Goal: Information Seeking & Learning: Learn about a topic

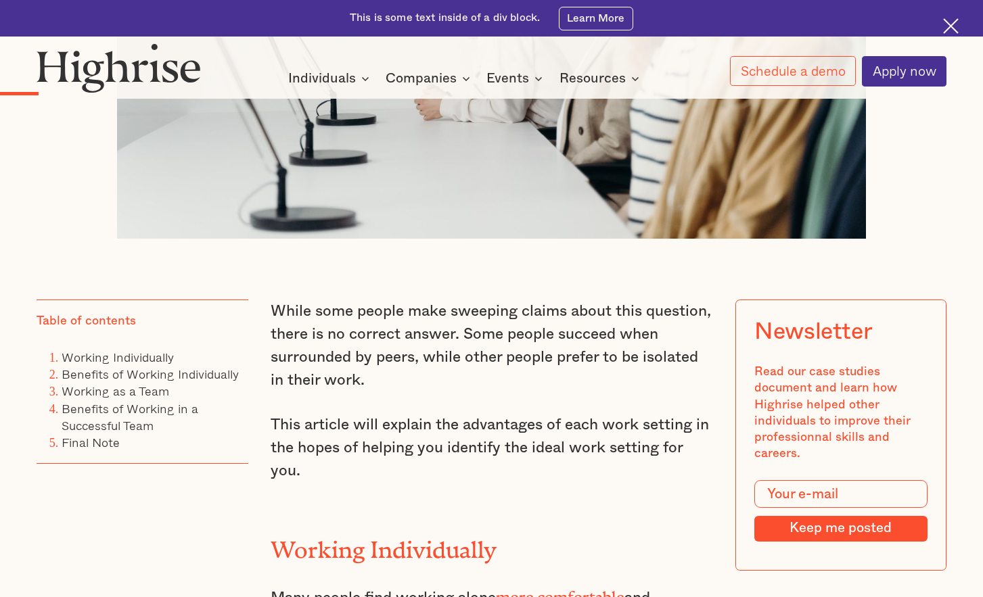
scroll to position [736, 0]
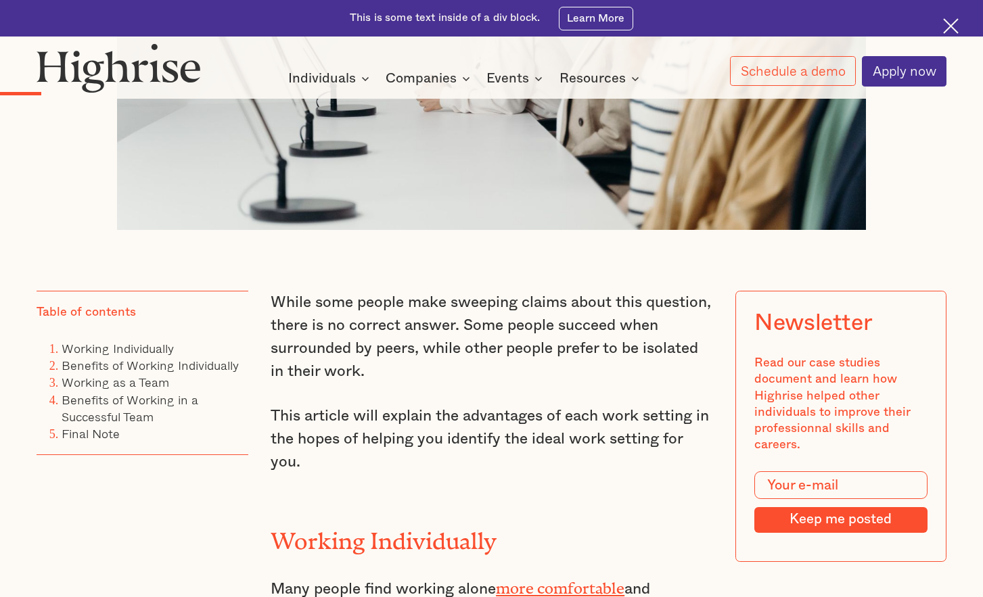
click at [356, 323] on p "While some people make sweeping claims about this question, there is no correct…" at bounding box center [492, 337] width 442 height 92
click at [356, 322] on p "While some people make sweeping claims about this question, there is no correct…" at bounding box center [492, 337] width 442 height 92
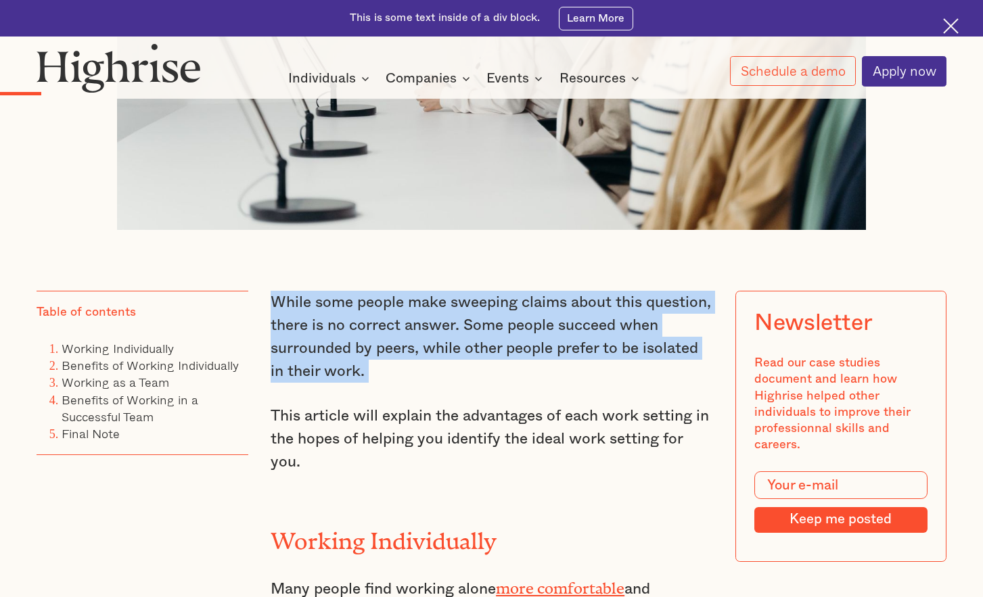
click at [356, 322] on p "While some people make sweeping claims about this question, there is no correct…" at bounding box center [492, 337] width 442 height 92
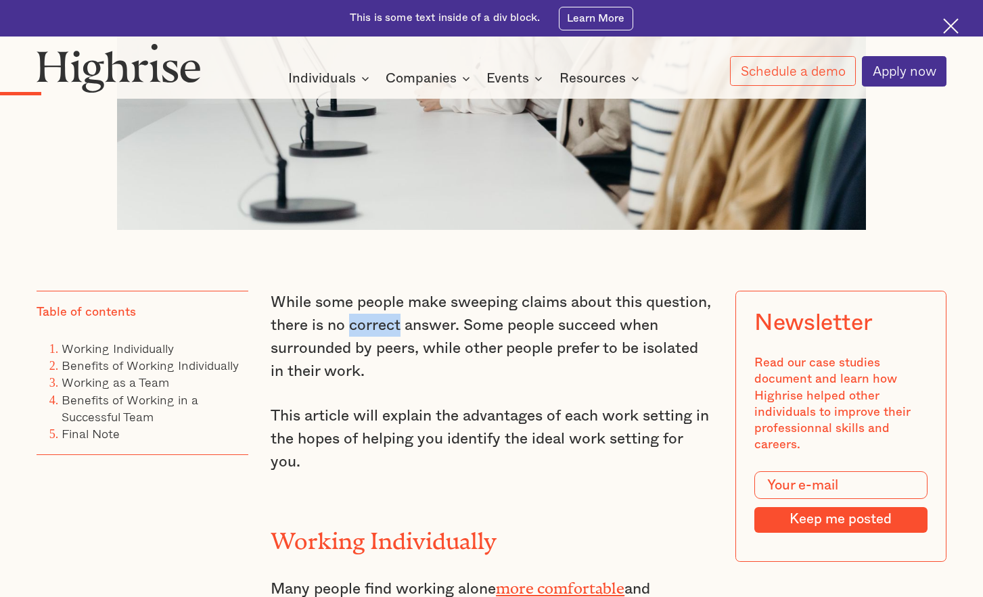
click at [356, 322] on p "While some people make sweeping claims about this question, there is no correct…" at bounding box center [492, 337] width 442 height 92
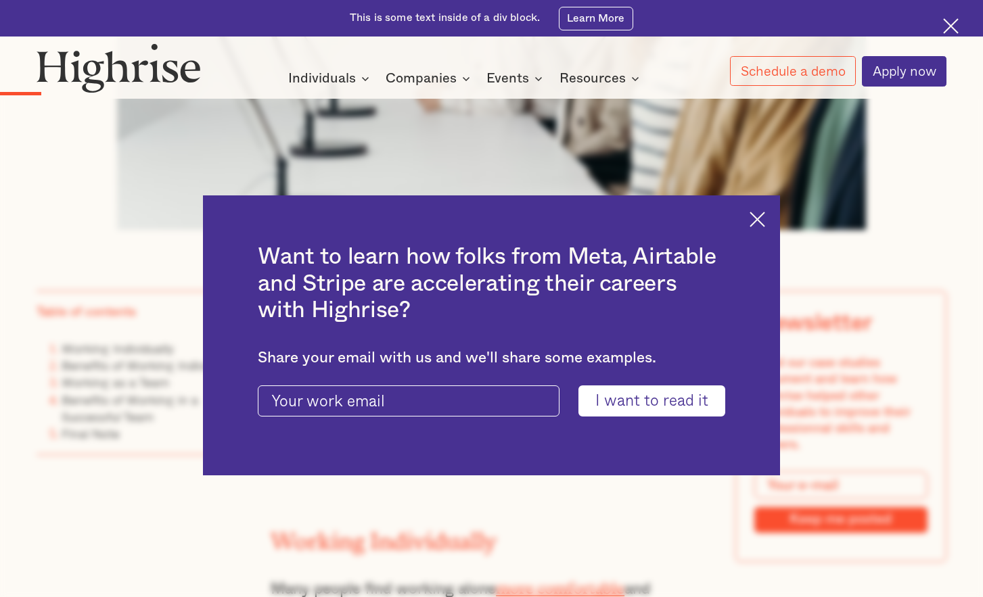
scroll to position [738, 0]
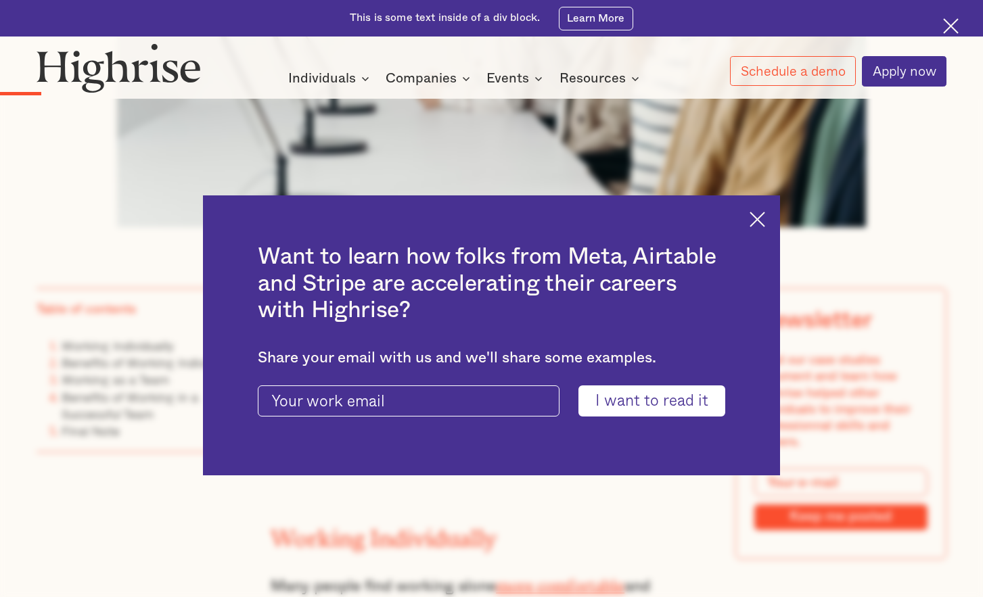
click at [759, 225] on img at bounding box center [757, 220] width 16 height 16
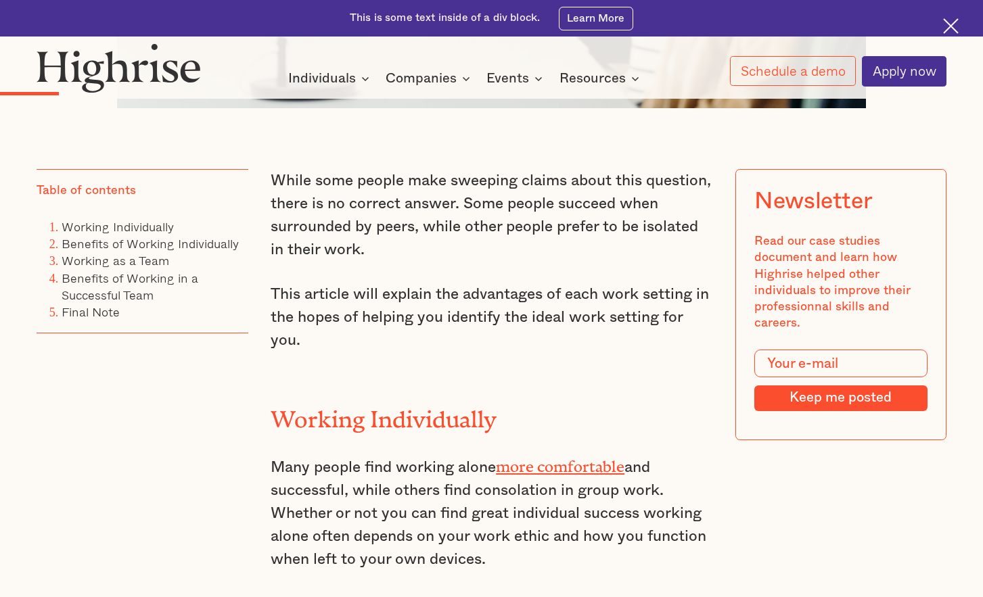
scroll to position [858, 0]
click at [438, 214] on p "While some people make sweeping claims about this question, there is no correct…" at bounding box center [492, 214] width 442 height 92
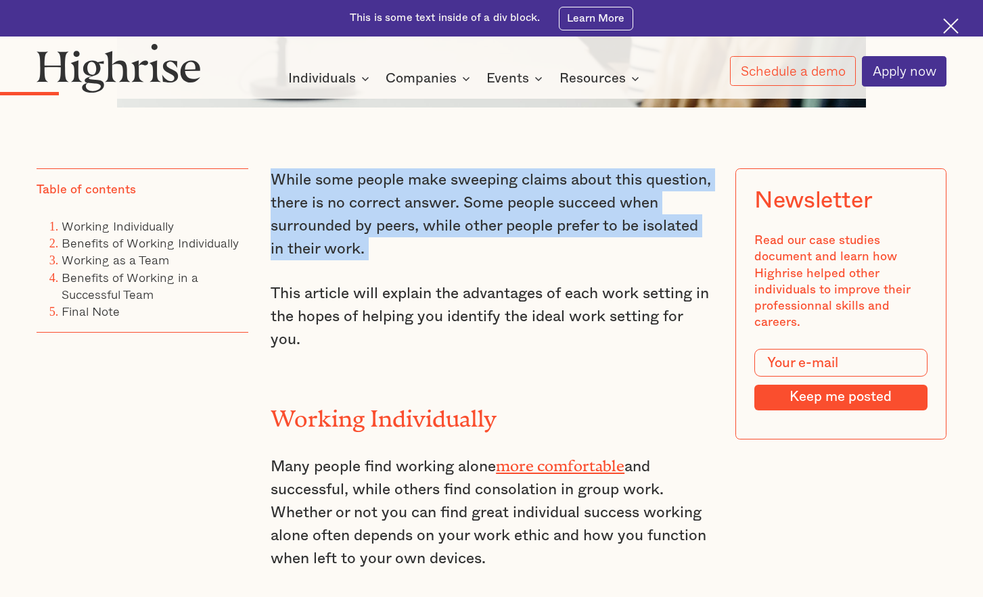
click at [438, 214] on p "While some people make sweeping claims about this question, there is no correct…" at bounding box center [492, 214] width 442 height 92
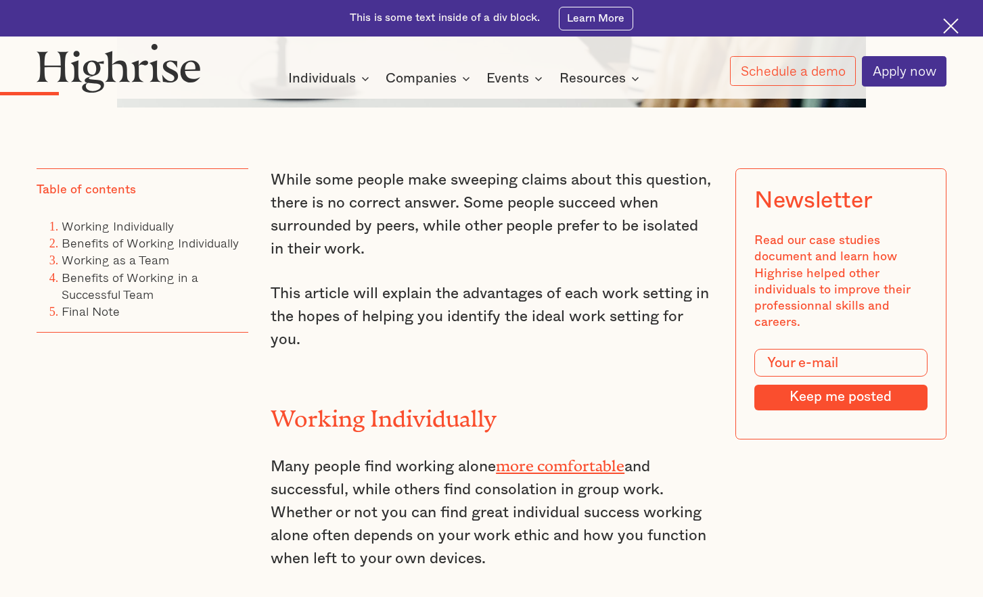
click at [438, 214] on p "While some people make sweeping claims about this question, there is no correct…" at bounding box center [492, 214] width 442 height 92
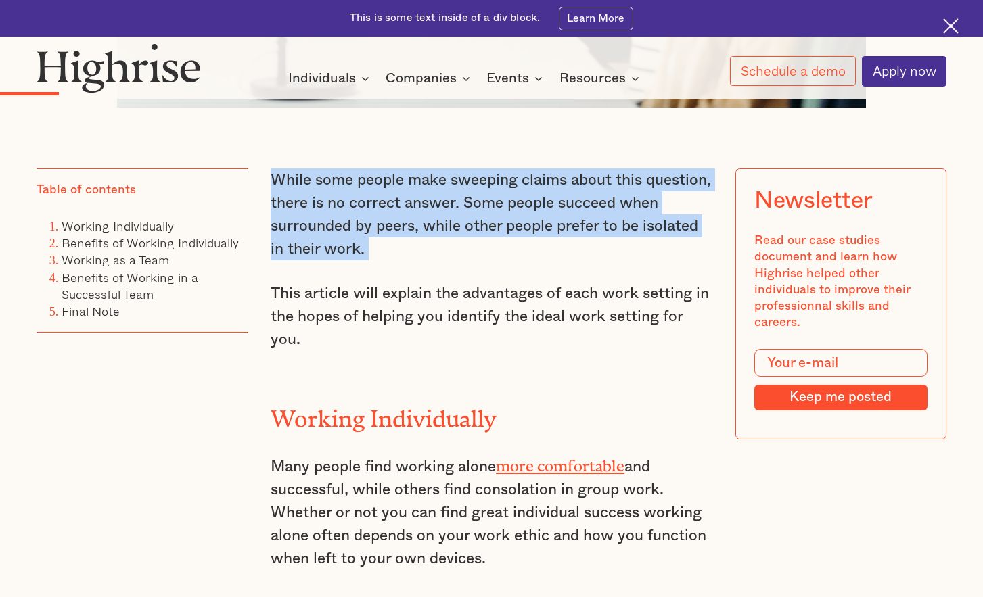
click at [438, 214] on p "While some people make sweeping claims about this question, there is no correct…" at bounding box center [492, 214] width 442 height 92
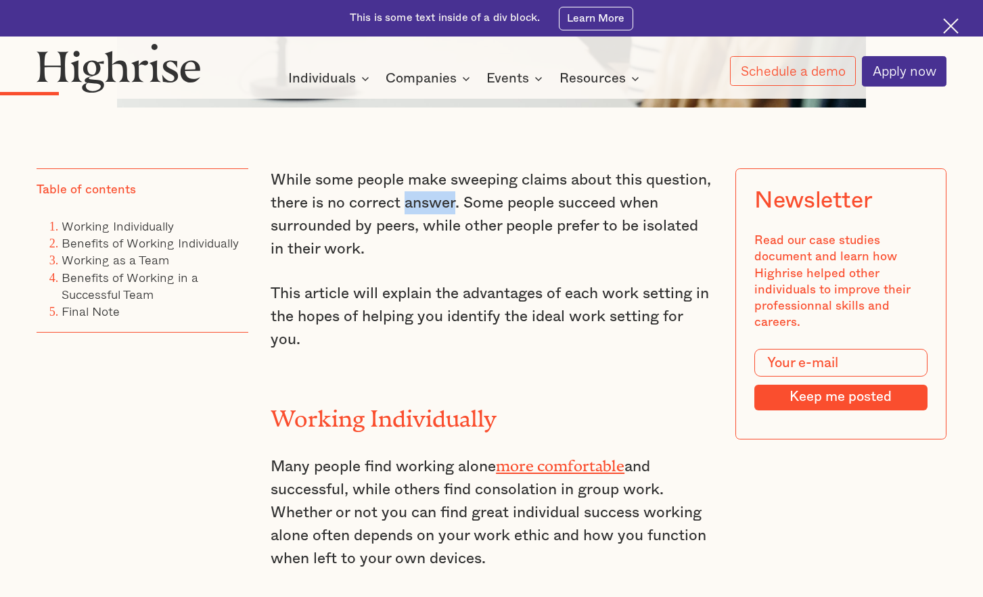
click at [438, 214] on p "While some people make sweeping claims about this question, there is no correct…" at bounding box center [492, 214] width 442 height 92
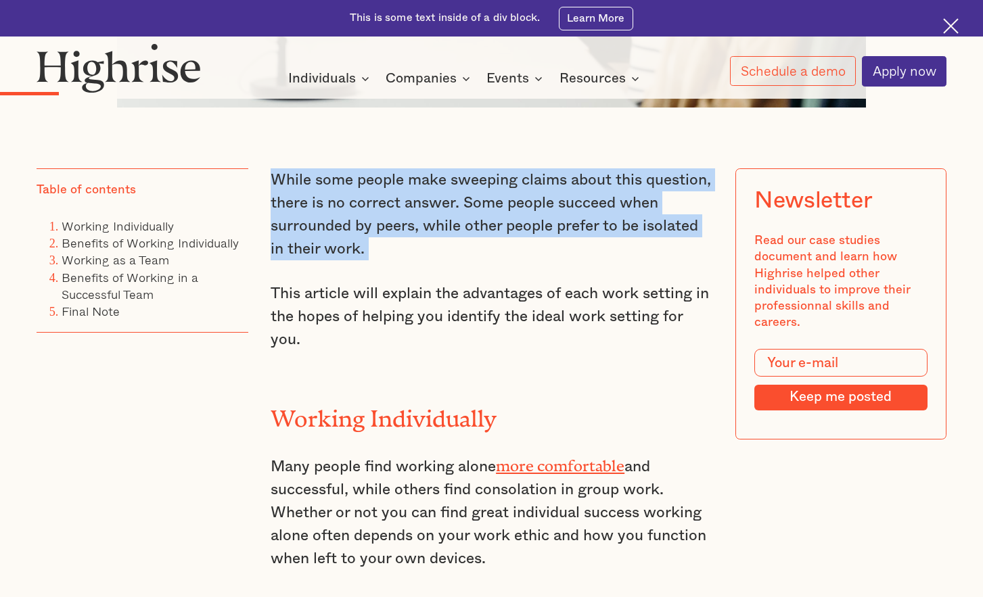
click at [438, 214] on p "While some people make sweeping claims about this question, there is no correct…" at bounding box center [492, 214] width 442 height 92
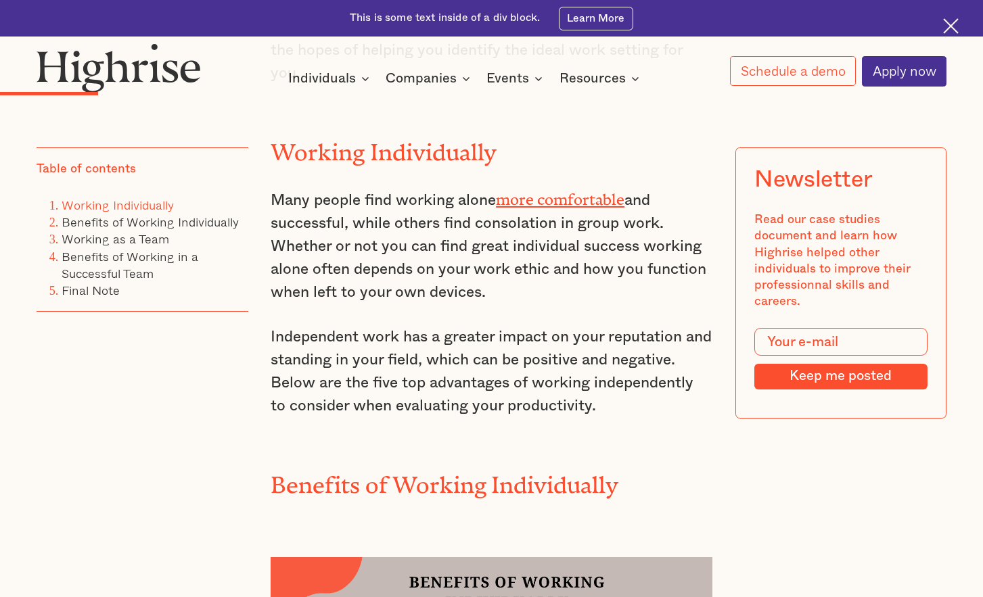
scroll to position [1127, 0]
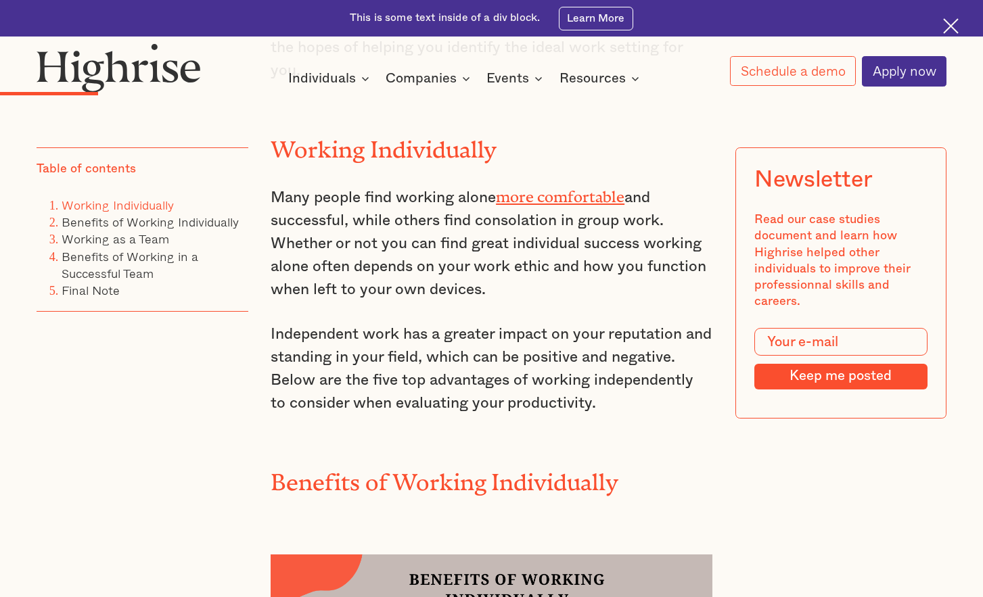
click at [427, 158] on h2 "Working Individually" at bounding box center [492, 144] width 442 height 26
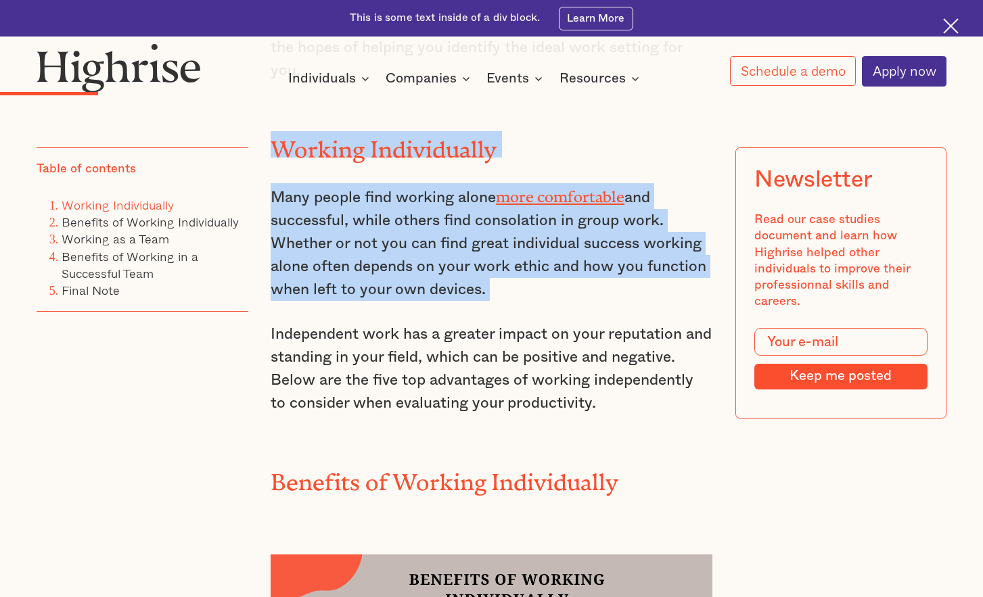
drag, startPoint x: 427, startPoint y: 166, endPoint x: 441, endPoint y: 245, distance: 81.1
click at [441, 245] on p "Many people find working alone more comfortable and successful, while others fi…" at bounding box center [492, 242] width 442 height 118
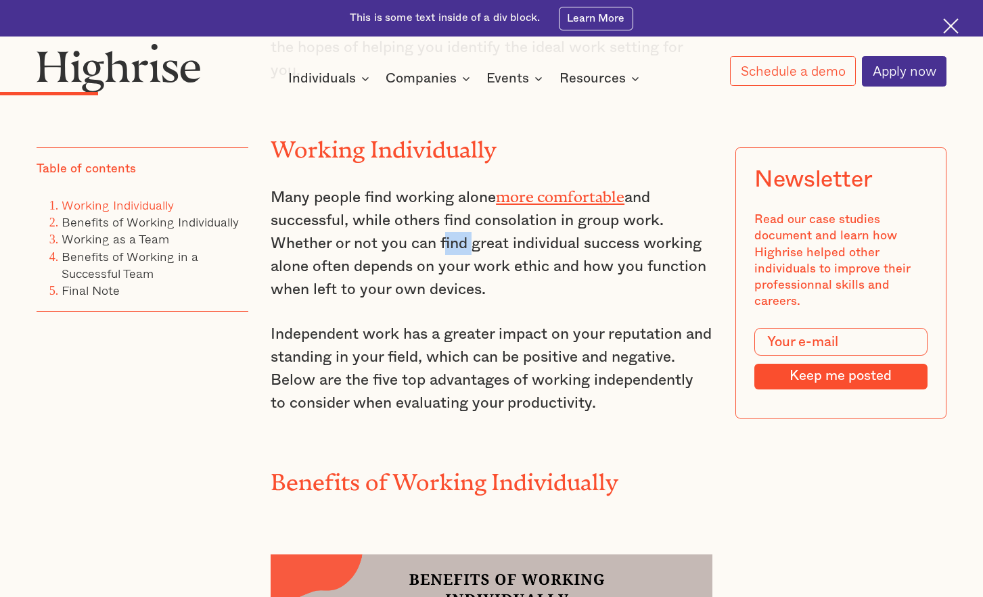
click at [441, 245] on p "Many people find working alone more comfortable and successful, while others fi…" at bounding box center [492, 242] width 442 height 118
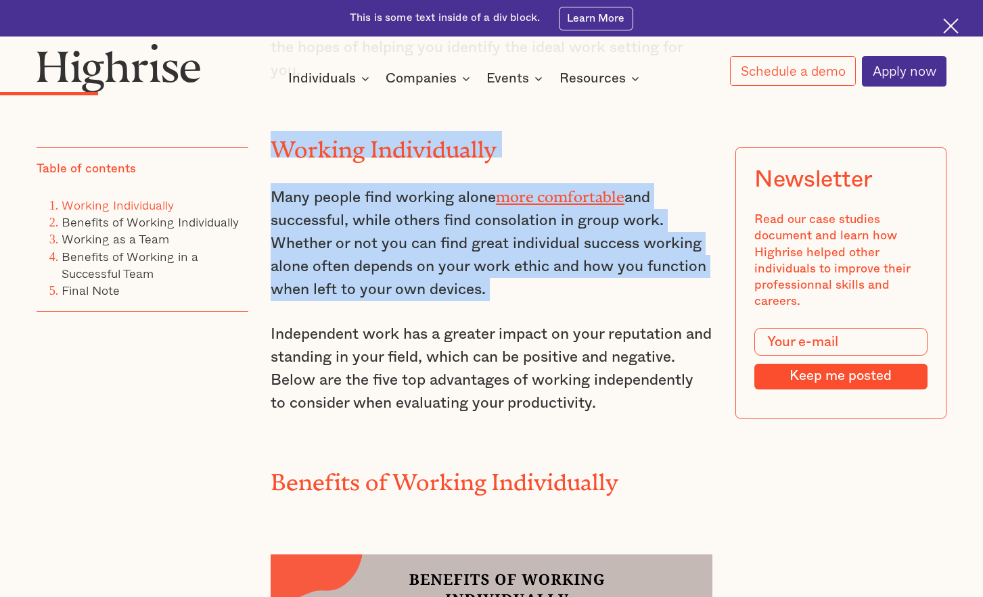
drag, startPoint x: 441, startPoint y: 245, endPoint x: 439, endPoint y: 128, distance: 117.7
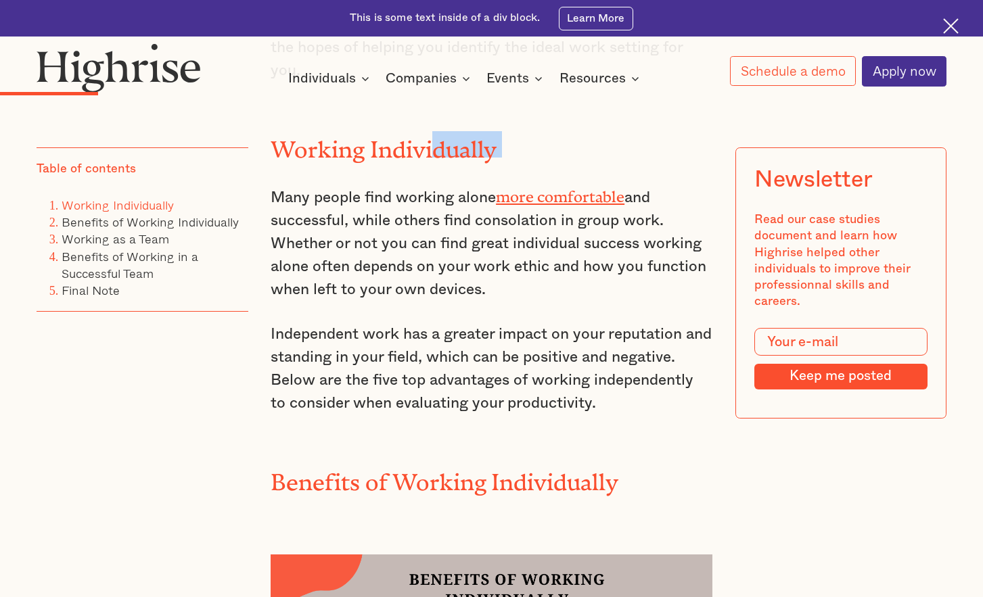
click at [433, 158] on h2 "Working Individually" at bounding box center [492, 144] width 442 height 26
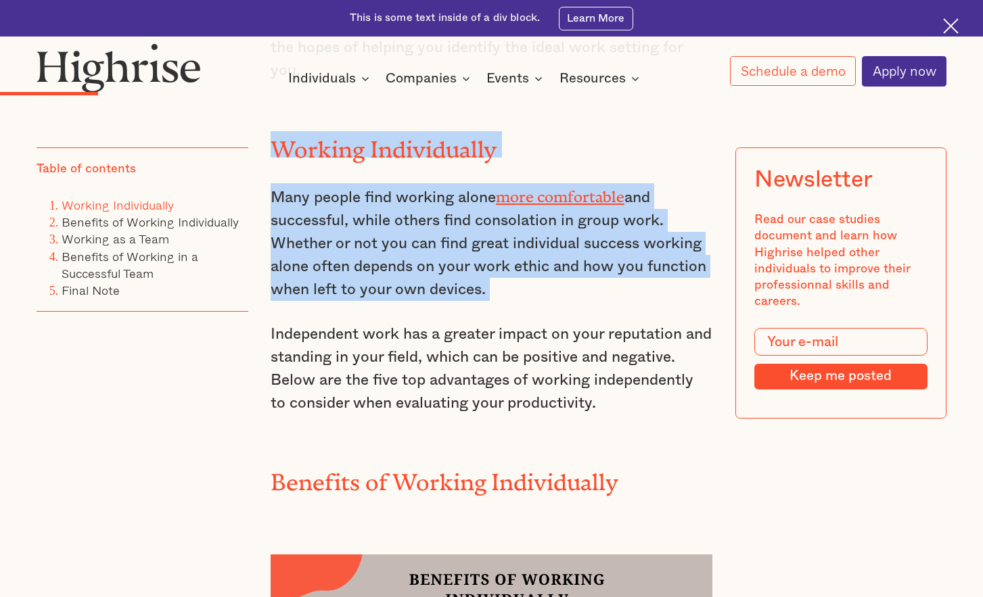
drag, startPoint x: 433, startPoint y: 159, endPoint x: 438, endPoint y: 235, distance: 75.9
click at [438, 235] on p "Many people find working alone more comfortable and successful, while others fi…" at bounding box center [492, 242] width 442 height 118
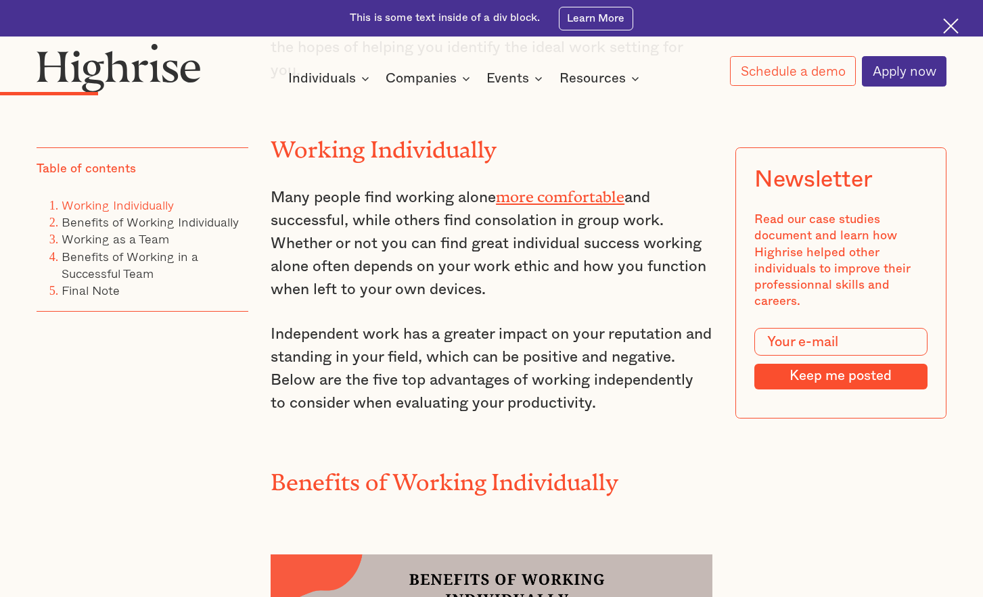
click at [438, 235] on p "Many people find working alone more comfortable and successful, while others fi…" at bounding box center [492, 242] width 442 height 118
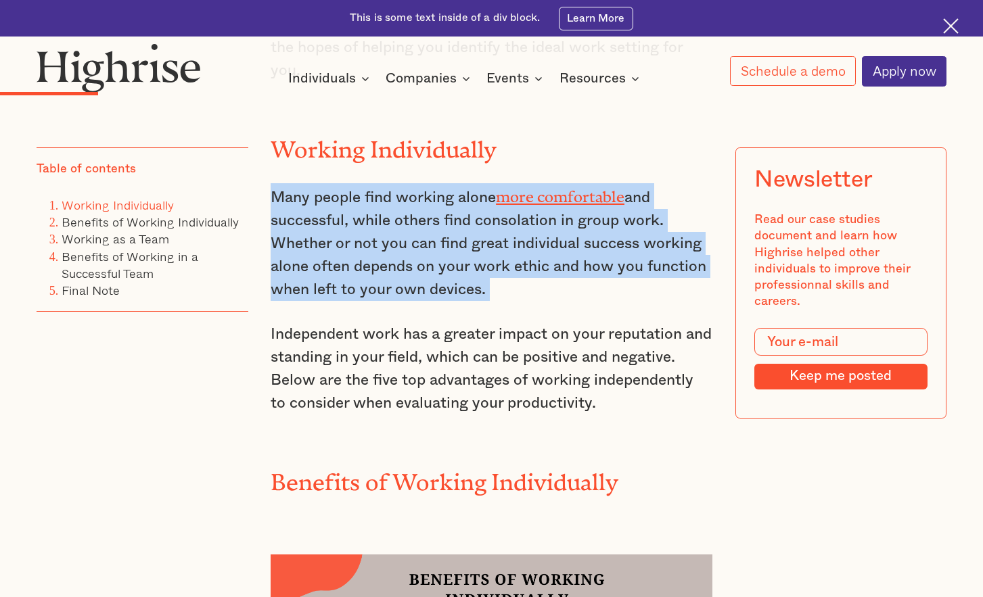
drag, startPoint x: 438, startPoint y: 235, endPoint x: 432, endPoint y: 172, distance: 63.1
click at [438, 222] on p "Many people find working alone more comfortable and successful, while others fi…" at bounding box center [492, 242] width 442 height 118
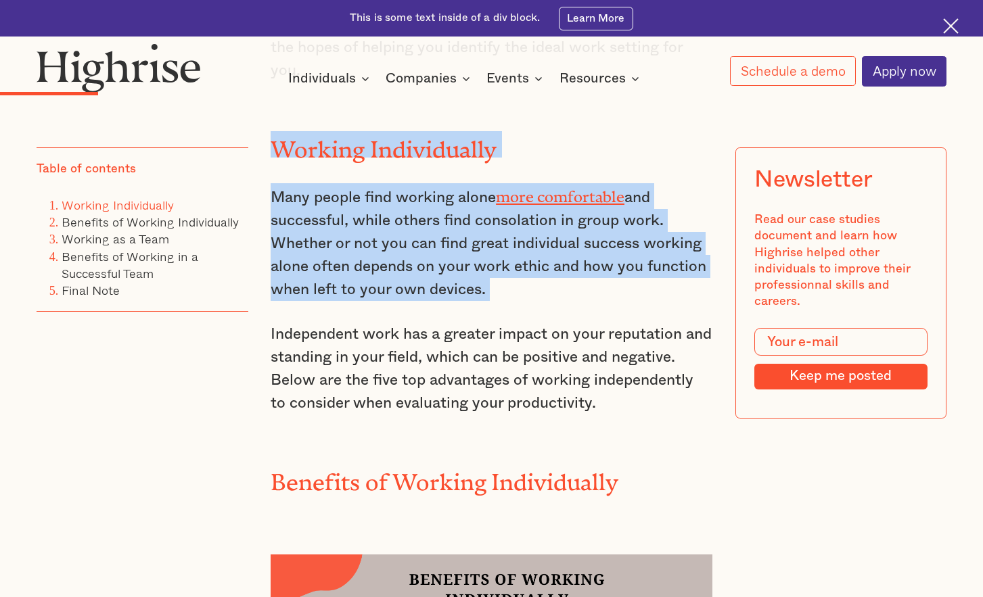
drag, startPoint x: 432, startPoint y: 172, endPoint x: 431, endPoint y: 154, distance: 17.6
click at [431, 152] on h2 "Working Individually" at bounding box center [492, 144] width 442 height 26
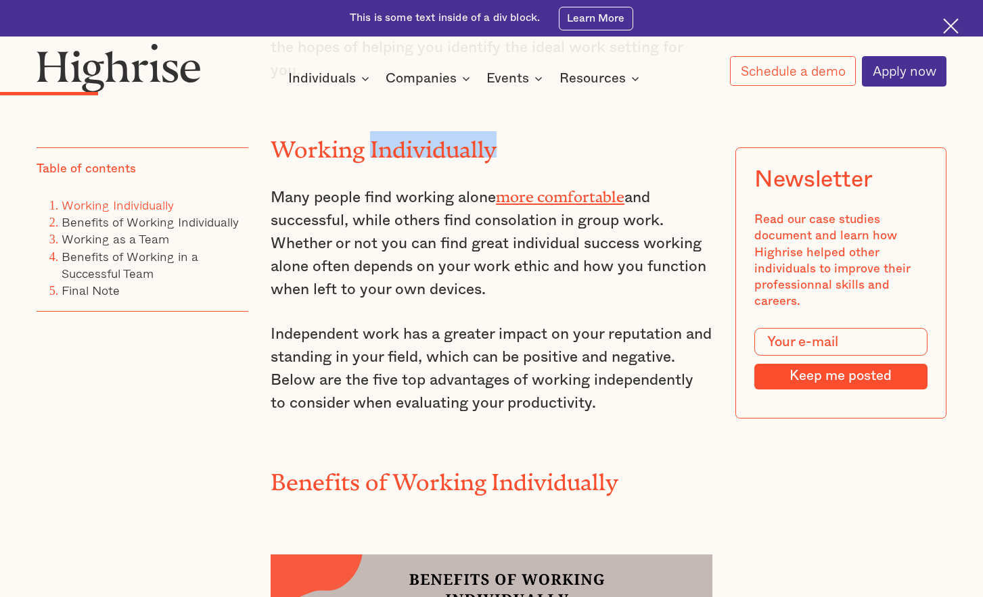
click at [431, 152] on h2 "Working Individually" at bounding box center [492, 144] width 442 height 26
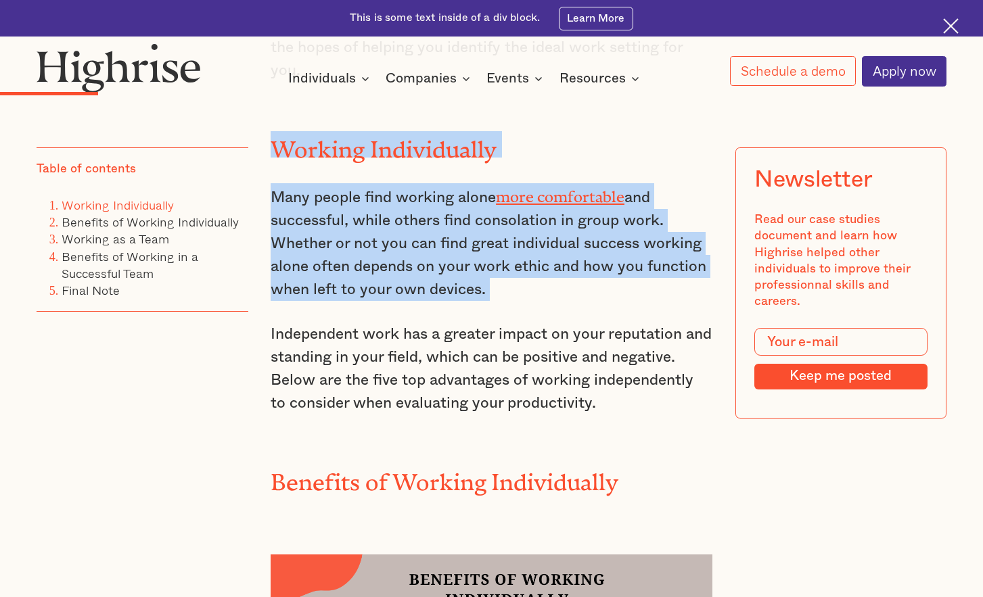
drag, startPoint x: 431, startPoint y: 152, endPoint x: 436, endPoint y: 235, distance: 83.4
click at [436, 235] on p "Many people find working alone more comfortable and successful, while others fi…" at bounding box center [492, 242] width 442 height 118
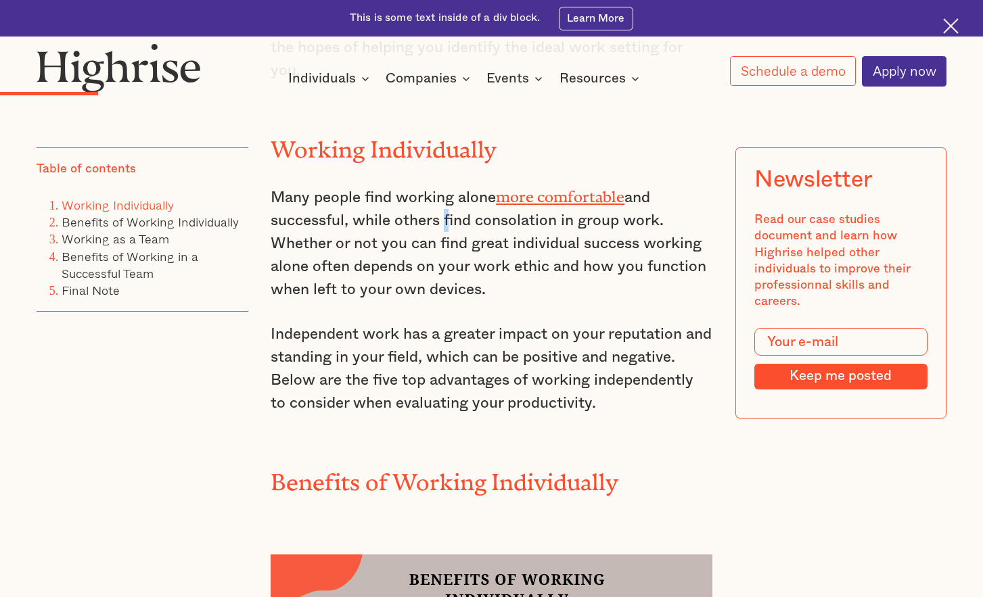
click at [436, 235] on p "Many people find working alone more comfortable and successful, while others fi…" at bounding box center [492, 242] width 442 height 118
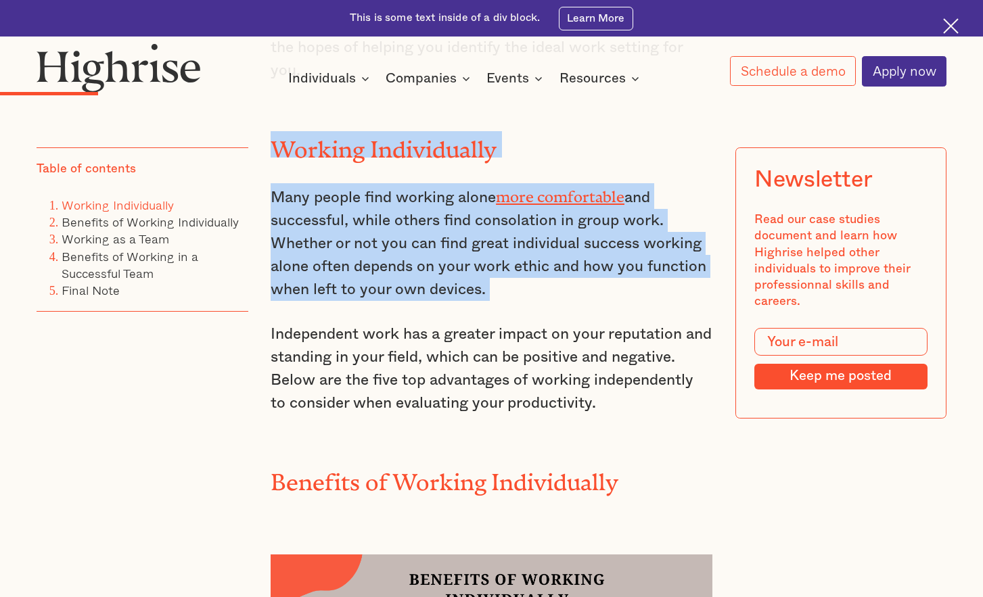
drag, startPoint x: 436, startPoint y: 235, endPoint x: 440, endPoint y: 160, distance: 75.1
click at [440, 158] on h2 "Working Individually" at bounding box center [492, 144] width 442 height 26
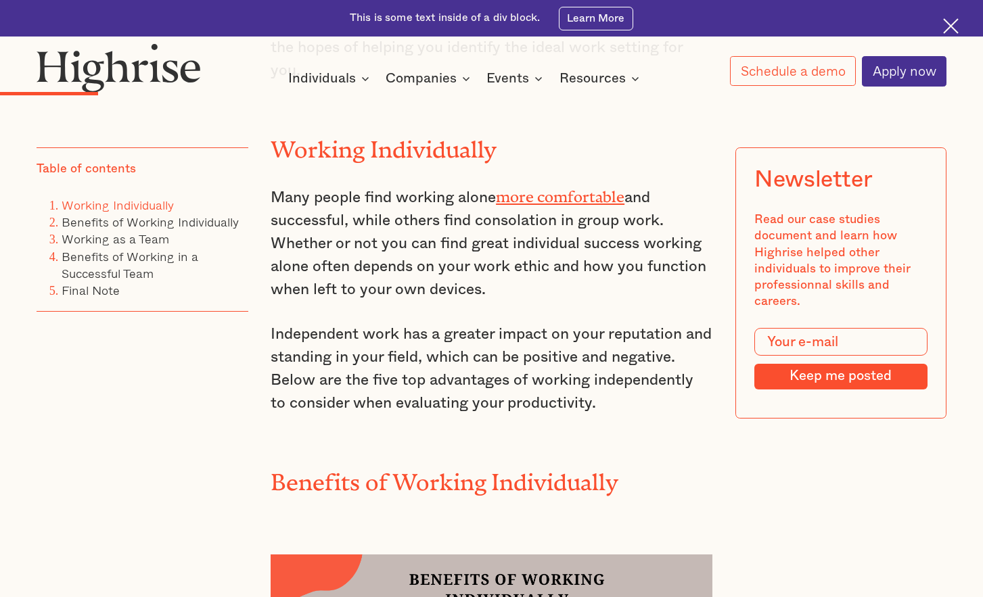
click at [440, 158] on h2 "Working Individually" at bounding box center [492, 144] width 442 height 26
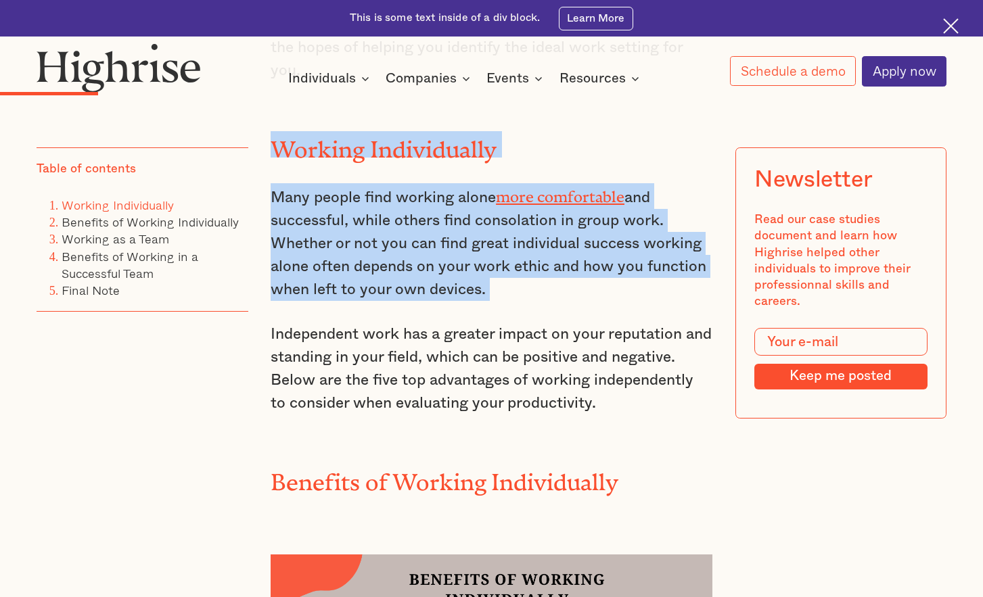
drag, startPoint x: 440, startPoint y: 160, endPoint x: 454, endPoint y: 279, distance: 119.9
click at [454, 279] on p "Many people find working alone more comfortable and successful, while others fi…" at bounding box center [492, 242] width 442 height 118
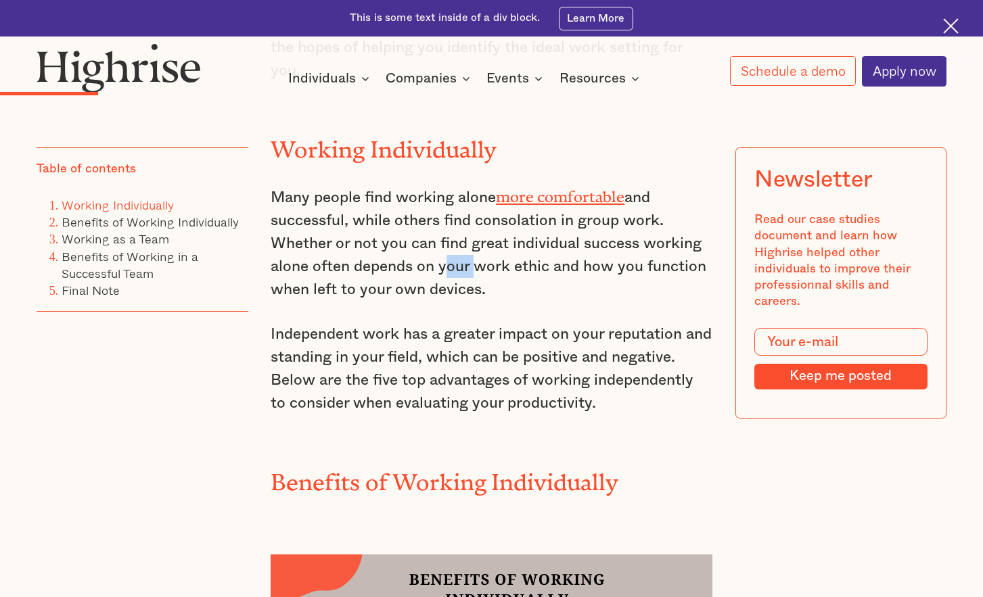
click at [454, 279] on p "Many people find working alone more comfortable and successful, while others fi…" at bounding box center [492, 242] width 442 height 118
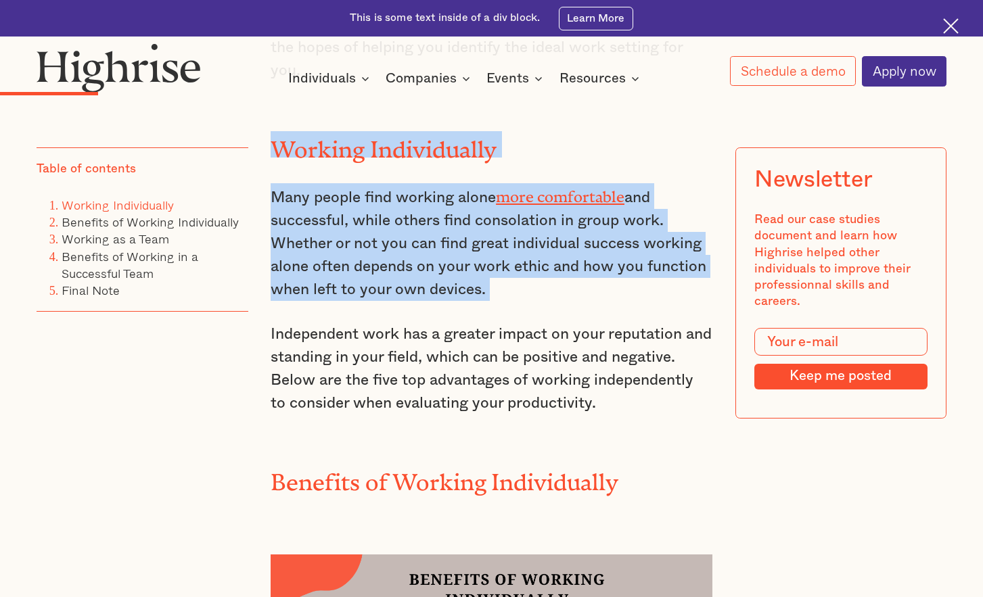
drag, startPoint x: 454, startPoint y: 279, endPoint x: 446, endPoint y: 157, distance: 122.7
click at [446, 157] on h2 "Working Individually" at bounding box center [492, 144] width 442 height 26
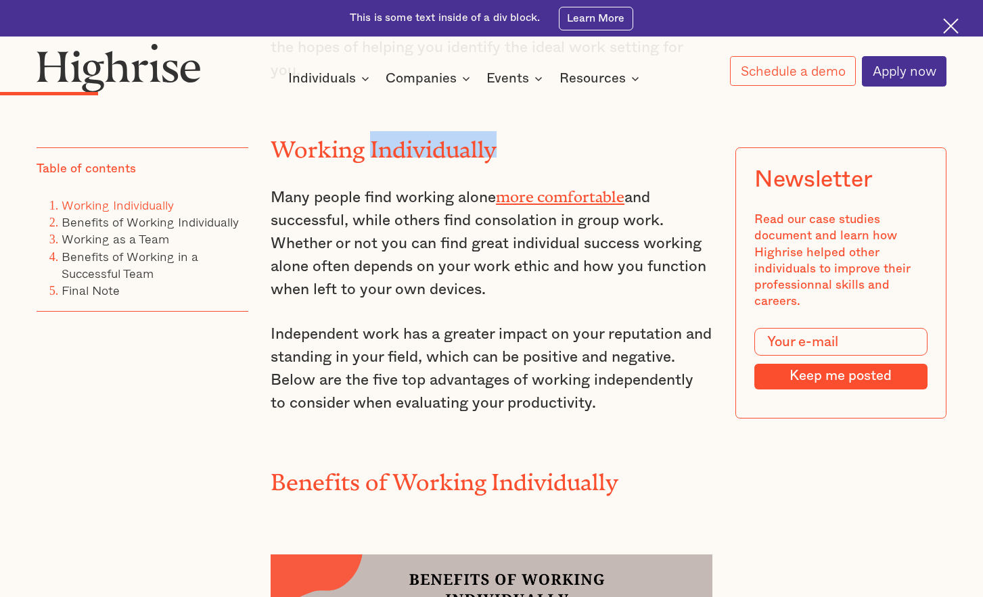
click at [446, 157] on h2 "Working Individually" at bounding box center [492, 144] width 442 height 26
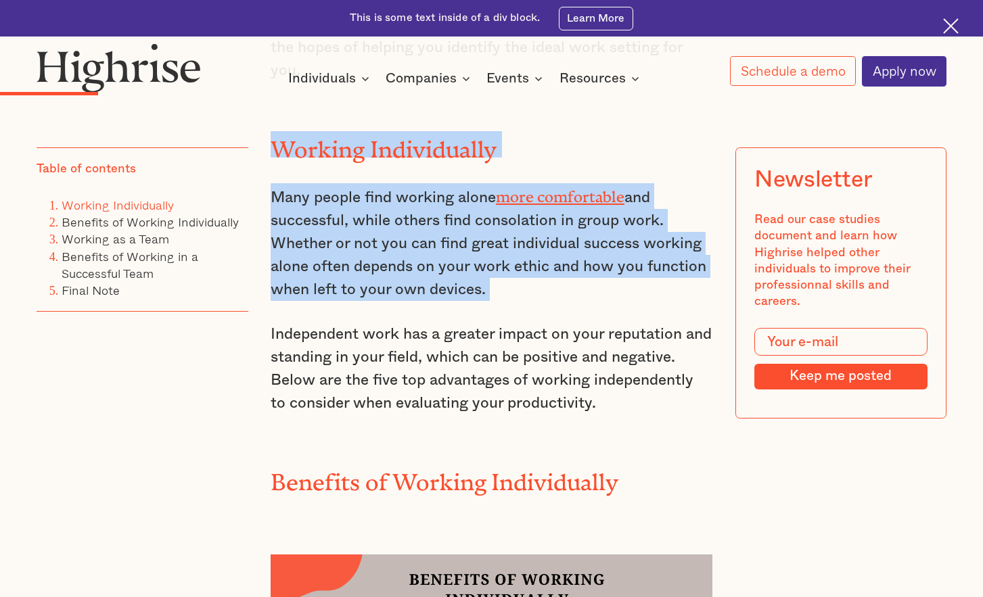
drag, startPoint x: 446, startPoint y: 157, endPoint x: 453, endPoint y: 292, distance: 135.5
click at [453, 291] on p "Many people find working alone more comfortable and successful, while others fi…" at bounding box center [492, 242] width 442 height 118
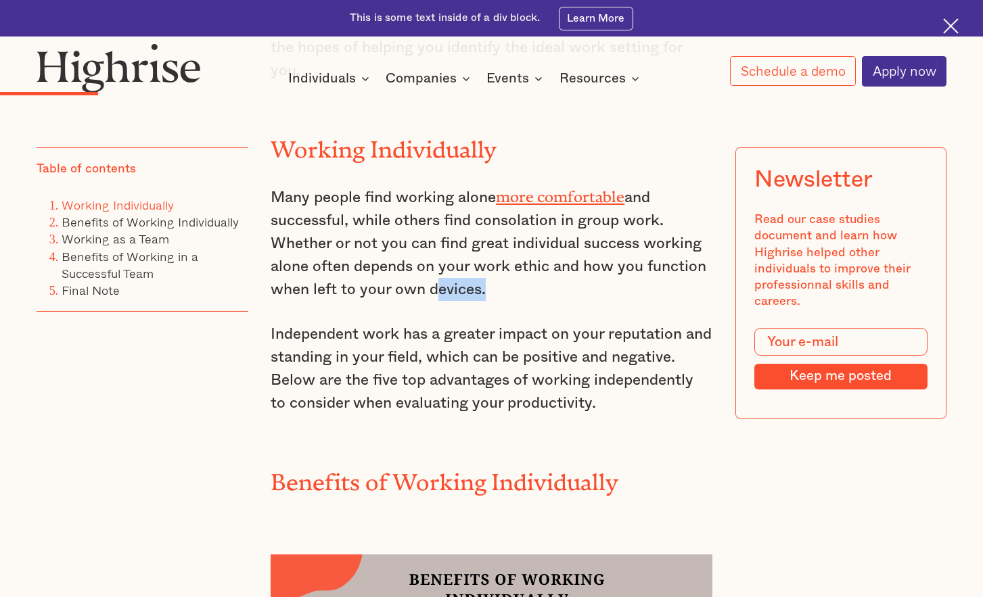
click at [453, 291] on p "Many people find working alone more comfortable and successful, while others fi…" at bounding box center [492, 242] width 442 height 118
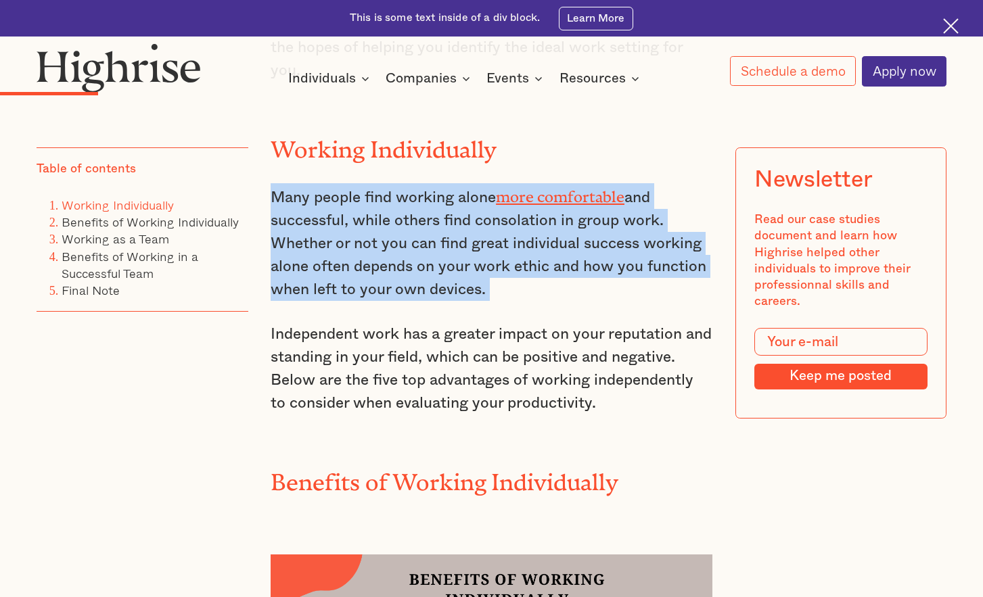
click at [453, 291] on p "Many people find working alone more comfortable and successful, while others fi…" at bounding box center [492, 242] width 442 height 118
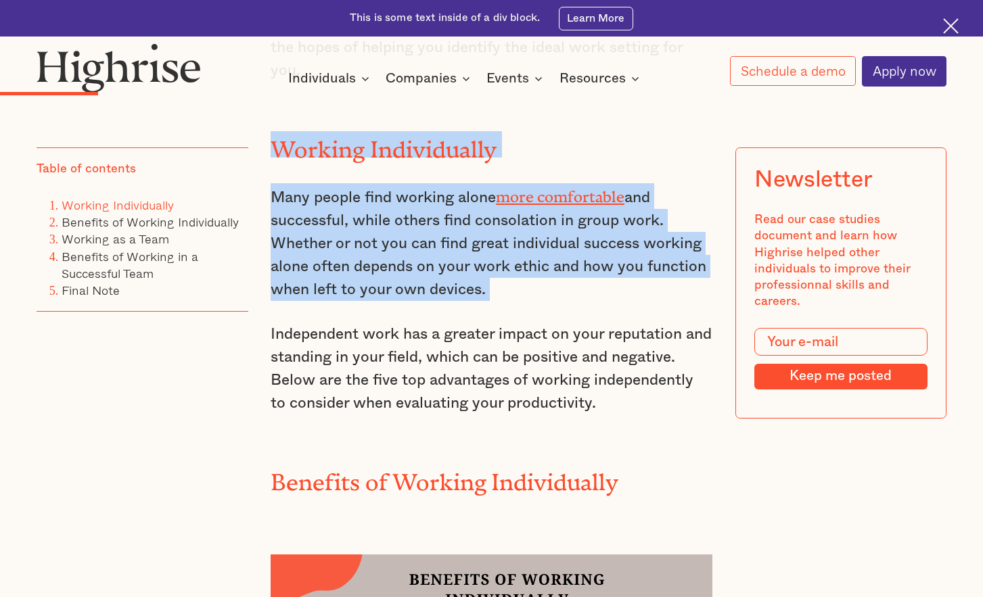
drag, startPoint x: 453, startPoint y: 291, endPoint x: 438, endPoint y: 159, distance: 133.4
click at [438, 158] on h2 "Working Individually" at bounding box center [492, 144] width 442 height 26
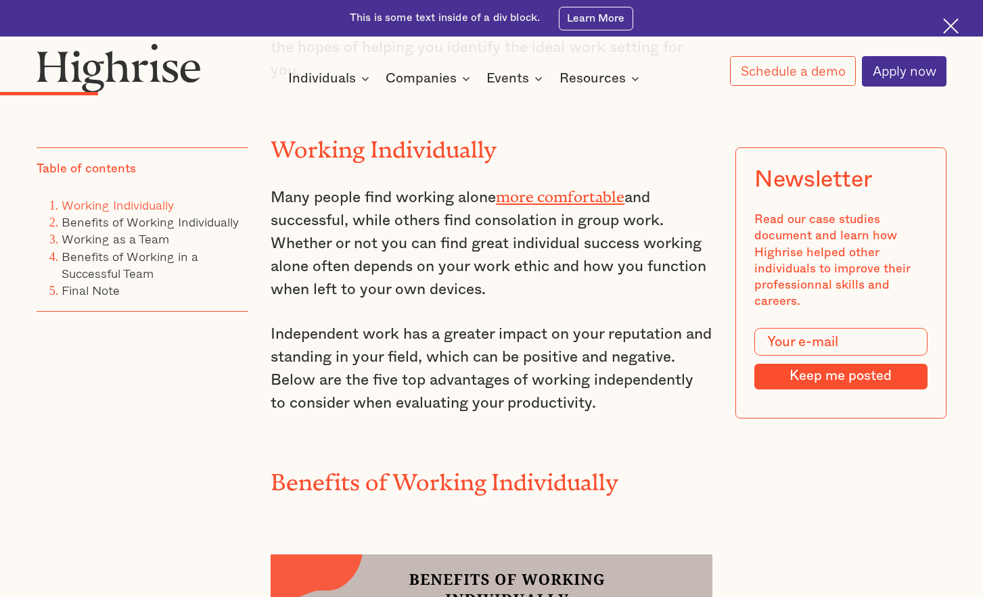
click at [438, 158] on h2 "Working Individually" at bounding box center [492, 144] width 442 height 26
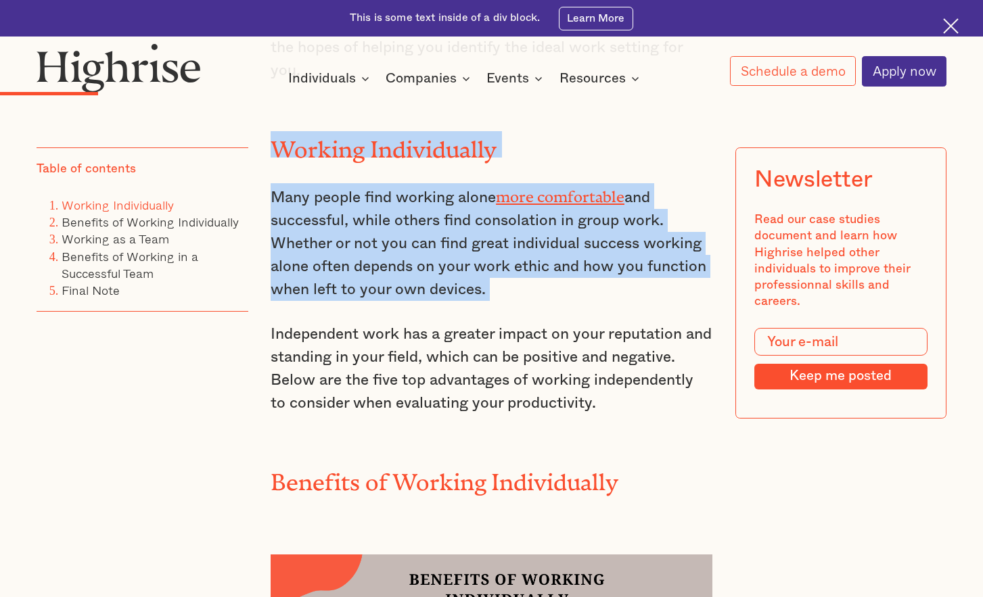
drag, startPoint x: 438, startPoint y: 159, endPoint x: 430, endPoint y: 285, distance: 126.0
click at [430, 285] on p "Many people find working alone more comfortable and successful, while others fi…" at bounding box center [492, 242] width 442 height 118
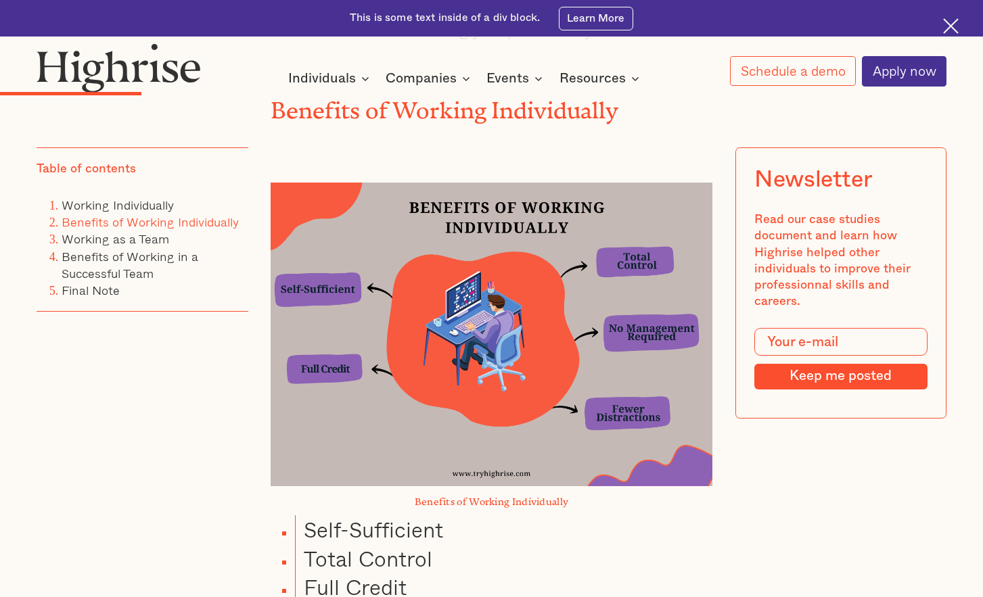
scroll to position [1502, 0]
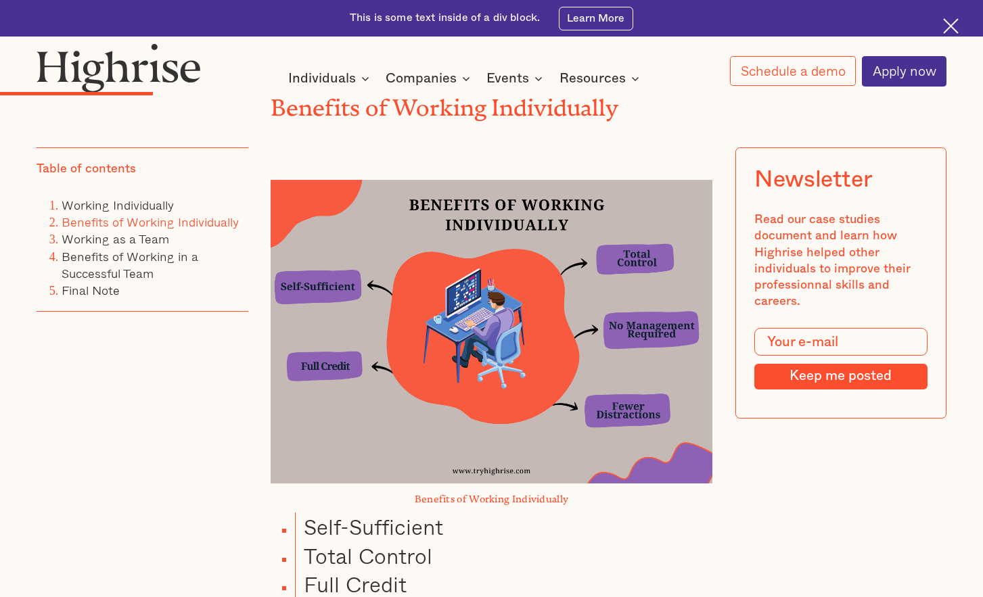
drag, startPoint x: 523, startPoint y: 168, endPoint x: 522, endPoint y: 205, distance: 36.5
click at [522, 205] on div at bounding box center [492, 312] width 442 height 342
click at [527, 173] on div at bounding box center [492, 312] width 442 height 342
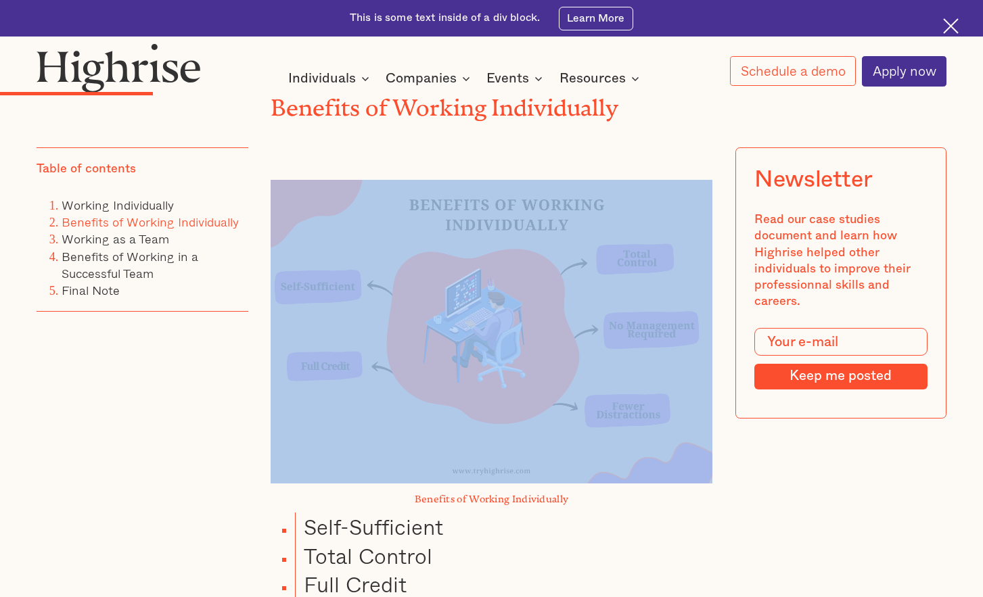
drag, startPoint x: 527, startPoint y: 173, endPoint x: 529, endPoint y: 244, distance: 71.0
click at [529, 244] on div at bounding box center [492, 312] width 442 height 342
click at [517, 165] on div at bounding box center [492, 312] width 442 height 342
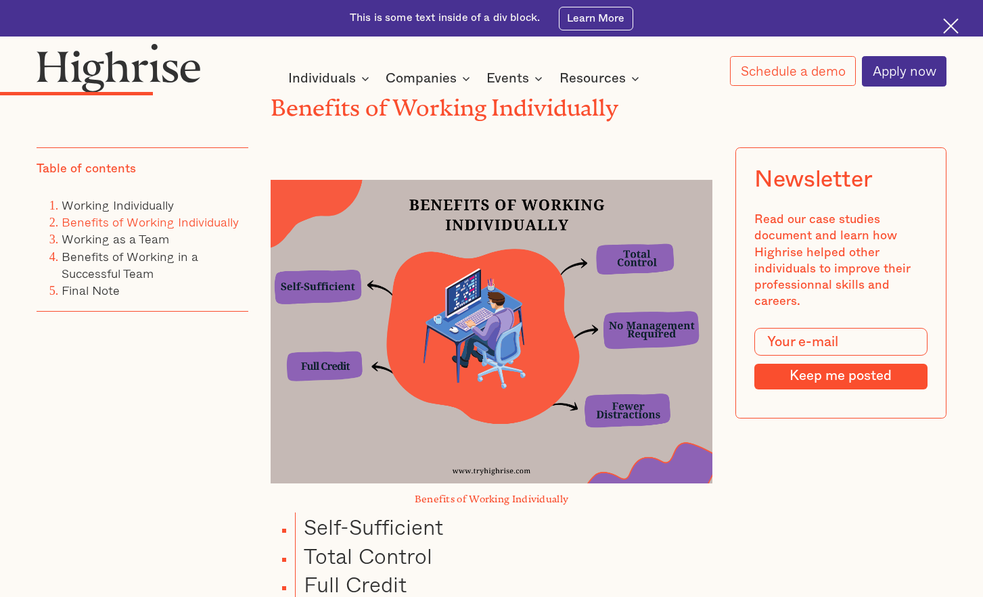
drag, startPoint x: 517, startPoint y: 165, endPoint x: 523, endPoint y: 239, distance: 74.6
click at [523, 239] on div at bounding box center [492, 312] width 442 height 342
click at [523, 239] on img at bounding box center [492, 332] width 442 height 304
click at [513, 174] on div at bounding box center [492, 312] width 442 height 342
drag, startPoint x: 513, startPoint y: 178, endPoint x: 517, endPoint y: 226, distance: 48.2
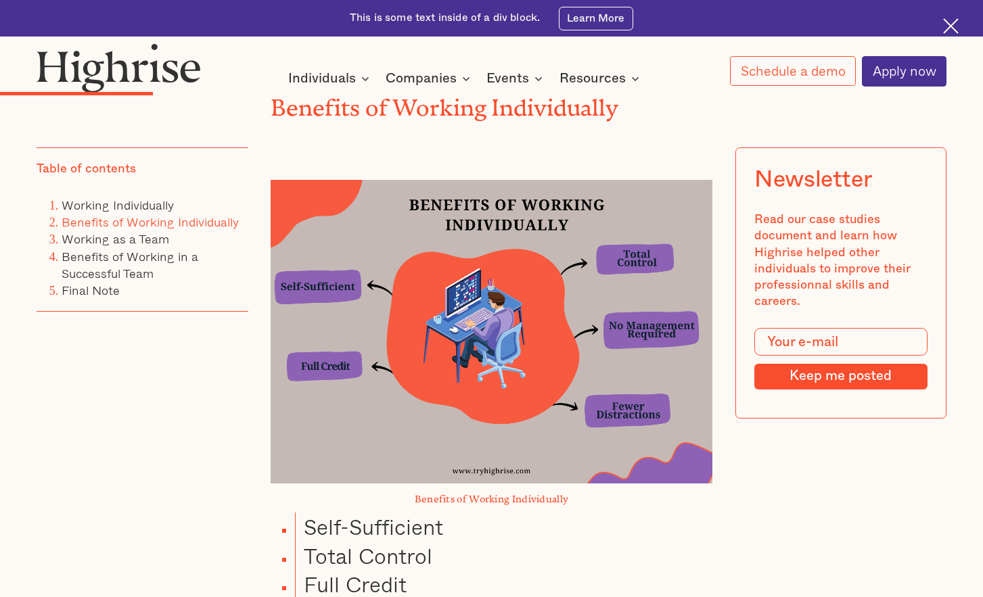
click at [517, 226] on div at bounding box center [492, 312] width 442 height 342
drag, startPoint x: 506, startPoint y: 177, endPoint x: 518, endPoint y: 249, distance: 72.7
click at [519, 252] on div at bounding box center [492, 312] width 442 height 342
click at [514, 154] on div at bounding box center [492, 312] width 442 height 342
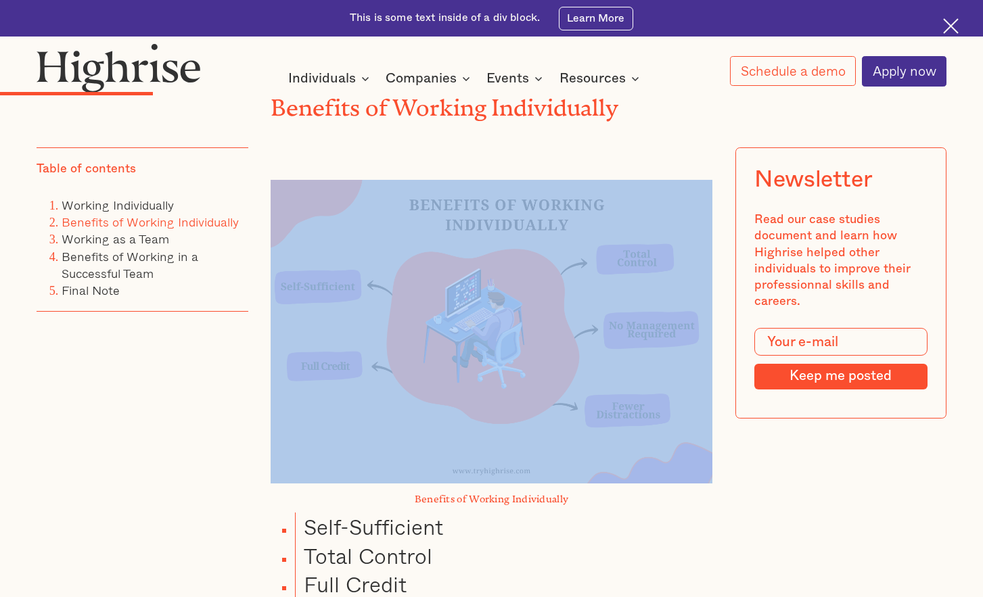
drag, startPoint x: 514, startPoint y: 156, endPoint x: 523, endPoint y: 216, distance: 60.8
click at [523, 216] on div at bounding box center [492, 312] width 442 height 342
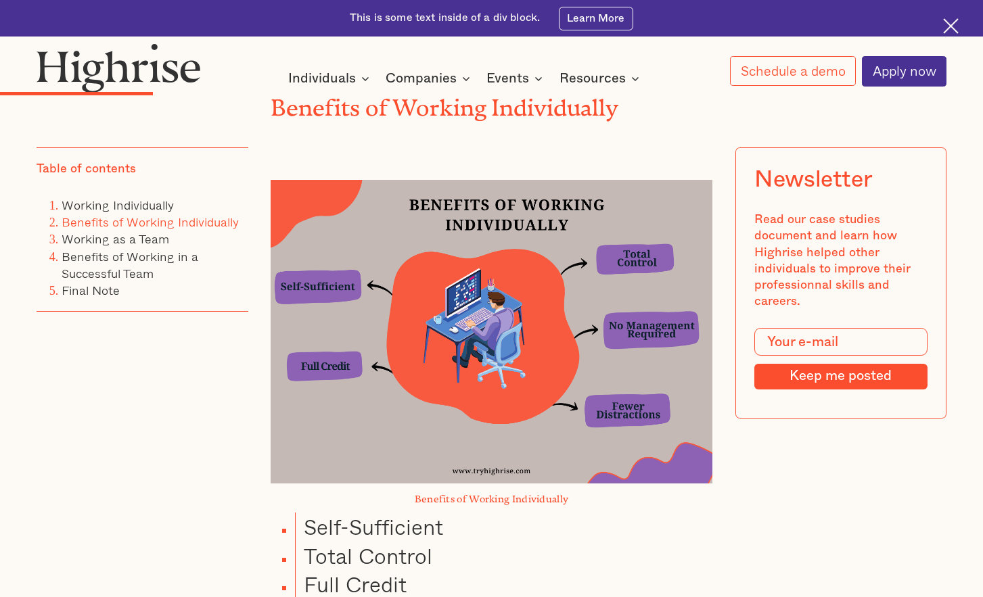
click at [519, 174] on div at bounding box center [492, 312] width 442 height 342
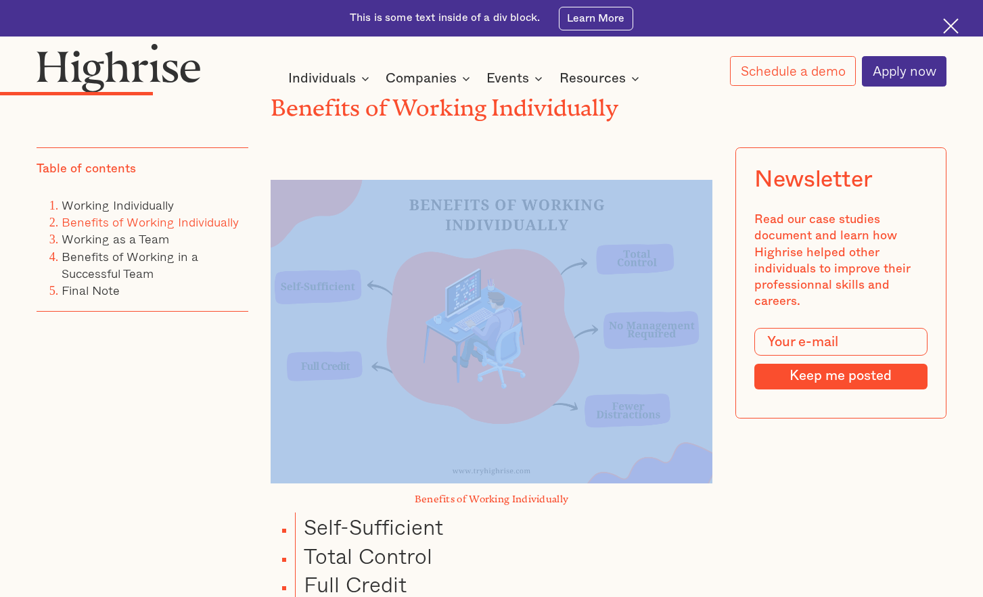
drag, startPoint x: 519, startPoint y: 174, endPoint x: 524, endPoint y: 212, distance: 37.6
click at [524, 212] on div at bounding box center [492, 312] width 442 height 342
click at [521, 168] on div at bounding box center [492, 312] width 442 height 342
drag, startPoint x: 521, startPoint y: 168, endPoint x: 523, endPoint y: 193, distance: 25.8
click at [523, 193] on div at bounding box center [492, 312] width 442 height 342
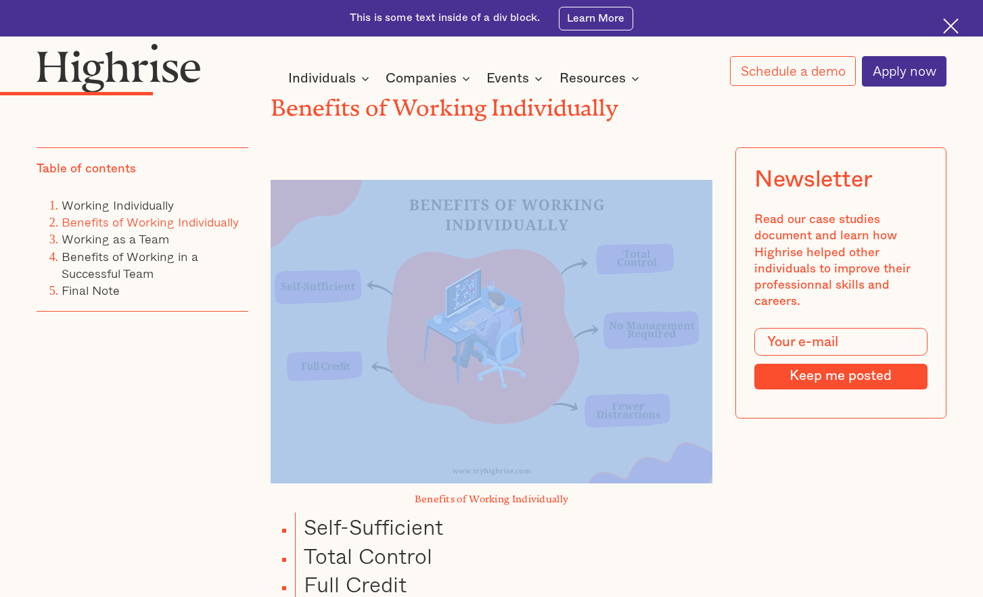
click at [523, 193] on img at bounding box center [492, 332] width 442 height 304
click at [522, 185] on div at bounding box center [492, 312] width 442 height 342
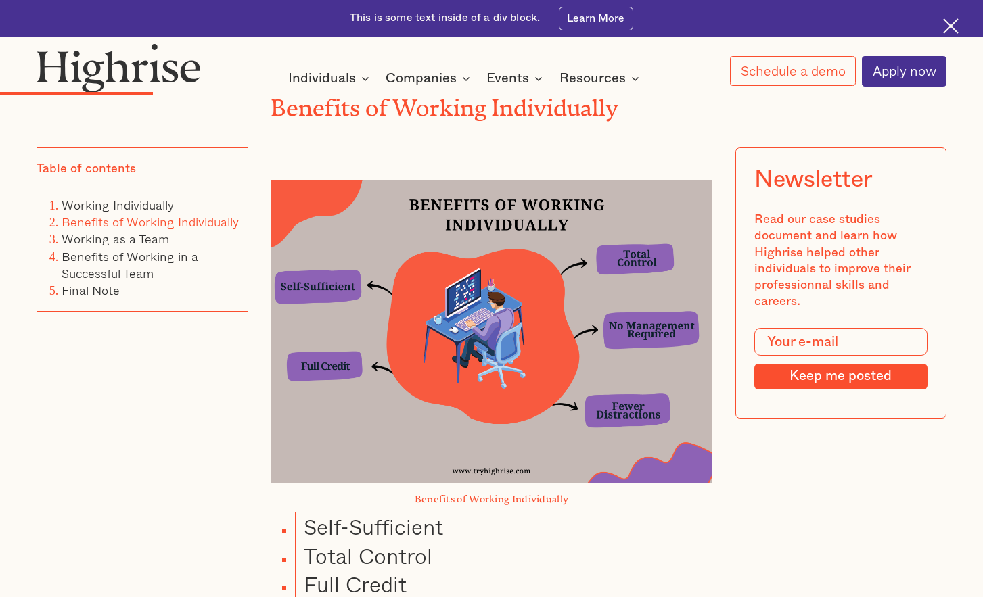
click at [522, 185] on div at bounding box center [492, 312] width 442 height 342
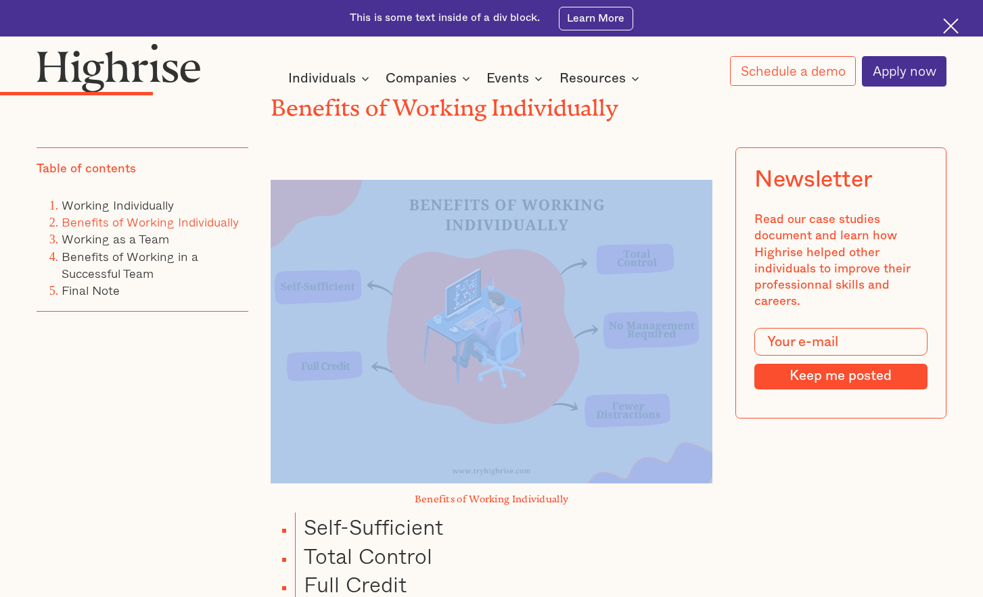
click at [522, 185] on div at bounding box center [492, 312] width 442 height 342
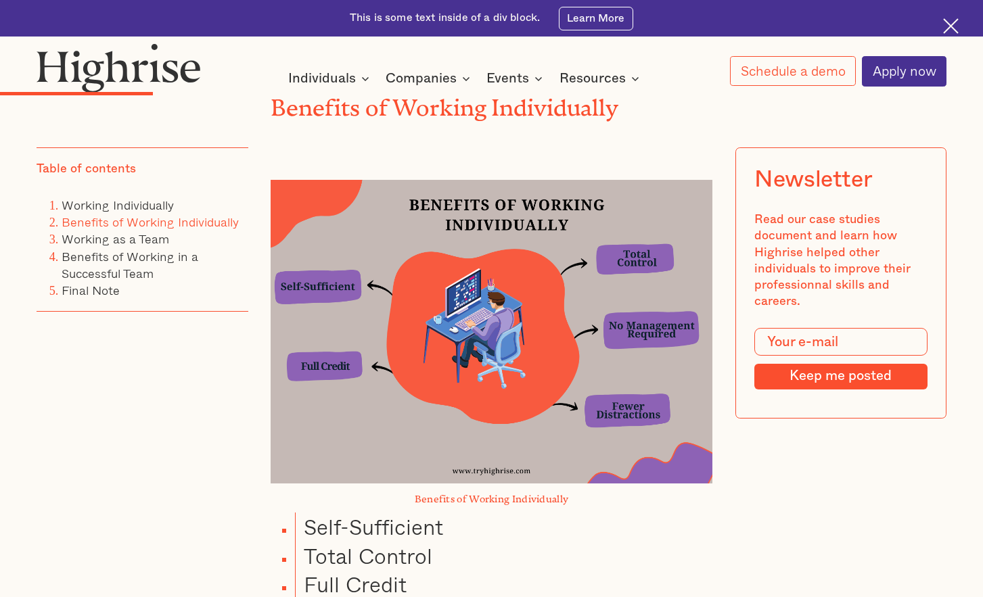
click at [522, 185] on div at bounding box center [492, 312] width 442 height 342
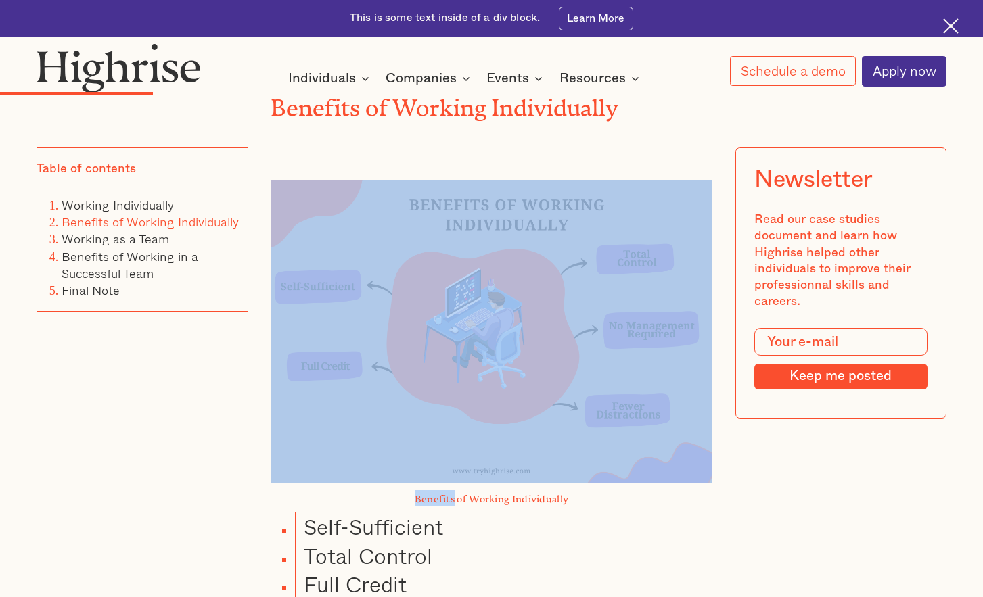
click at [522, 185] on div at bounding box center [492, 312] width 442 height 342
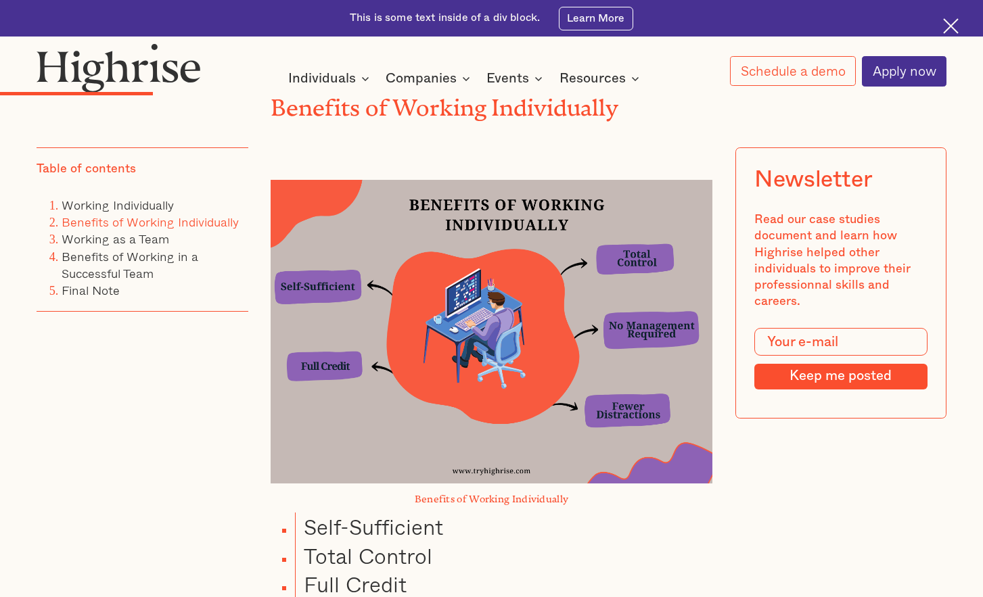
click at [522, 185] on div at bounding box center [492, 312] width 442 height 342
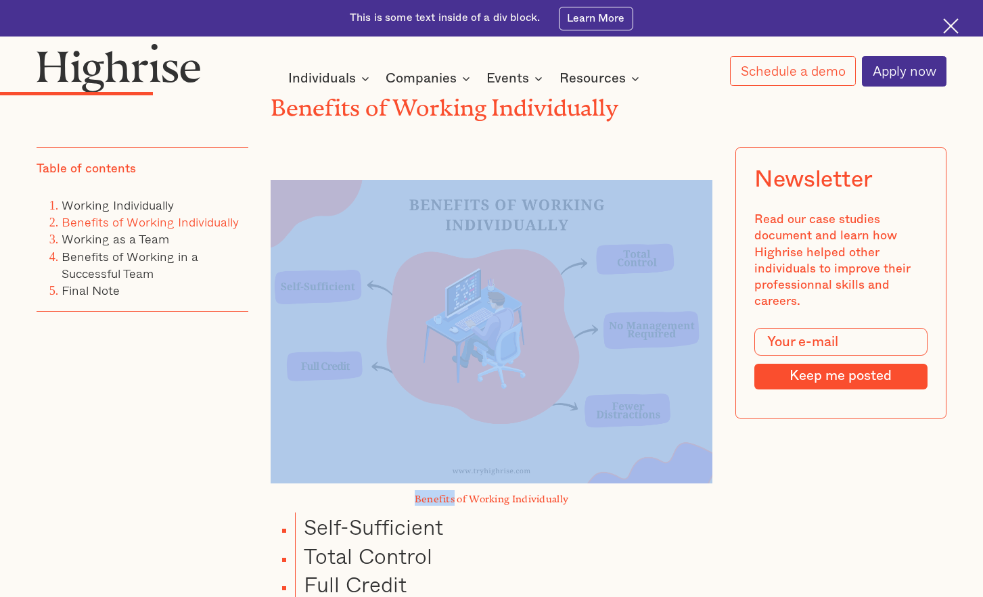
click at [522, 185] on div at bounding box center [492, 312] width 442 height 342
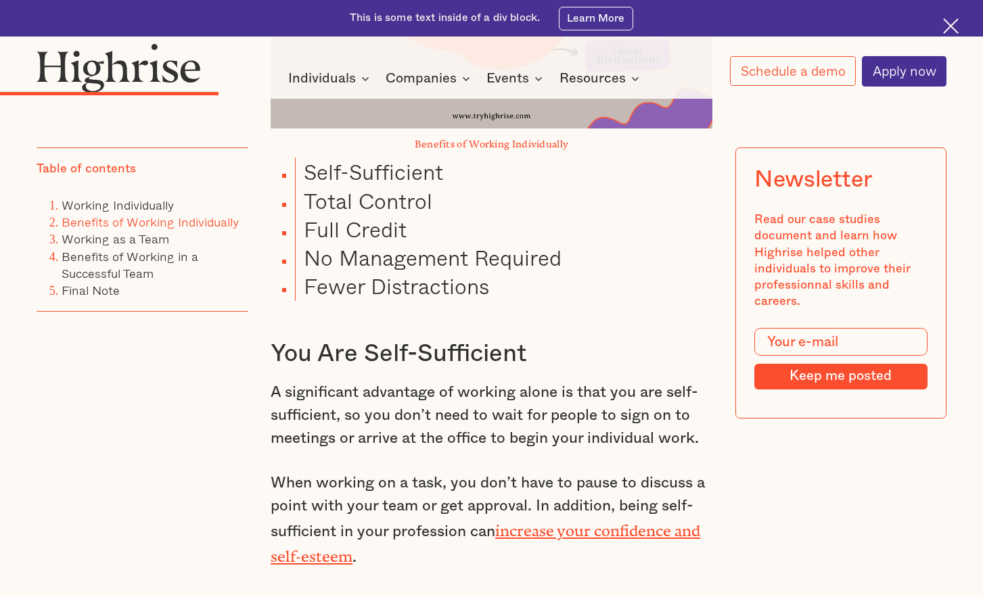
scroll to position [1845, 0]
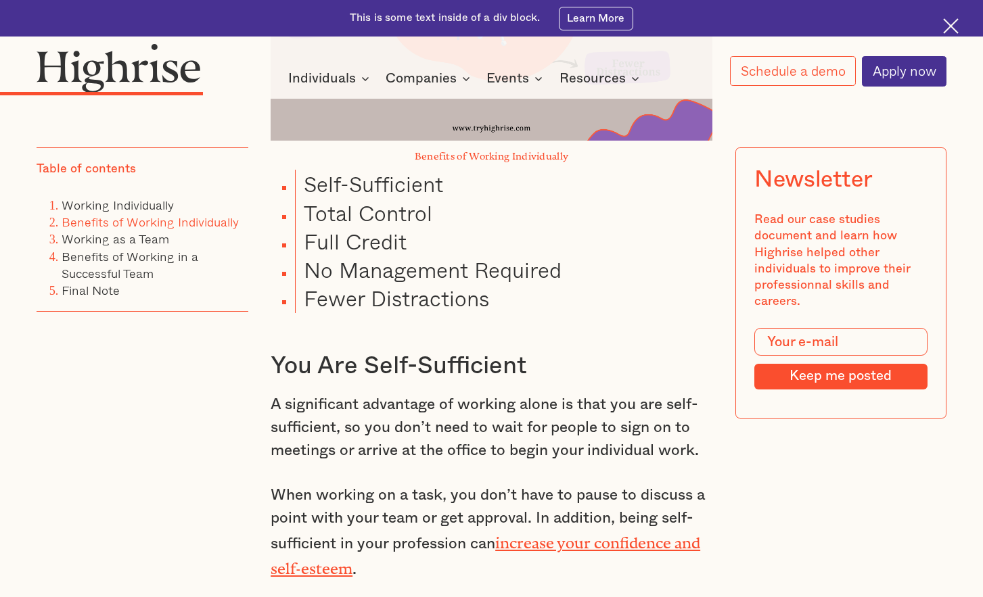
click at [391, 196] on li "Self-Sufficient" at bounding box center [503, 184] width 417 height 28
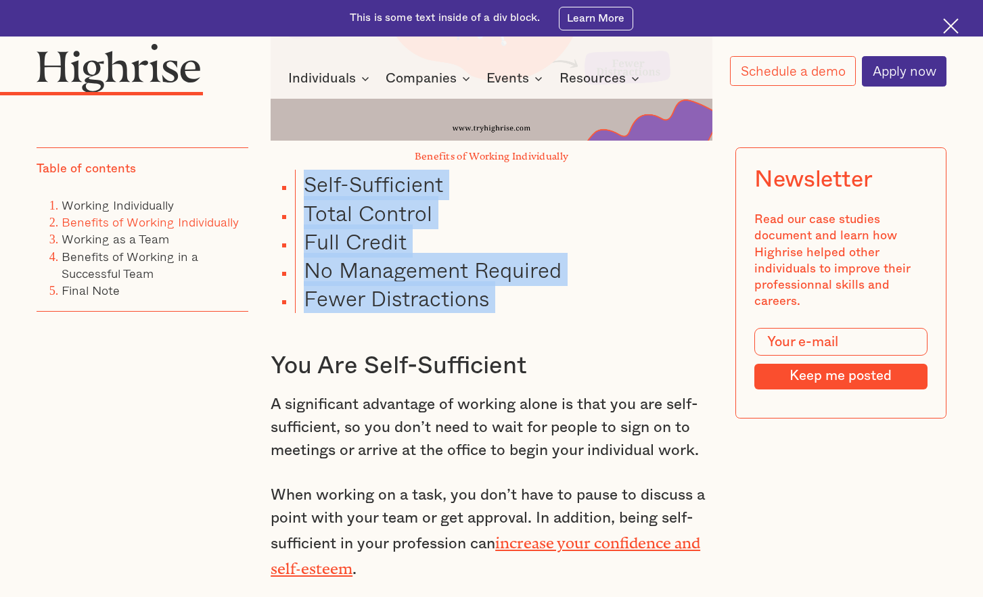
drag, startPoint x: 391, startPoint y: 196, endPoint x: 413, endPoint y: 313, distance: 119.1
click at [413, 312] on ul "Self-Sufficient Total Control Full Credit No Management Required Fewer Distract…" at bounding box center [482, 241] width 460 height 143
click at [413, 312] on li "Fewer Distractions" at bounding box center [503, 298] width 417 height 28
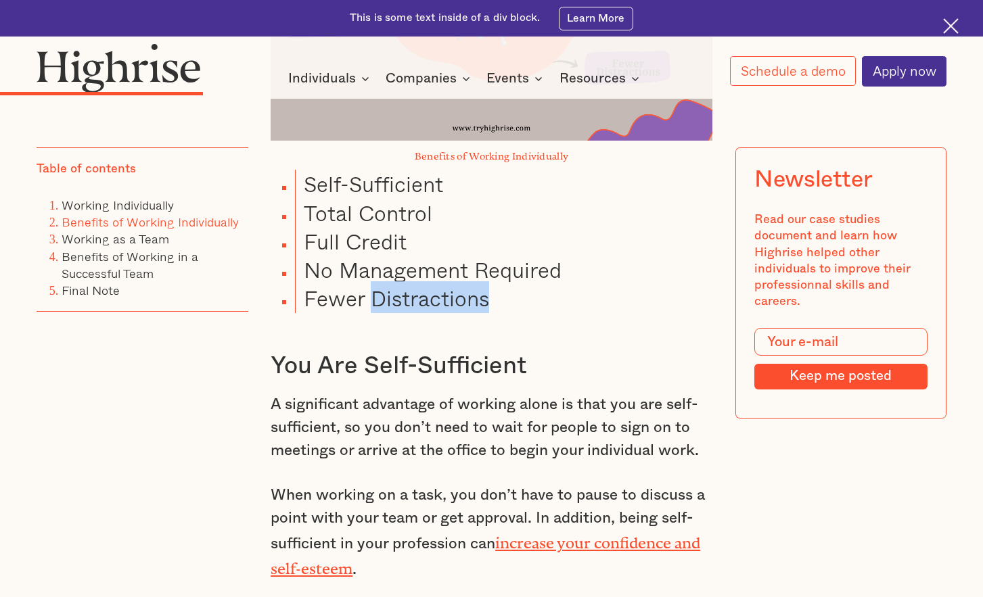
click at [413, 312] on li "Fewer Distractions" at bounding box center [503, 298] width 417 height 28
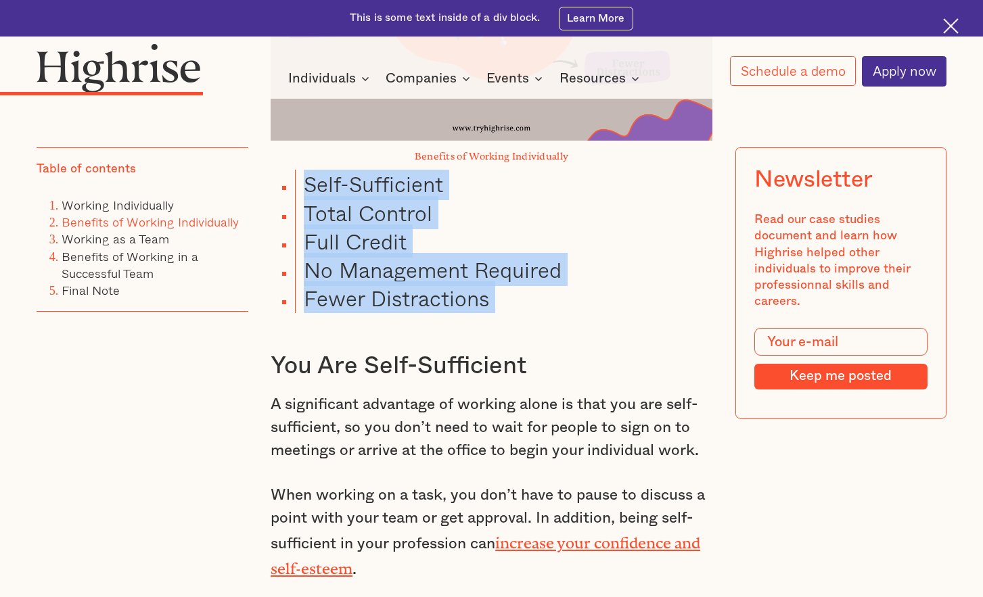
drag, startPoint x: 413, startPoint y: 312, endPoint x: 411, endPoint y: 198, distance: 114.3
click at [411, 198] on ul "Self-Sufficient Total Control Full Credit No Management Required Fewer Distract…" at bounding box center [482, 241] width 460 height 143
click at [411, 198] on li "Self-Sufficient" at bounding box center [503, 184] width 417 height 28
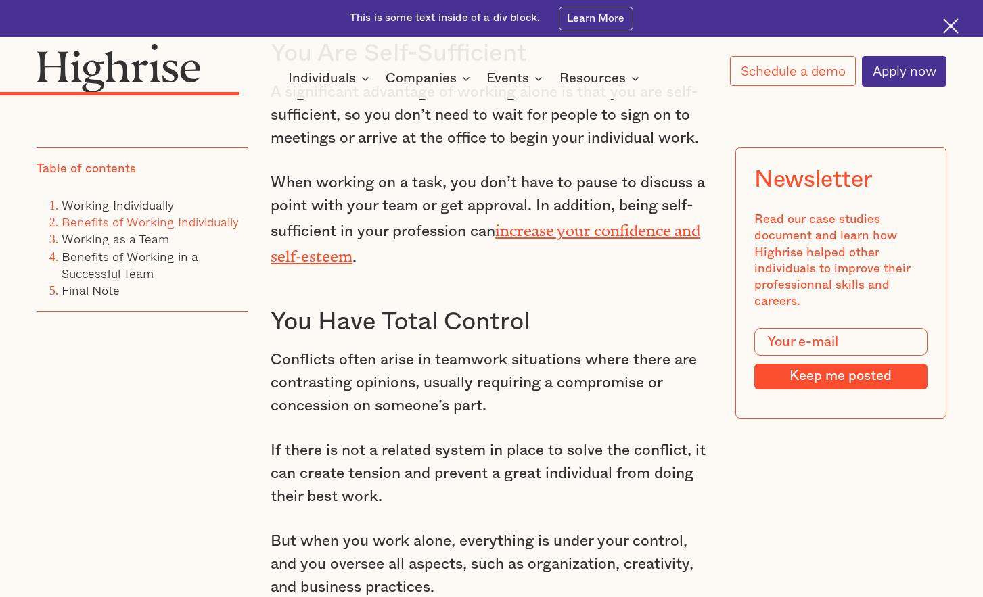
scroll to position [2167, 0]
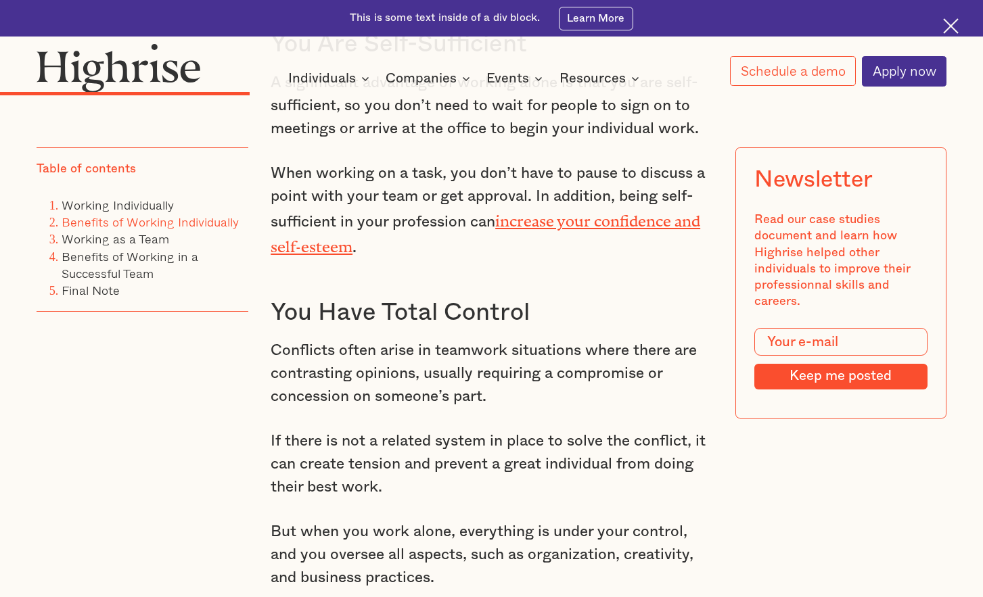
click at [366, 328] on h3 "You Have Total Control" at bounding box center [492, 313] width 442 height 30
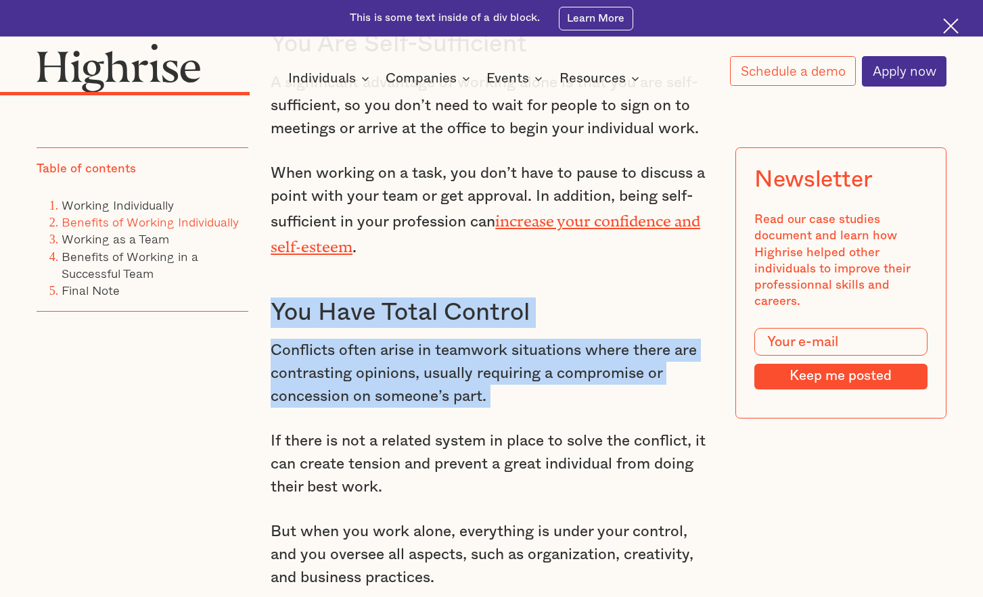
drag, startPoint x: 366, startPoint y: 332, endPoint x: 364, endPoint y: 369, distance: 36.6
click at [364, 369] on div "While some people make sweeping claims about this question, there is no correct…" at bounding box center [492, 188] width 442 height 2656
click at [364, 369] on p "Conflicts often arise in teamwork situations where there are contrasting opinio…" at bounding box center [492, 373] width 442 height 69
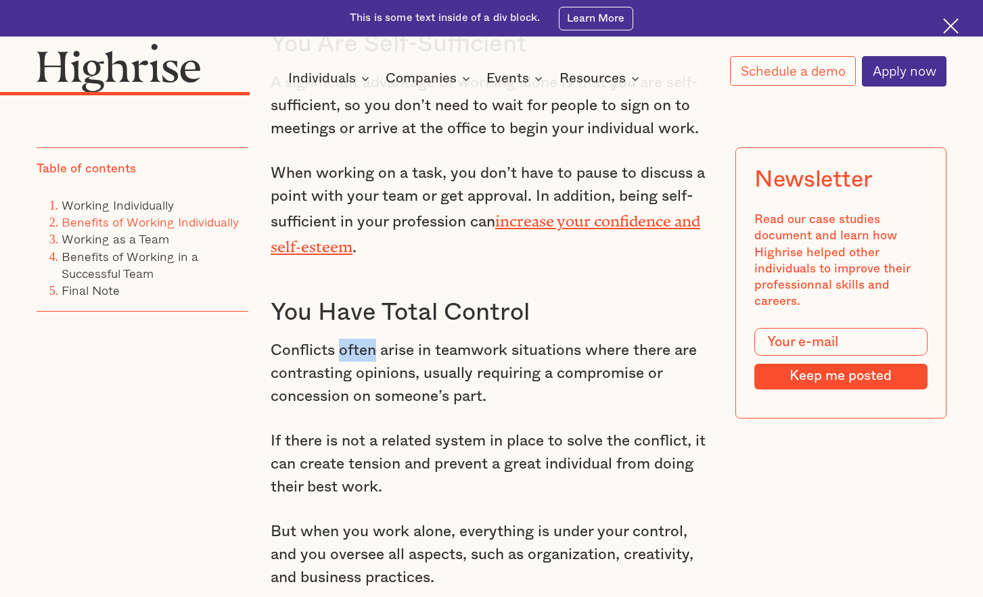
click at [364, 369] on p "Conflicts often arise in teamwork situations where there are contrasting opinio…" at bounding box center [492, 373] width 442 height 69
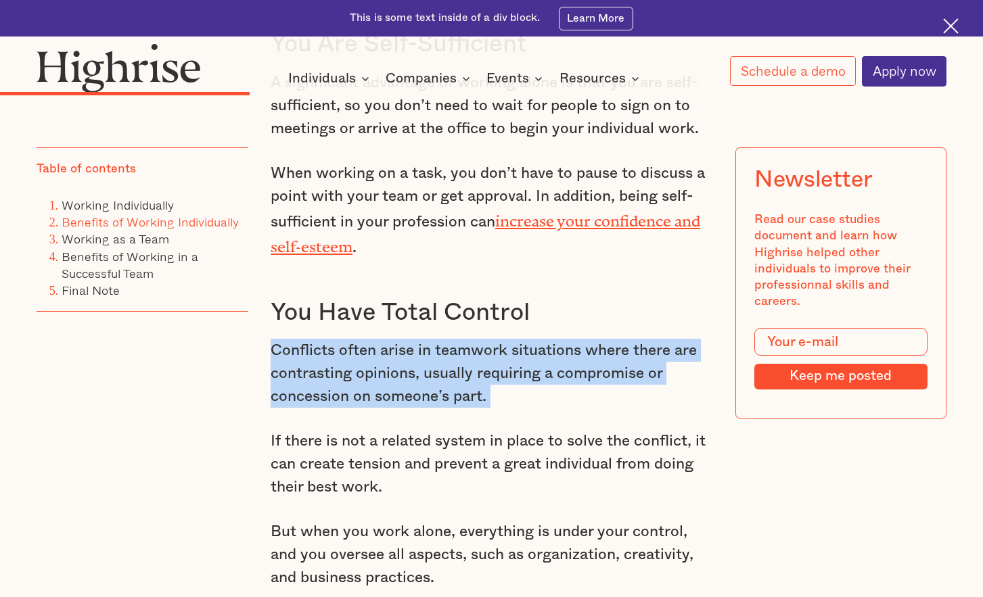
drag, startPoint x: 364, startPoint y: 369, endPoint x: 369, endPoint y: 349, distance: 20.3
click at [369, 349] on div "While some people make sweeping claims about this question, there is no correct…" at bounding box center [492, 188] width 442 height 2656
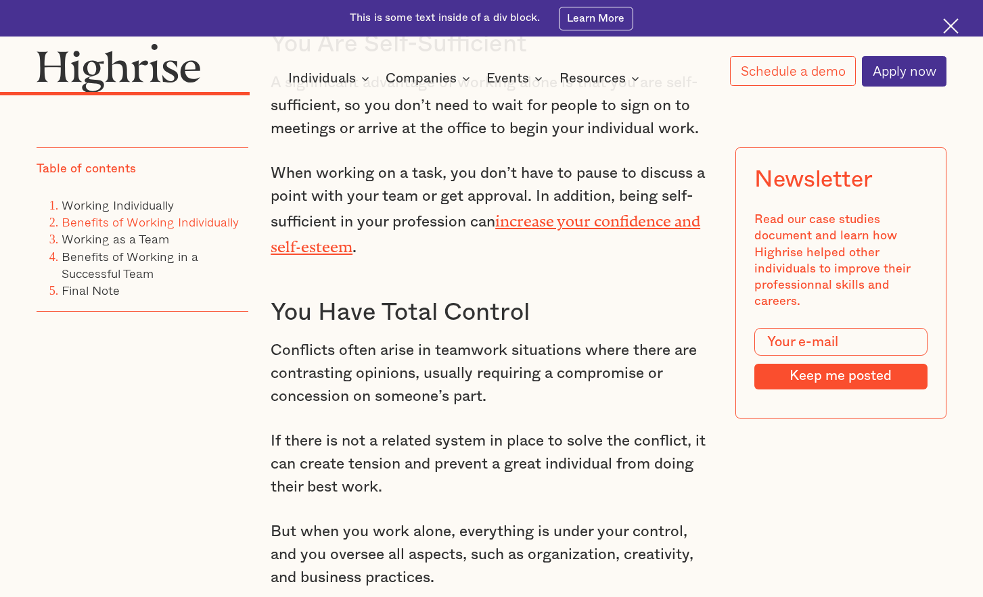
click at [380, 328] on h3 "You Have Total Control" at bounding box center [492, 313] width 442 height 30
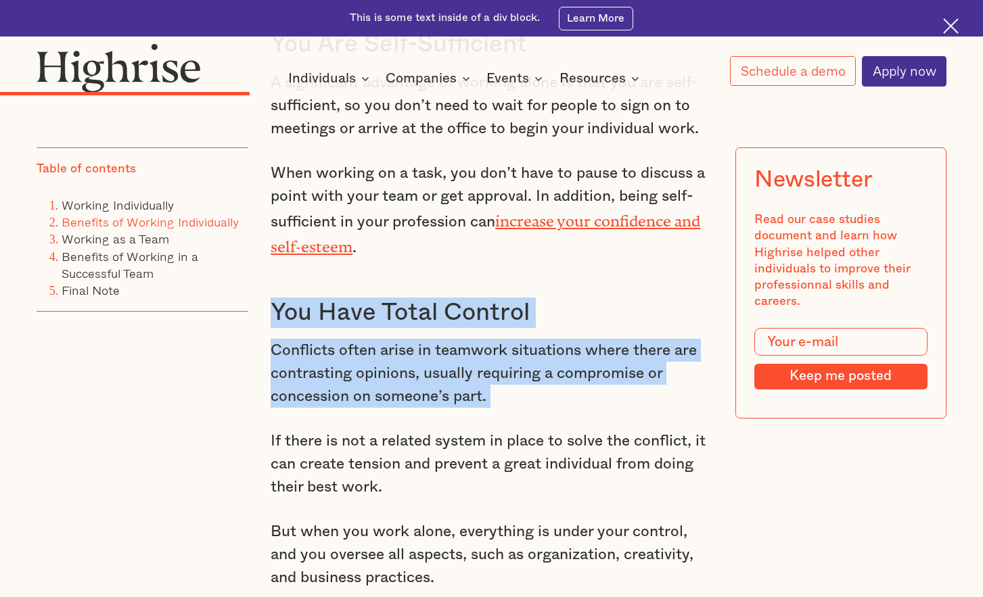
drag, startPoint x: 380, startPoint y: 330, endPoint x: 369, endPoint y: 379, distance: 50.0
click at [369, 379] on div "While some people make sweeping claims about this question, there is no correct…" at bounding box center [492, 188] width 442 height 2656
click at [369, 379] on p "Conflicts often arise in teamwork situations where there are contrasting opinio…" at bounding box center [492, 373] width 442 height 69
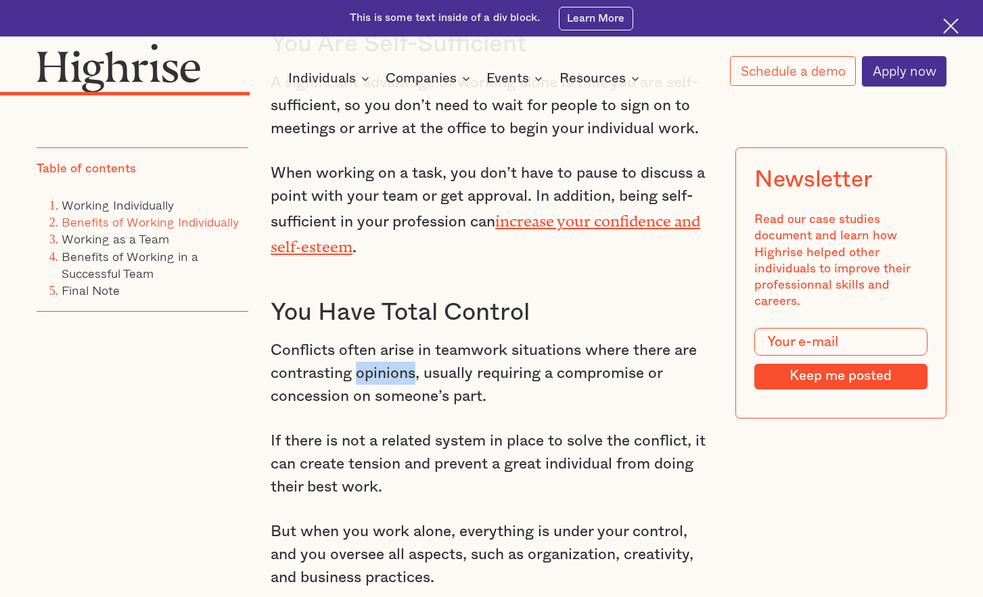
click at [369, 379] on p "Conflicts often arise in teamwork situations where there are contrasting opinio…" at bounding box center [492, 373] width 442 height 69
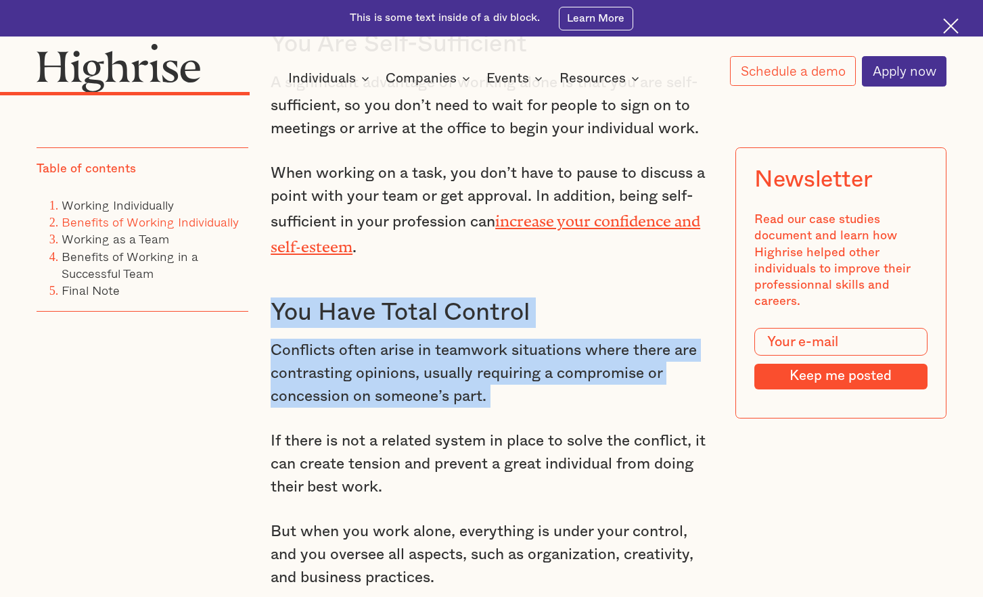
drag, startPoint x: 369, startPoint y: 379, endPoint x: 388, endPoint y: 329, distance: 53.1
click at [388, 329] on div "While some people make sweeping claims about this question, there is no correct…" at bounding box center [492, 188] width 442 height 2656
click at [388, 328] on h3 "You Have Total Control" at bounding box center [492, 313] width 442 height 30
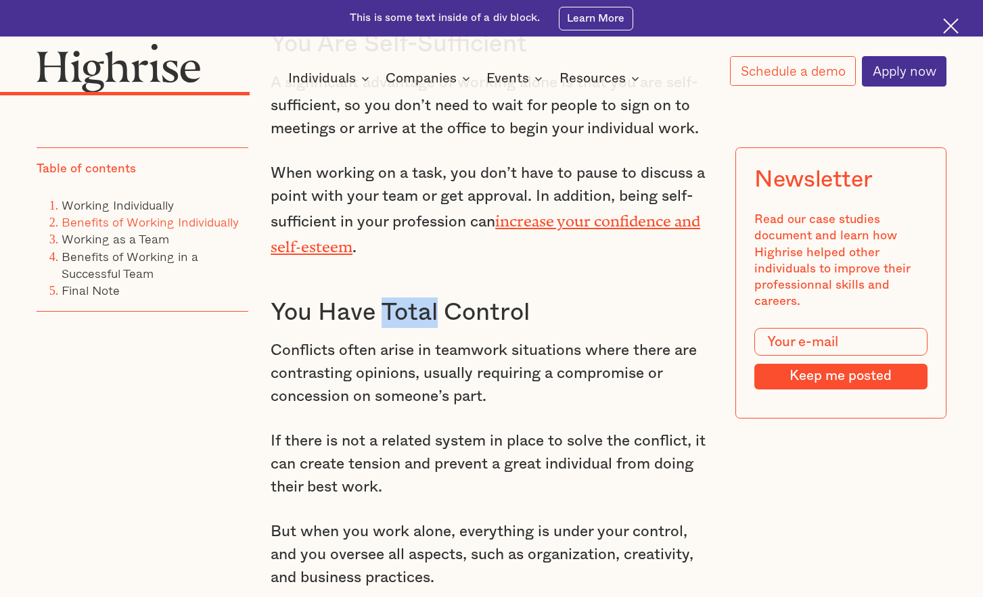
click at [388, 328] on h3 "You Have Total Control" at bounding box center [492, 313] width 442 height 30
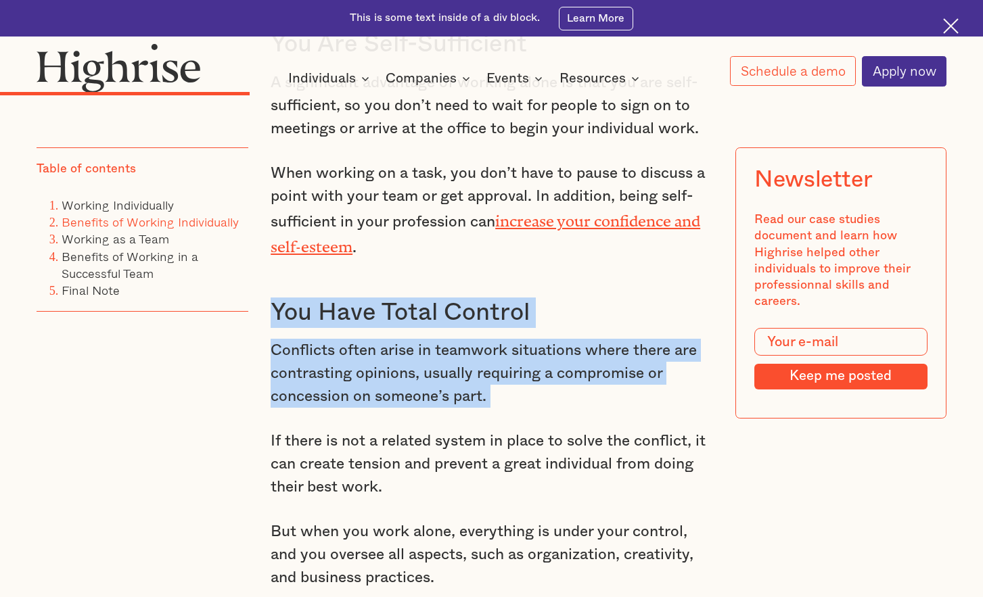
drag, startPoint x: 388, startPoint y: 329, endPoint x: 381, endPoint y: 360, distance: 31.3
click at [381, 360] on div "While some people make sweeping claims about this question, there is no correct…" at bounding box center [492, 188] width 442 height 2656
click at [381, 360] on p "Conflicts often arise in teamwork situations where there are contrasting opinio…" at bounding box center [492, 373] width 442 height 69
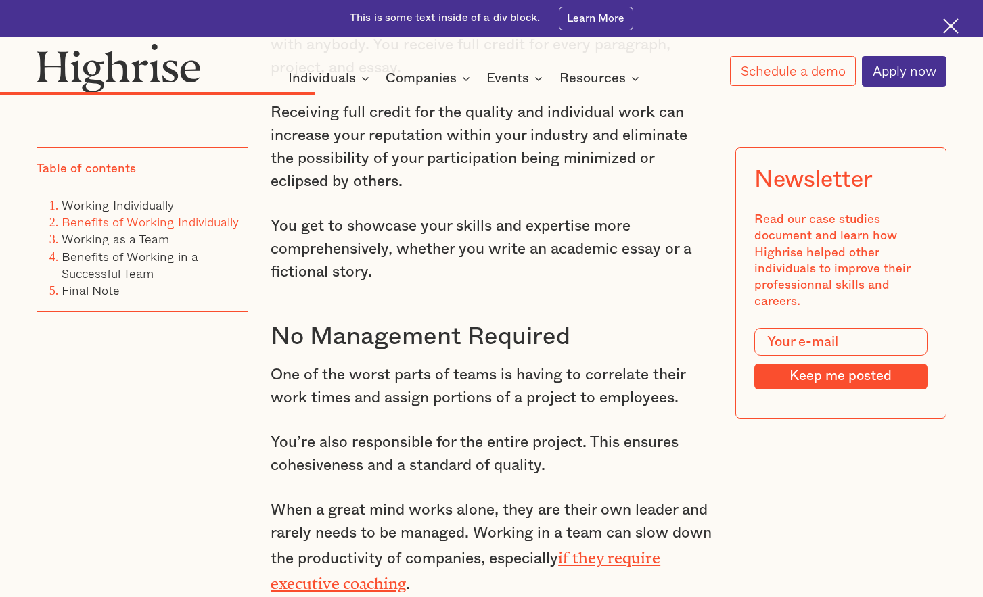
scroll to position [2829, 0]
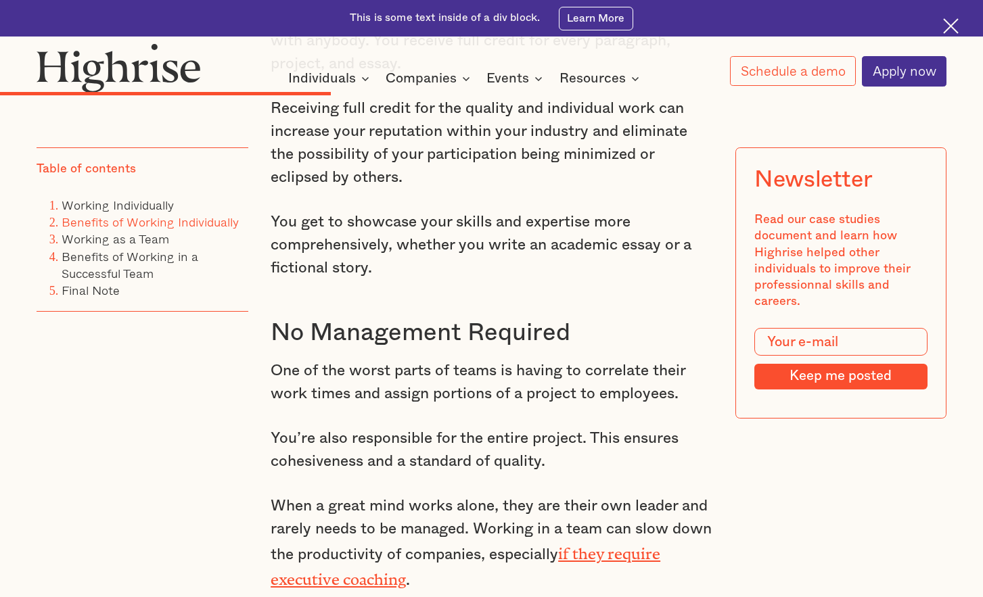
click at [379, 348] on h3 "No Management Required" at bounding box center [492, 333] width 442 height 30
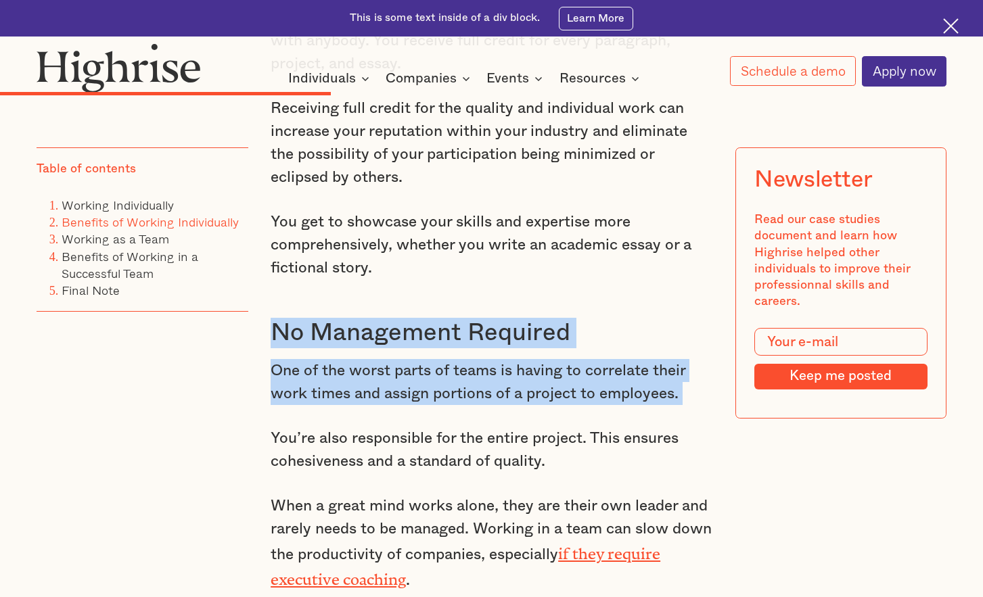
drag, startPoint x: 379, startPoint y: 360, endPoint x: 380, endPoint y: 389, distance: 28.4
click at [380, 390] on p "One of the worst parts of teams is having to correlate their work times and ass…" at bounding box center [492, 382] width 442 height 46
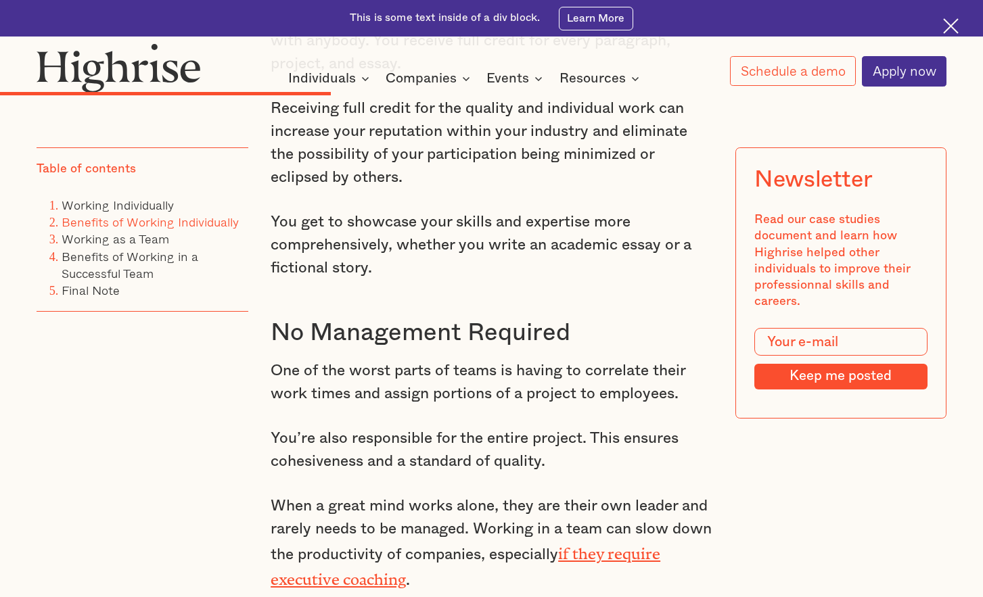
click at [380, 390] on p "One of the worst parts of teams is having to correlate their work times and ass…" at bounding box center [492, 382] width 442 height 46
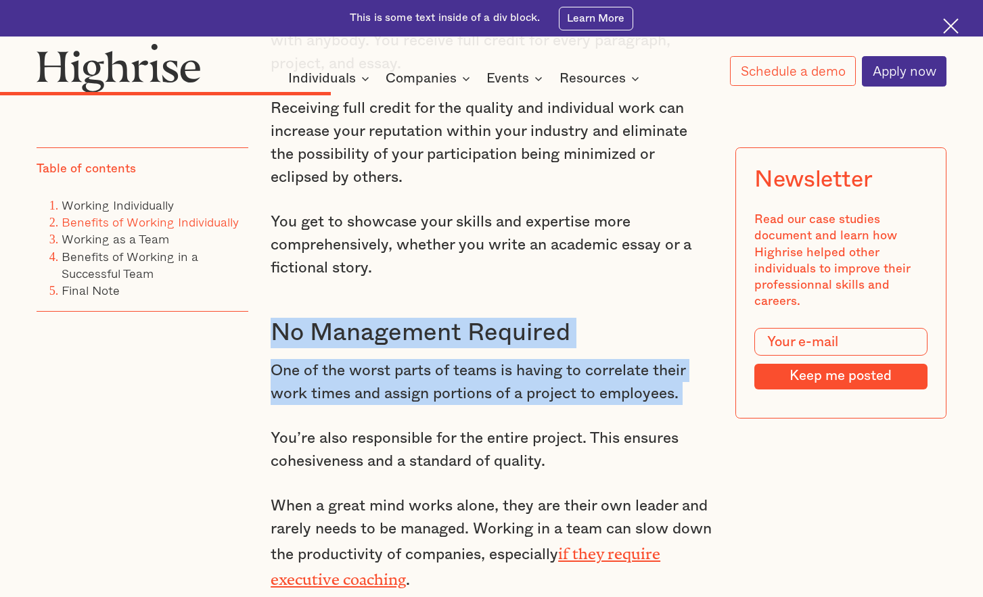
drag, startPoint x: 380, startPoint y: 390, endPoint x: 398, endPoint y: 358, distance: 37.2
click at [398, 348] on h3 "No Management Required" at bounding box center [492, 333] width 442 height 30
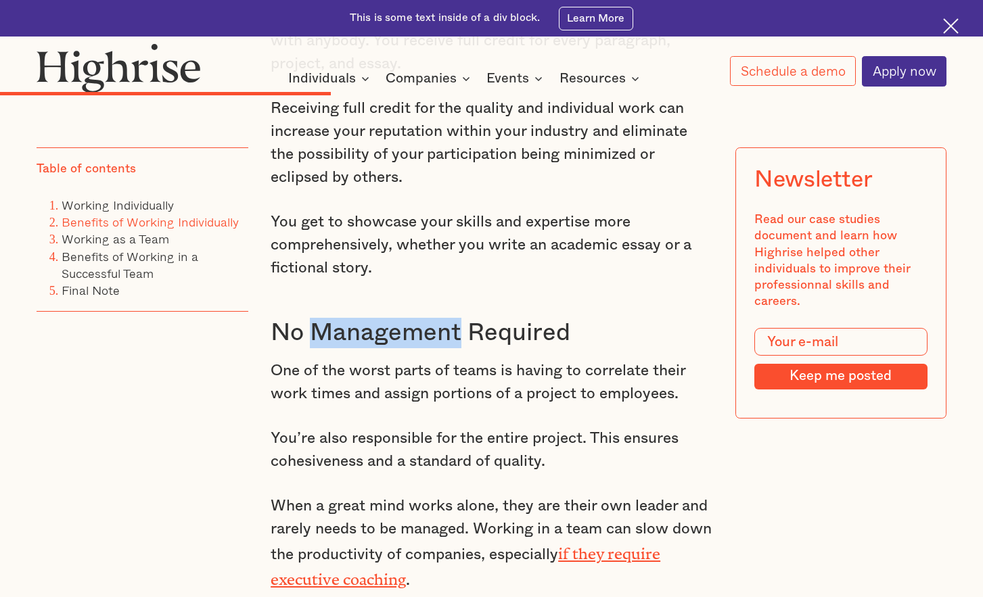
click at [398, 348] on h3 "No Management Required" at bounding box center [492, 333] width 442 height 30
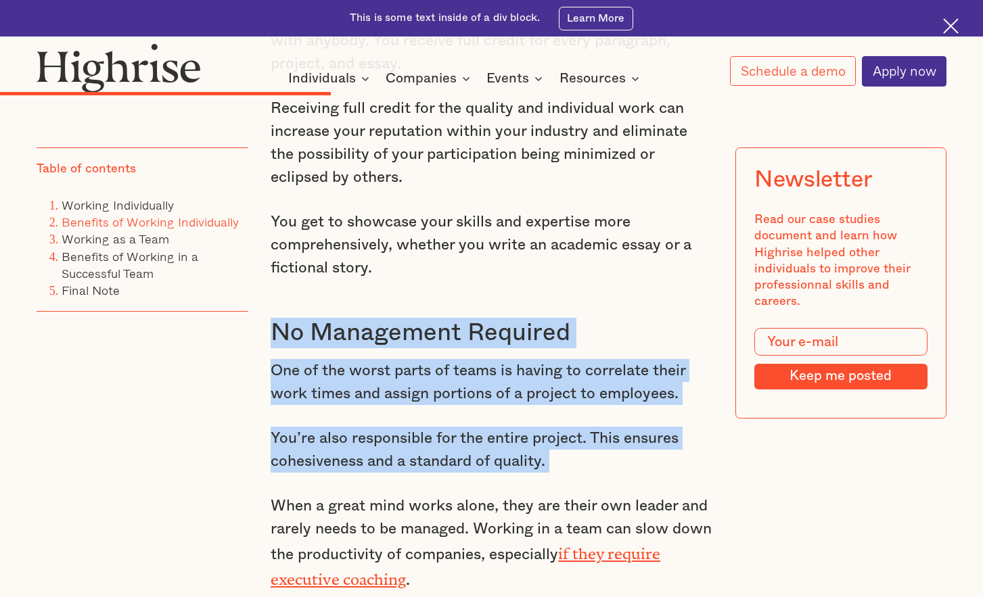
drag, startPoint x: 398, startPoint y: 358, endPoint x: 406, endPoint y: 429, distance: 72.1
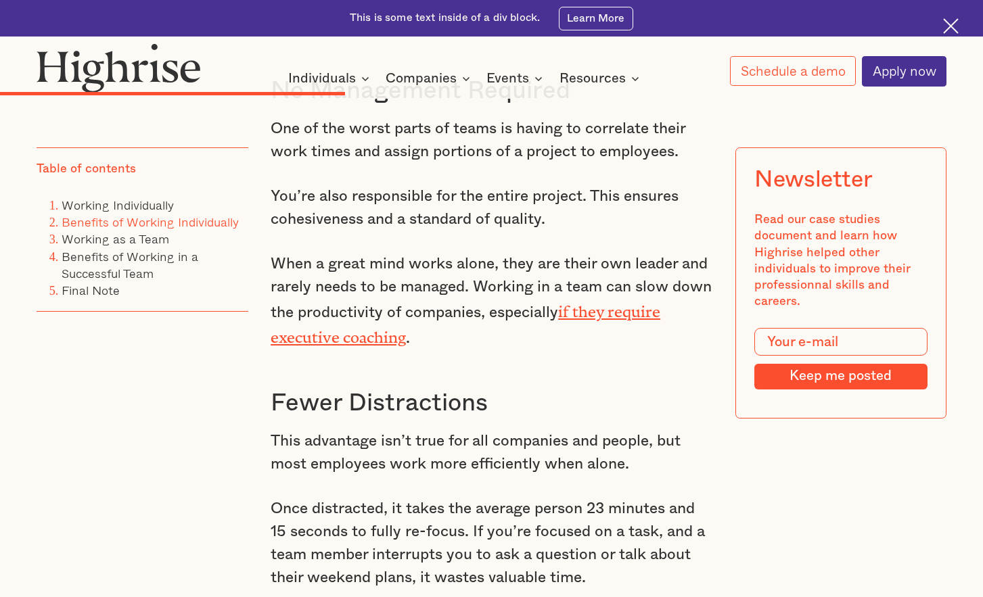
scroll to position [3081, 0]
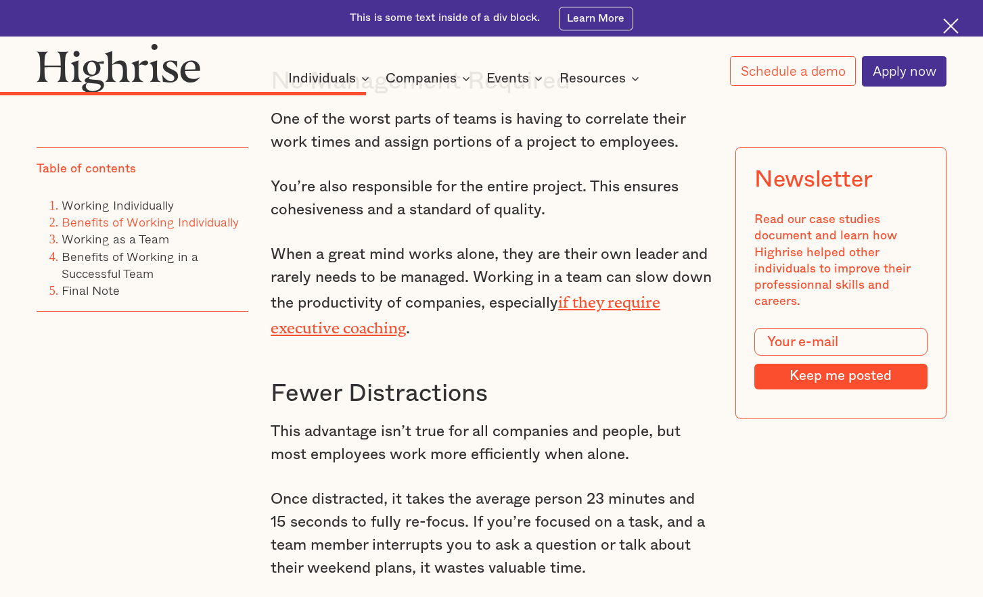
click at [494, 298] on p "When a great mind works alone, they are their own leader and rarely needs to be…" at bounding box center [492, 291] width 442 height 97
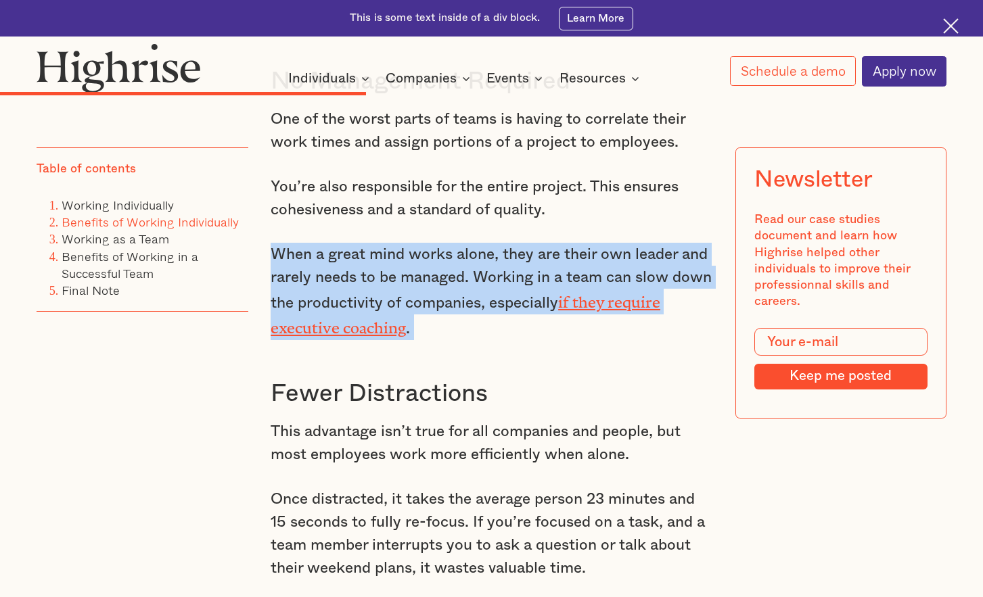
click at [495, 298] on p "When a great mind works alone, they are their own leader and rarely needs to be…" at bounding box center [492, 291] width 442 height 97
click at [495, 299] on p "When a great mind works alone, they are their own leader and rarely needs to be…" at bounding box center [492, 291] width 442 height 97
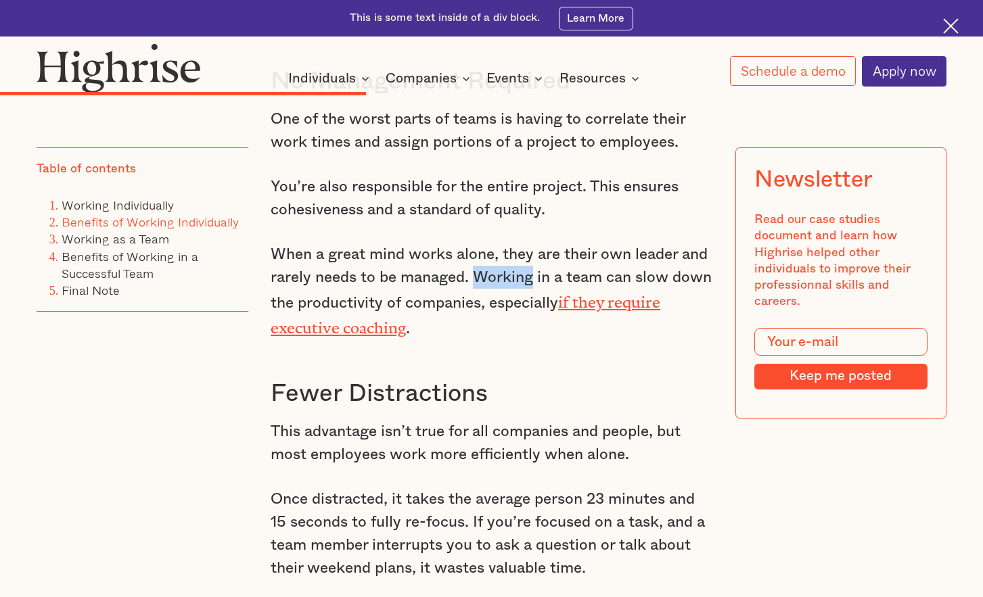
click at [495, 299] on p "When a great mind works alone, they are their own leader and rarely needs to be…" at bounding box center [492, 291] width 442 height 97
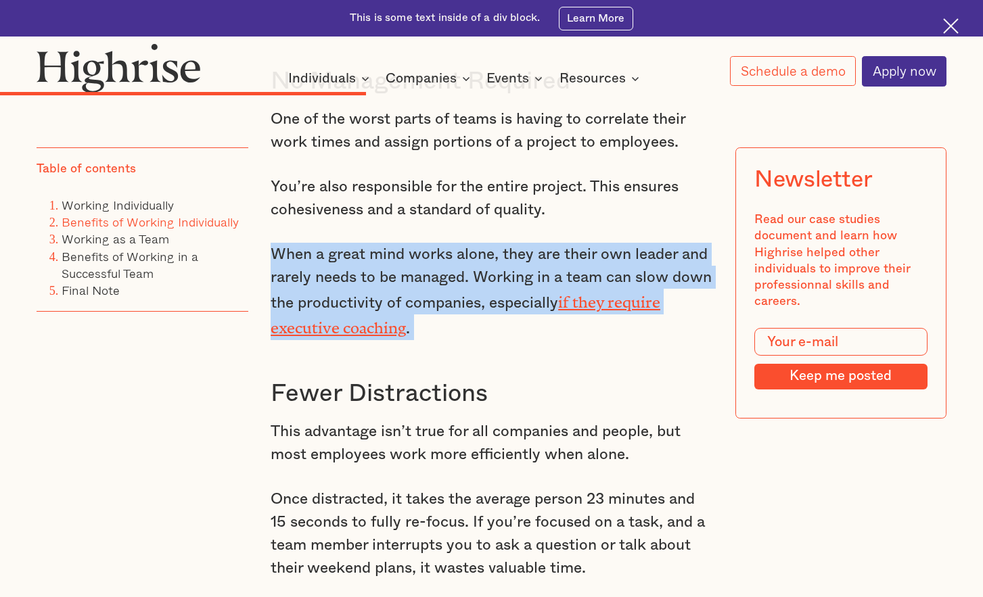
click at [495, 299] on p "When a great mind works alone, they are their own leader and rarely needs to be…" at bounding box center [492, 291] width 442 height 97
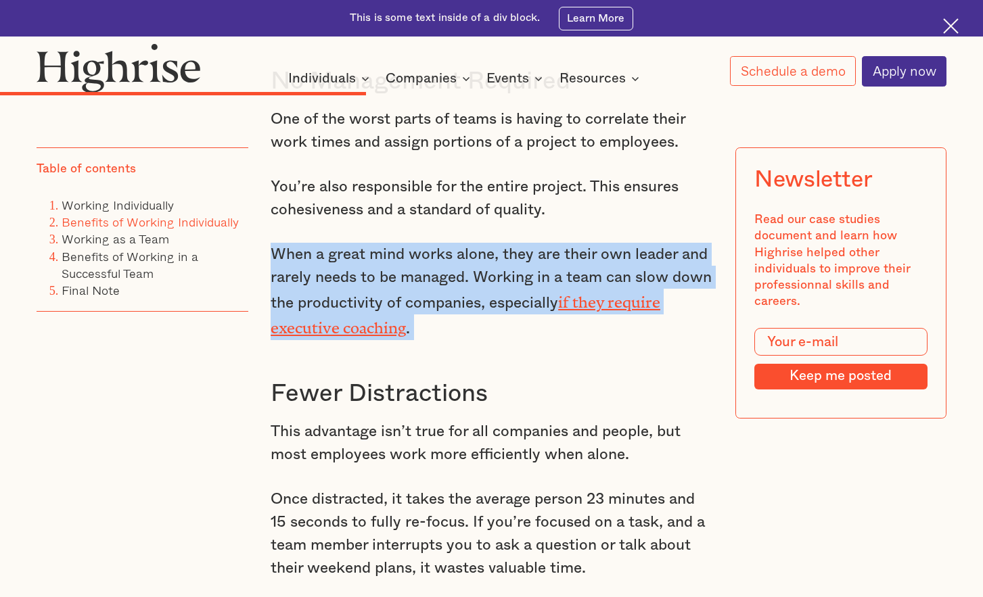
click at [490, 310] on p "When a great mind works alone, they are their own leader and rarely needs to be…" at bounding box center [492, 291] width 442 height 97
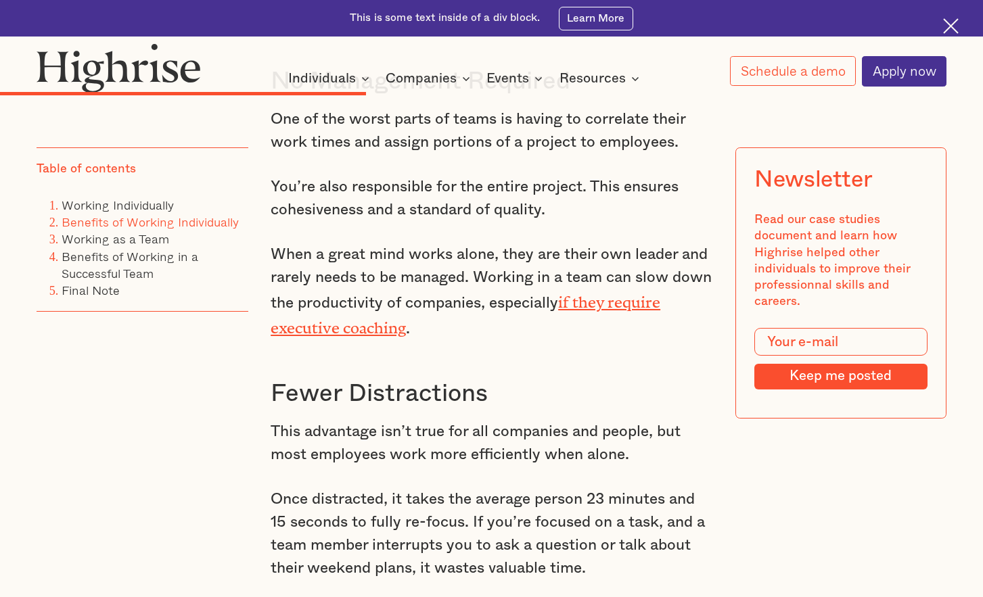
click at [490, 310] on p "When a great mind works alone, they are their own leader and rarely needs to be…" at bounding box center [492, 291] width 442 height 97
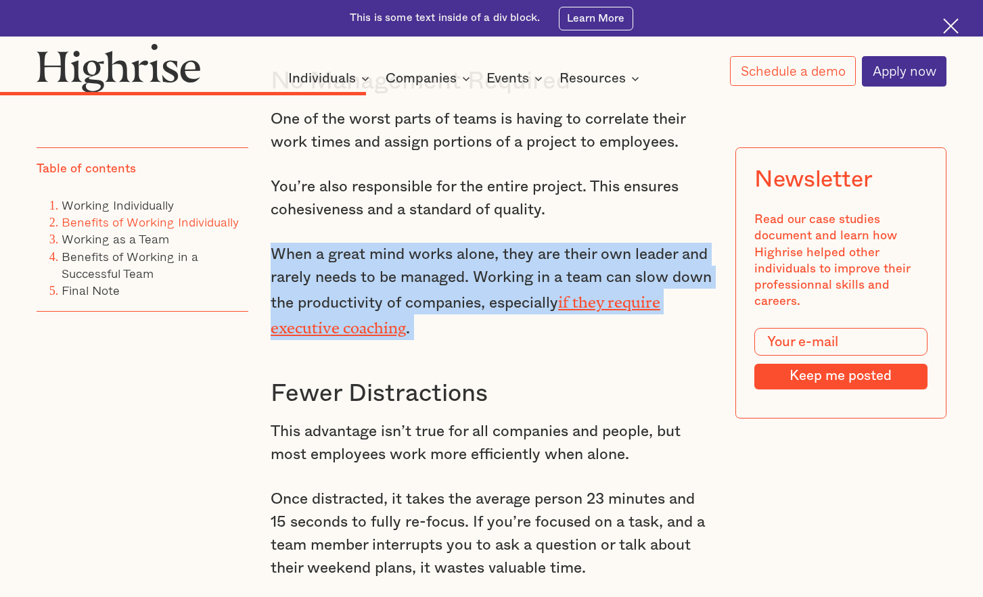
click at [490, 310] on p "When a great mind works alone, they are their own leader and rarely needs to be…" at bounding box center [492, 291] width 442 height 97
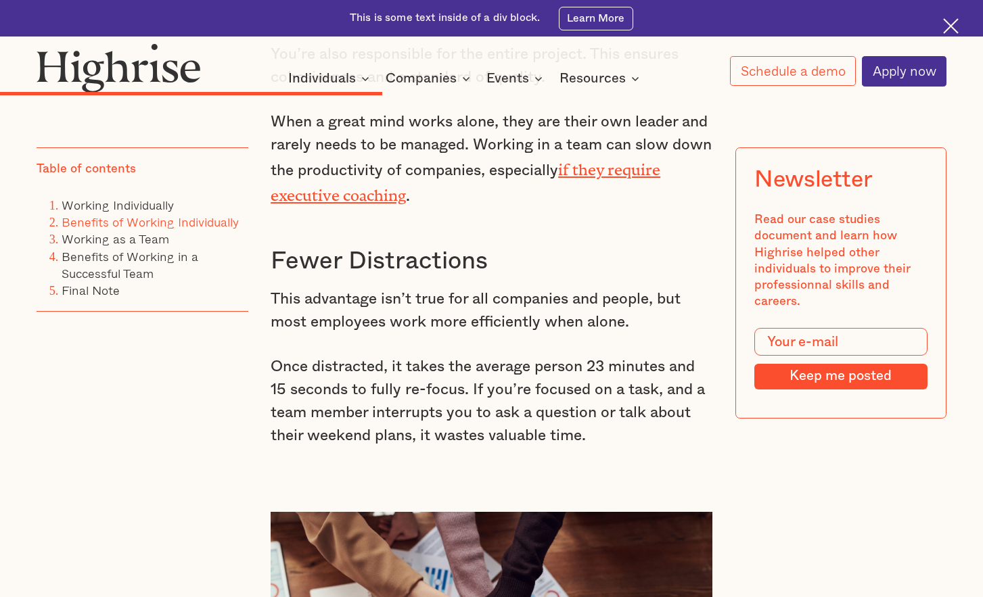
scroll to position [3215, 0]
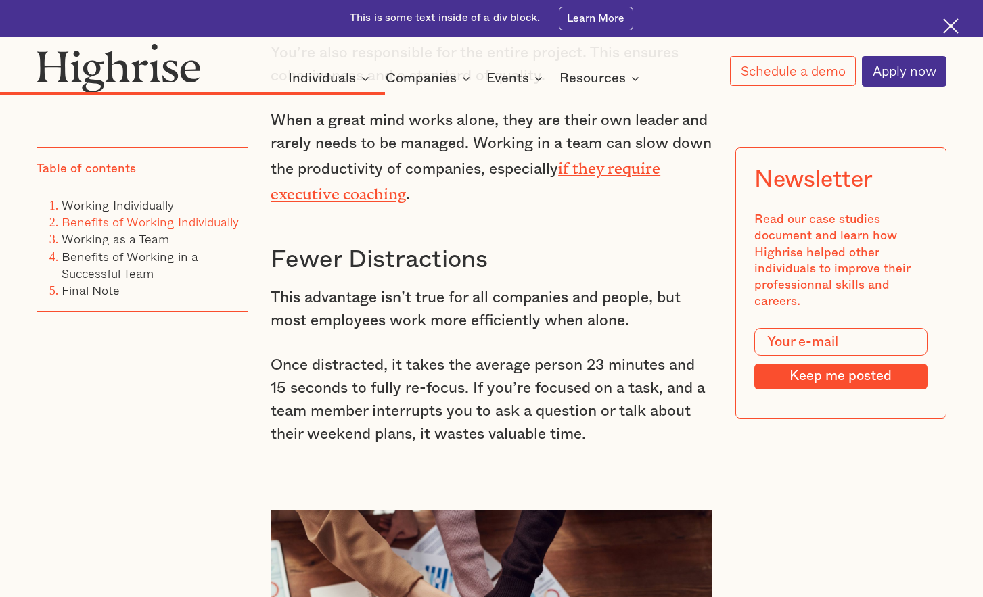
click at [490, 310] on p "This advantage isn’t true for all companies and people, but most employees work…" at bounding box center [492, 309] width 442 height 46
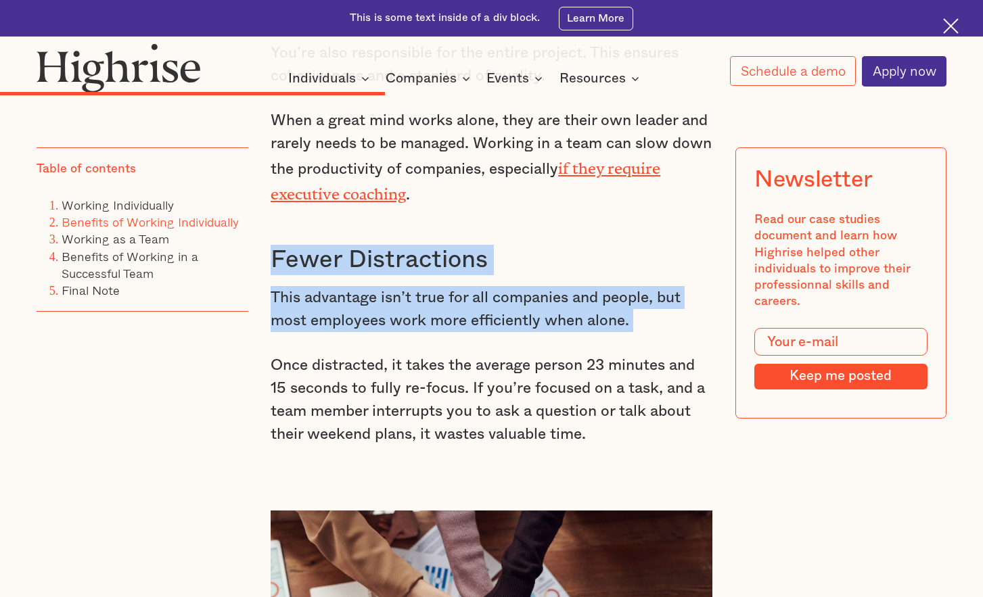
drag, startPoint x: 490, startPoint y: 310, endPoint x: 495, endPoint y: 285, distance: 25.6
click at [495, 275] on h3 "Fewer Distractions" at bounding box center [492, 260] width 442 height 30
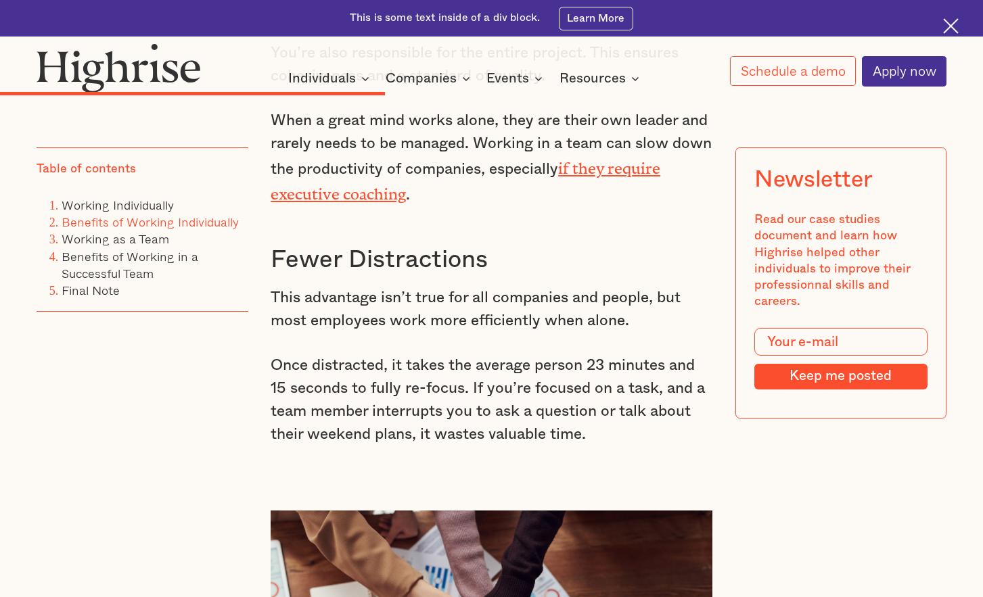
click at [495, 275] on h3 "Fewer Distractions" at bounding box center [492, 260] width 442 height 30
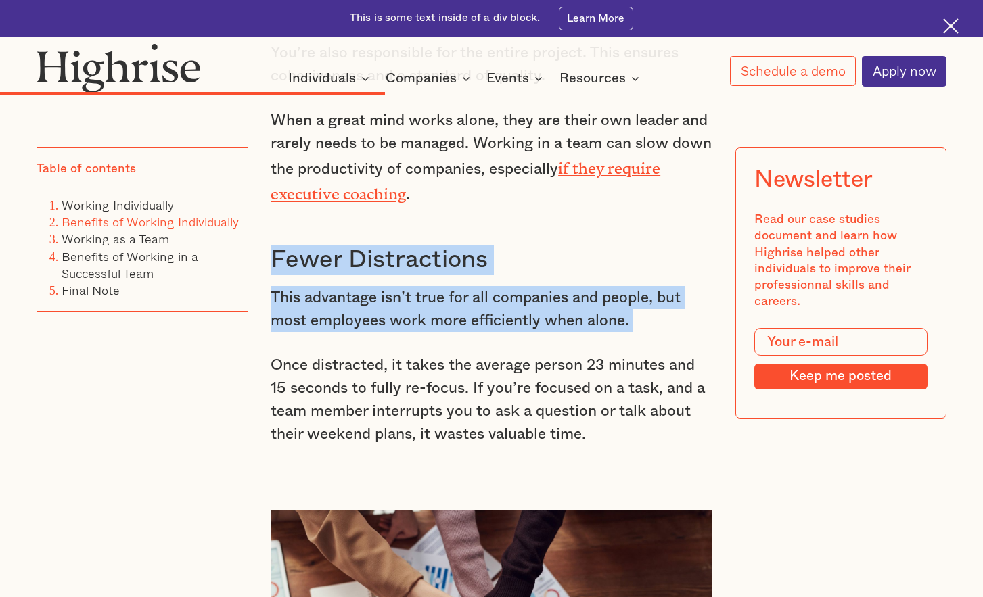
drag, startPoint x: 495, startPoint y: 285, endPoint x: 492, endPoint y: 325, distance: 39.3
click at [492, 325] on p "This advantage isn’t true for all companies and people, but most employees work…" at bounding box center [492, 309] width 442 height 46
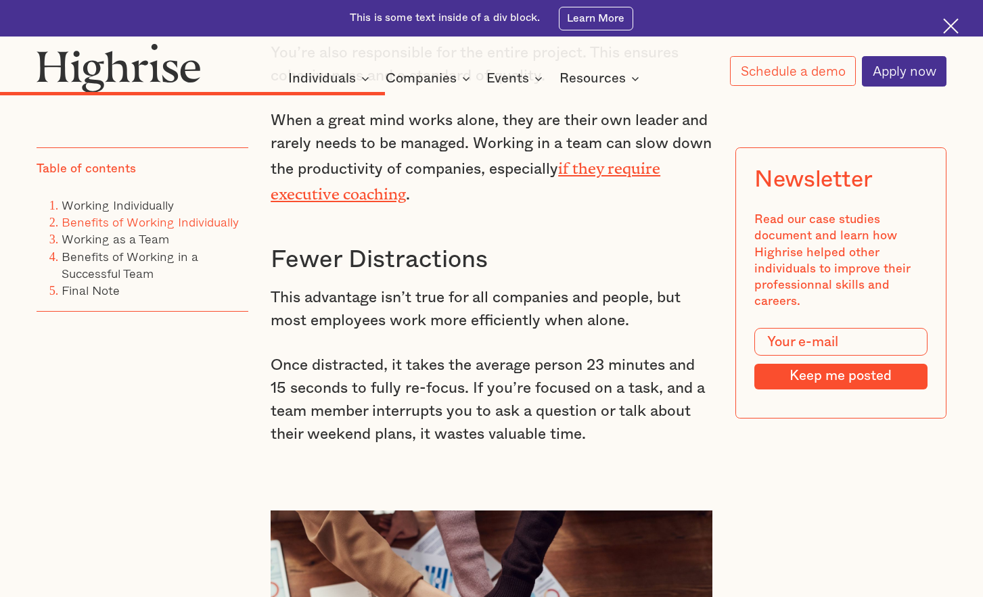
click at [492, 325] on p "This advantage isn’t true for all companies and people, but most employees work…" at bounding box center [492, 309] width 442 height 46
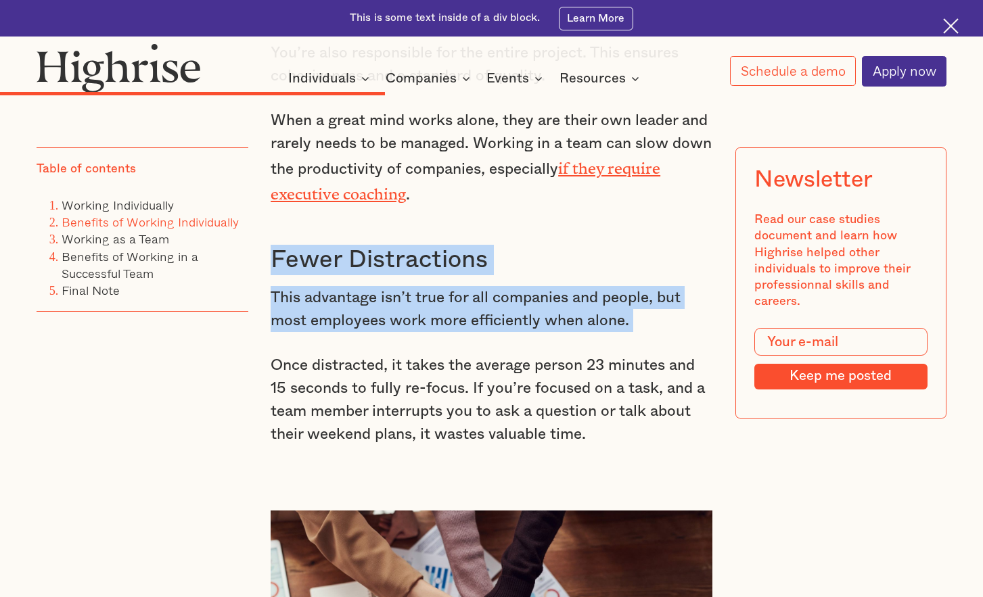
drag, startPoint x: 492, startPoint y: 325, endPoint x: 504, endPoint y: 275, distance: 51.3
click at [504, 275] on h3 "Fewer Distractions" at bounding box center [492, 260] width 442 height 30
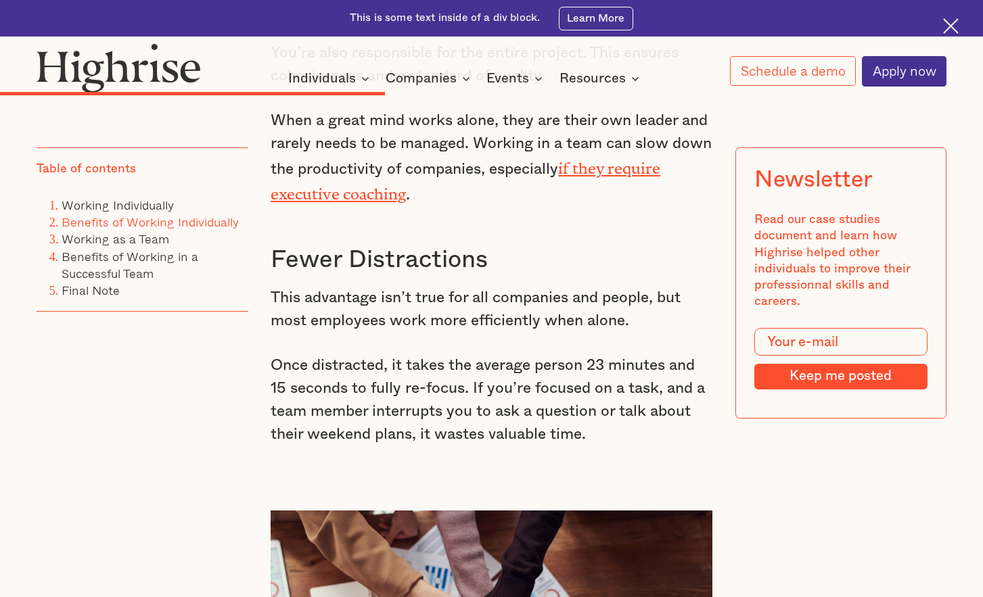
click at [504, 275] on h3 "Fewer Distractions" at bounding box center [492, 260] width 442 height 30
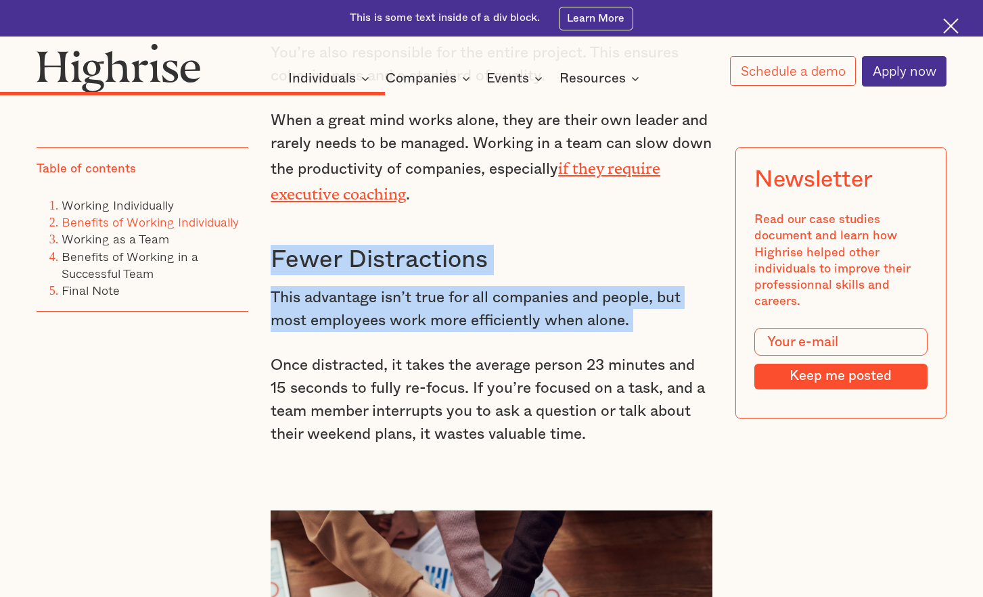
drag, startPoint x: 504, startPoint y: 275, endPoint x: 494, endPoint y: 325, distance: 50.9
click at [494, 325] on p "This advantage isn’t true for all companies and people, but most employees work…" at bounding box center [492, 309] width 442 height 46
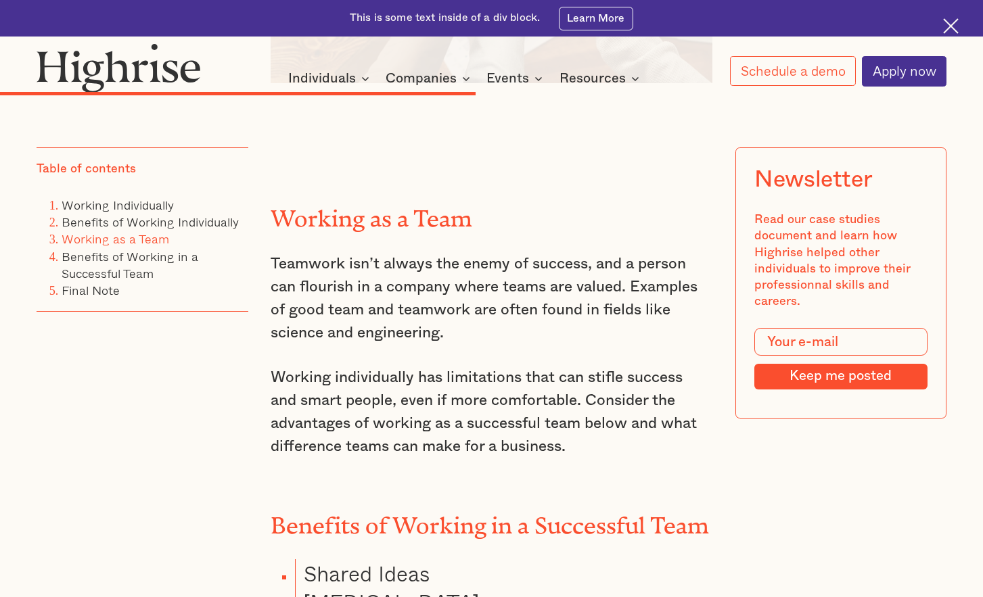
scroll to position [3958, 0]
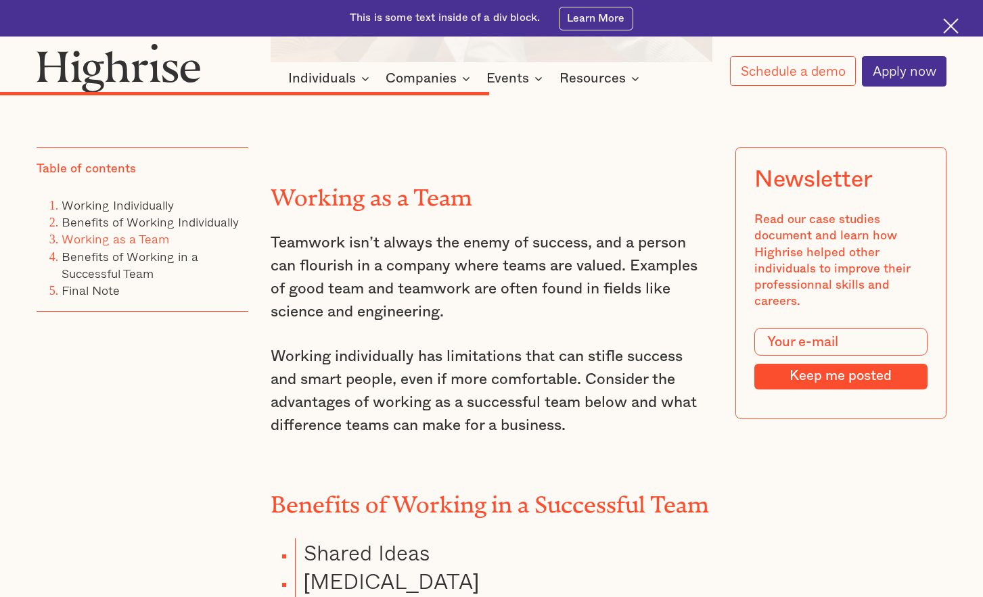
click at [380, 206] on h2 "Working as a Team" at bounding box center [492, 192] width 442 height 26
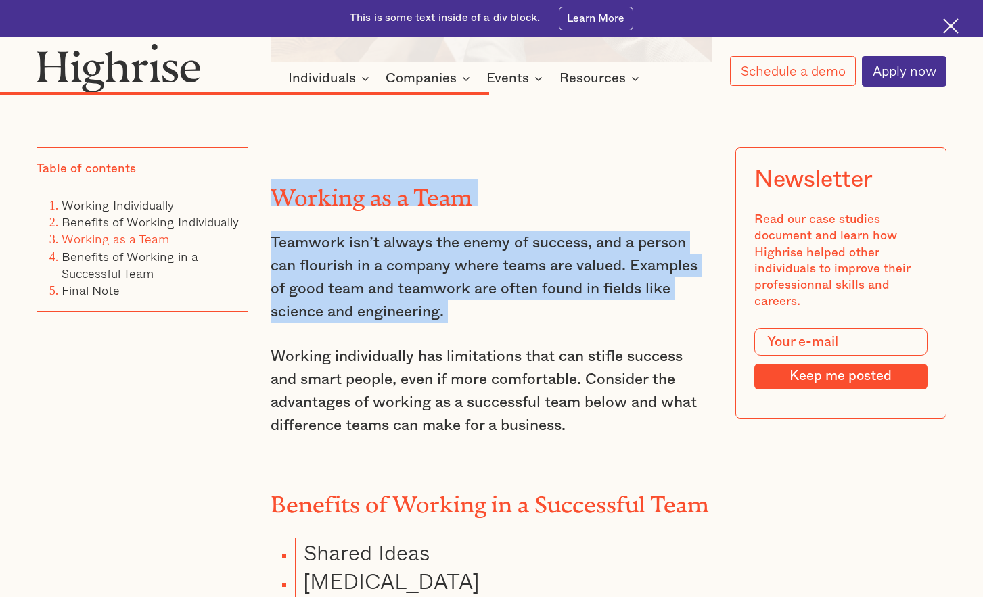
drag, startPoint x: 380, startPoint y: 209, endPoint x: 385, endPoint y: 275, distance: 66.5
click at [385, 275] on p "Teamwork isn’t always the enemy of success, and a person can flourish in a comp…" at bounding box center [492, 277] width 442 height 92
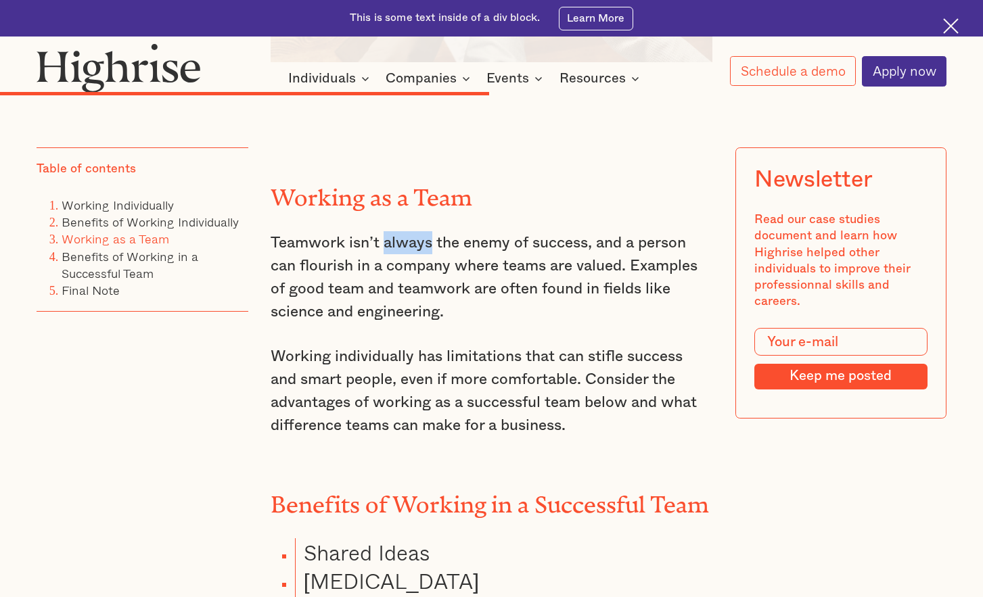
click at [385, 275] on p "Teamwork isn’t always the enemy of success, and a person can flourish in a comp…" at bounding box center [492, 277] width 442 height 92
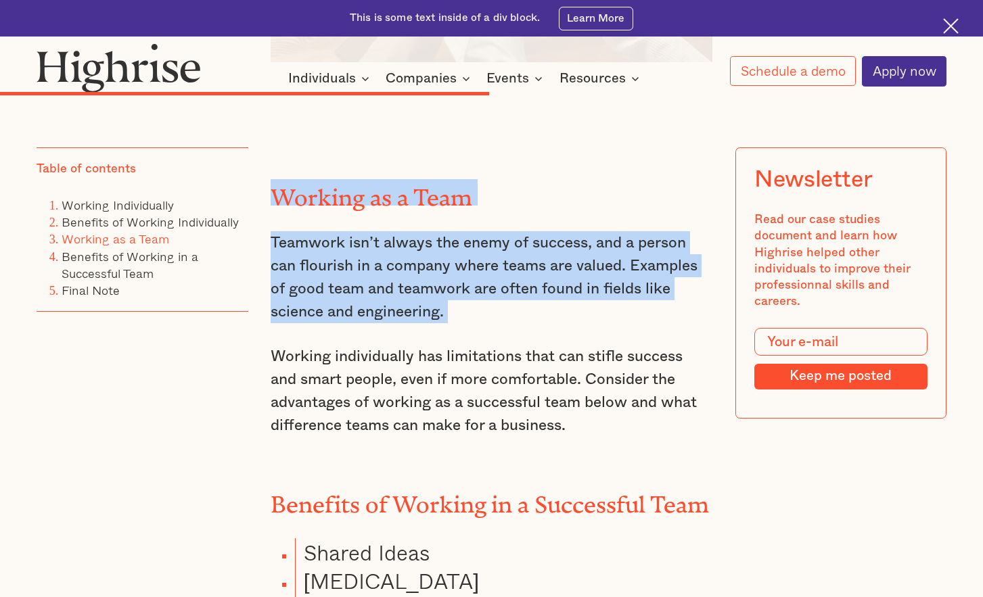
drag, startPoint x: 385, startPoint y: 275, endPoint x: 394, endPoint y: 227, distance: 48.8
click at [394, 206] on h2 "Working as a Team" at bounding box center [492, 192] width 442 height 26
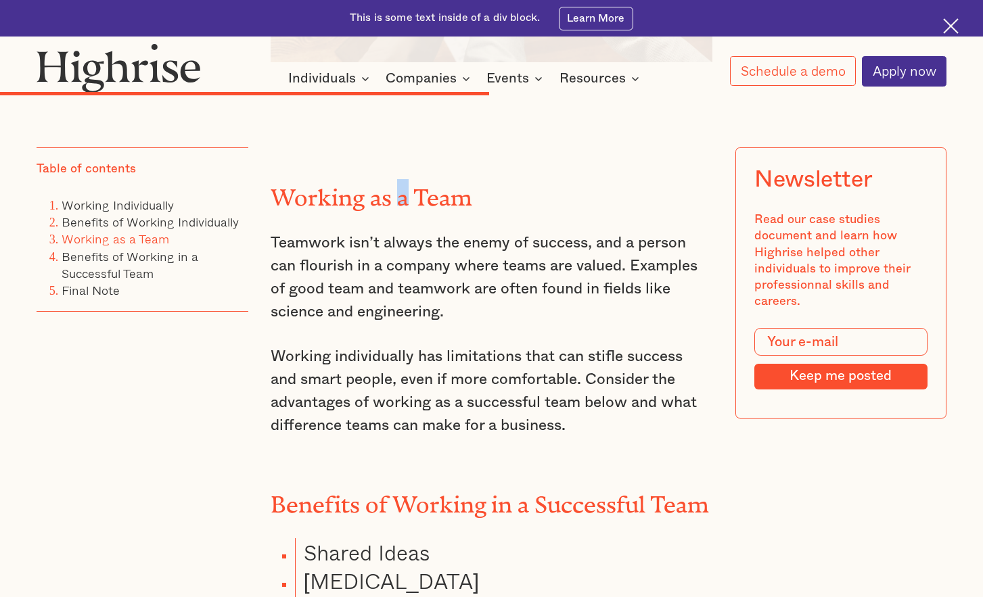
click at [394, 206] on h2 "Working as a Team" at bounding box center [492, 192] width 442 height 26
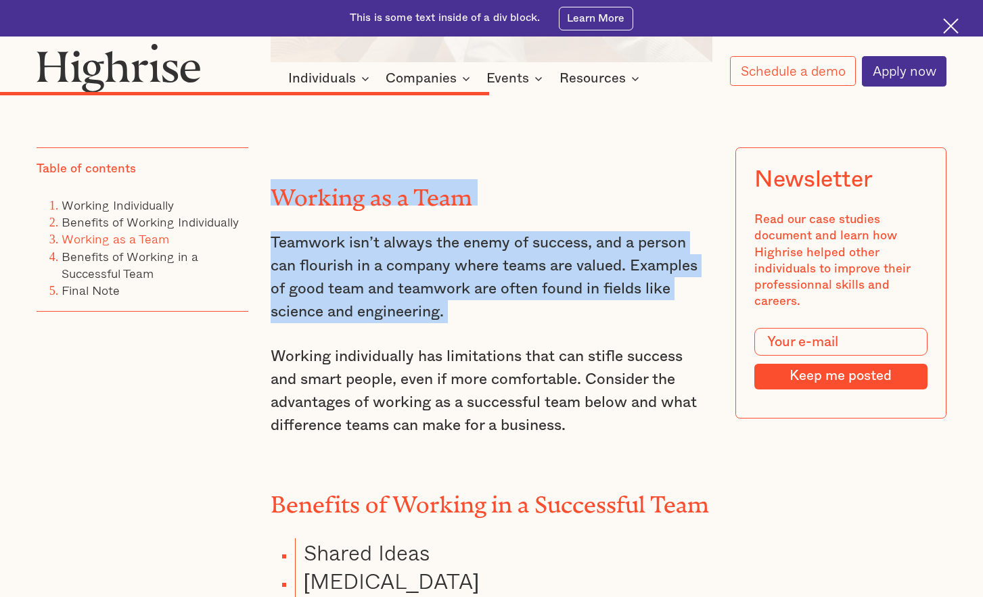
drag, startPoint x: 394, startPoint y: 227, endPoint x: 396, endPoint y: 292, distance: 64.9
click at [396, 292] on p "Teamwork isn’t always the enemy of success, and a person can flourish in a comp…" at bounding box center [492, 277] width 442 height 92
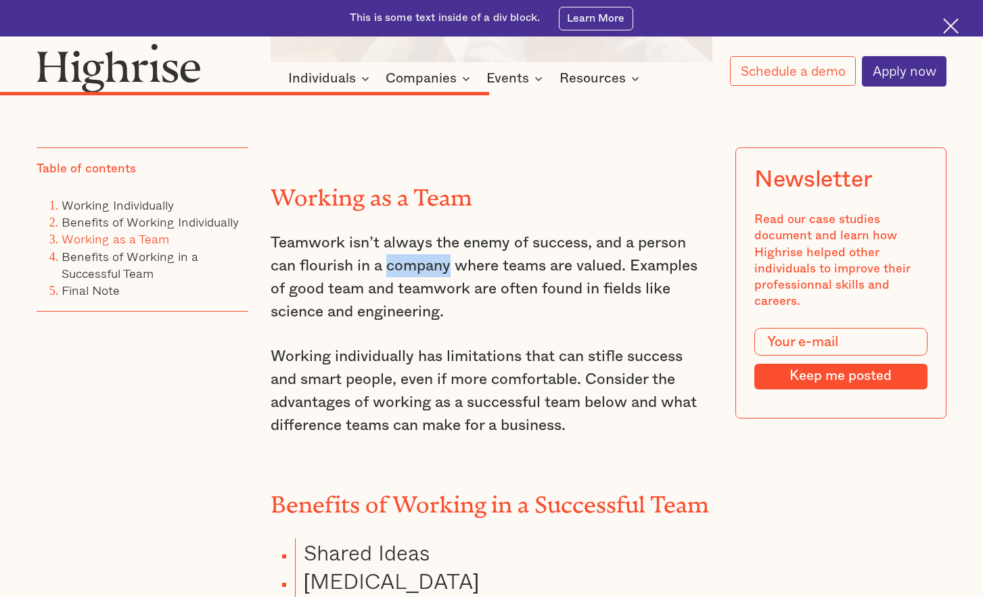
click at [396, 292] on p "Teamwork isn’t always the enemy of success, and a person can flourish in a comp…" at bounding box center [492, 277] width 442 height 92
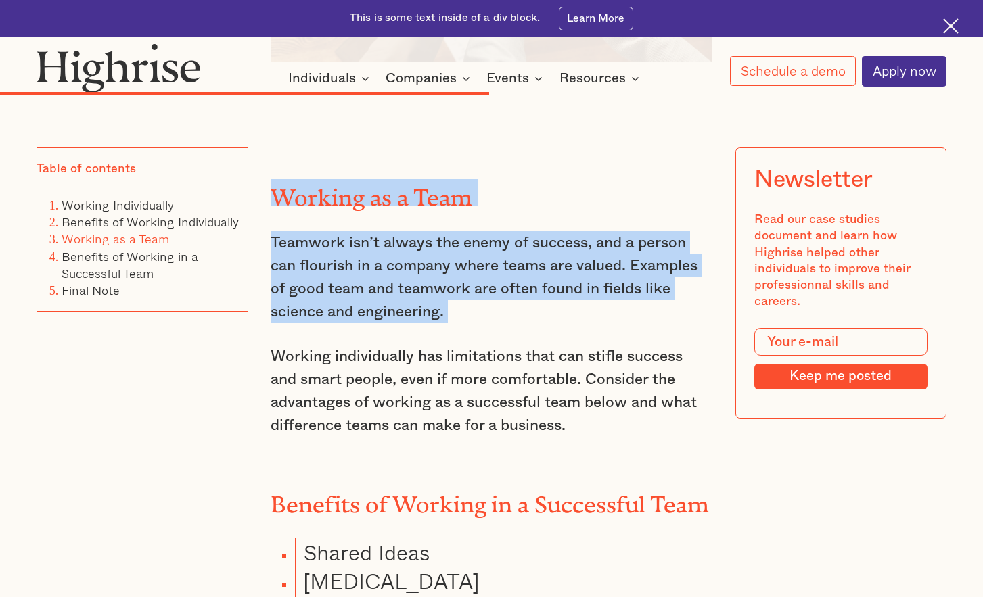
drag, startPoint x: 396, startPoint y: 292, endPoint x: 413, endPoint y: 223, distance: 71.0
click at [413, 206] on h2 "Working as a Team" at bounding box center [492, 192] width 442 height 26
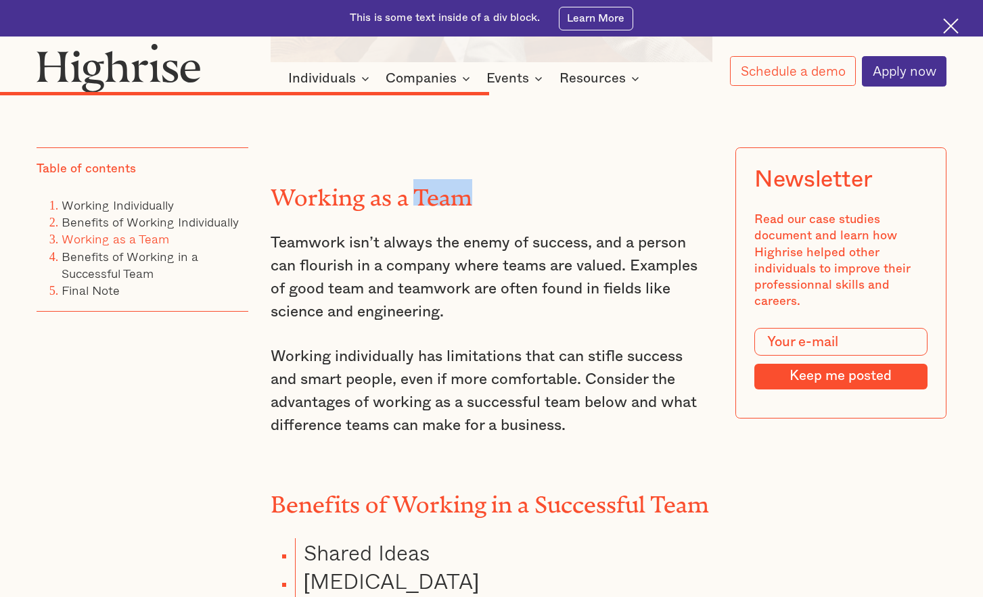
click at [413, 206] on h2 "Working as a Team" at bounding box center [492, 192] width 442 height 26
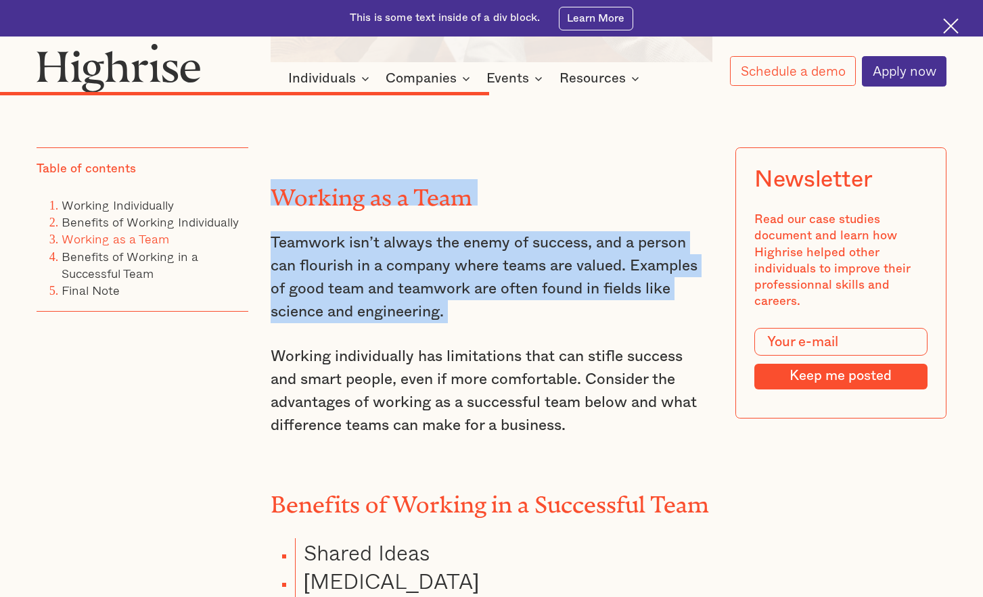
drag, startPoint x: 413, startPoint y: 223, endPoint x: 410, endPoint y: 266, distance: 42.7
click at [410, 266] on p "Teamwork isn’t always the enemy of success, and a person can flourish in a comp…" at bounding box center [492, 277] width 442 height 92
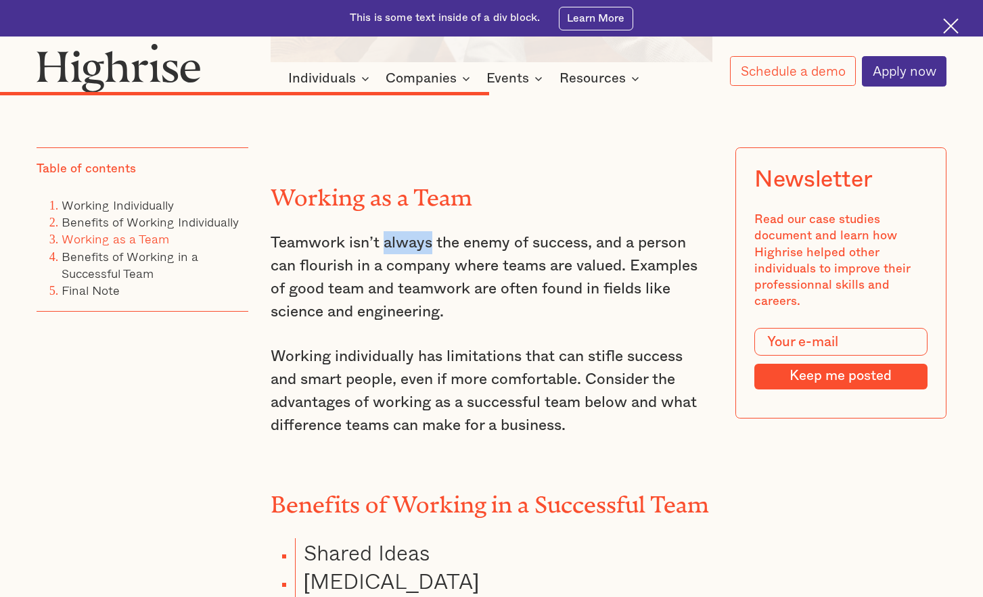
click at [410, 266] on p "Teamwork isn’t always the enemy of success, and a person can flourish in a comp…" at bounding box center [492, 277] width 442 height 92
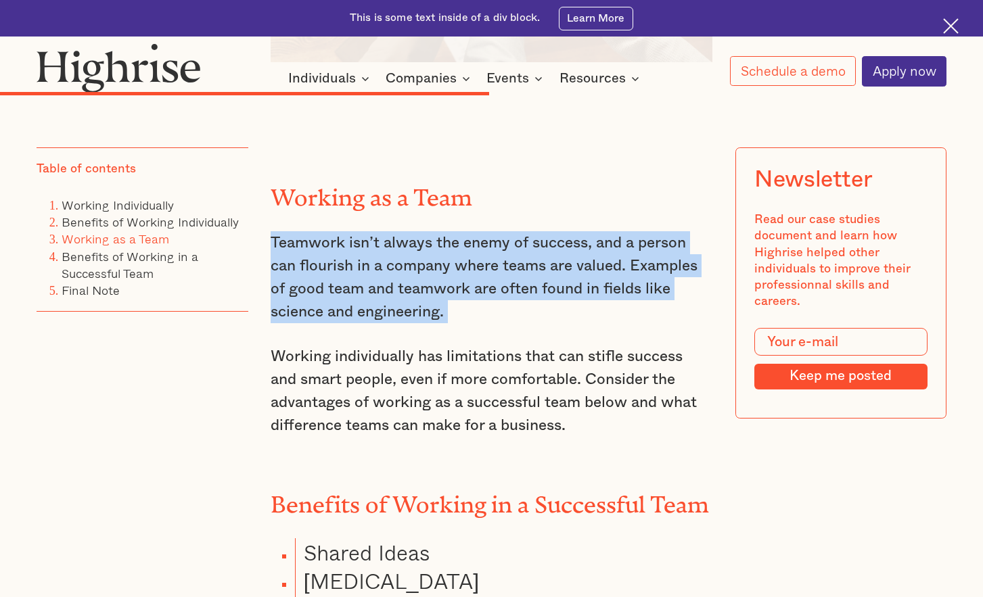
click at [410, 266] on p "Teamwork isn’t always the enemy of success, and a person can flourish in a comp…" at bounding box center [492, 277] width 442 height 92
drag, startPoint x: 410, startPoint y: 266, endPoint x: 419, endPoint y: 228, distance: 38.9
click at [413, 258] on p "Teamwork isn’t always the enemy of success, and a person can flourish in a comp…" at bounding box center [492, 277] width 442 height 92
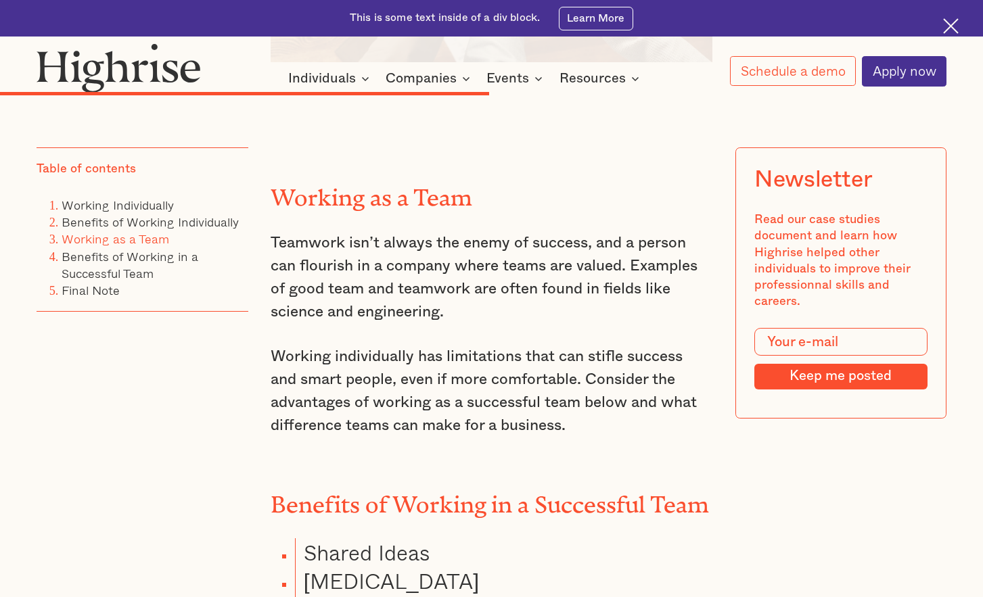
click at [419, 206] on h2 "Working as a Team" at bounding box center [492, 192] width 442 height 26
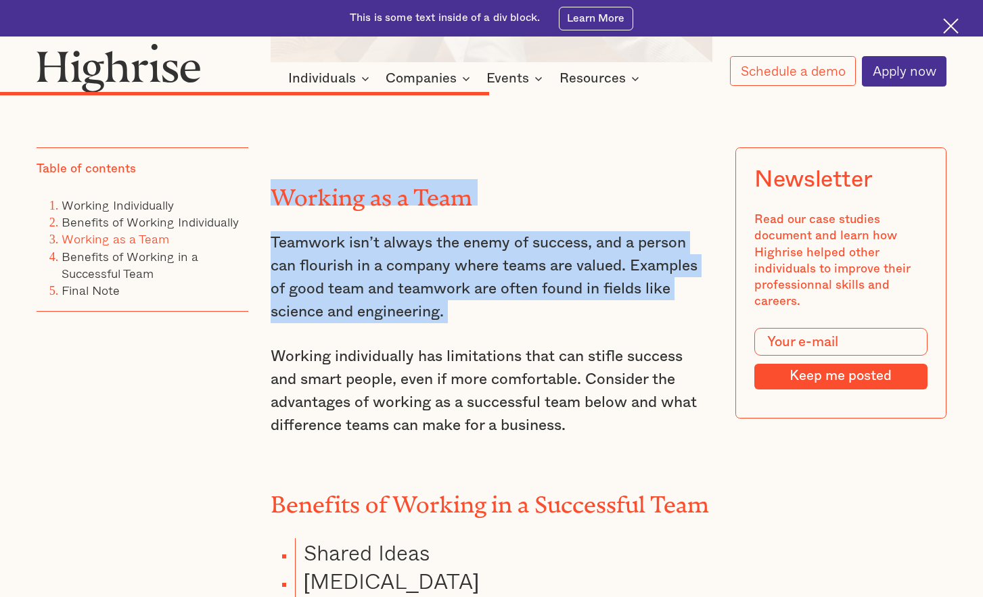
drag, startPoint x: 419, startPoint y: 227, endPoint x: 415, endPoint y: 271, distance: 44.9
click at [415, 271] on p "Teamwork isn’t always the enemy of success, and a person can flourish in a comp…" at bounding box center [492, 277] width 442 height 92
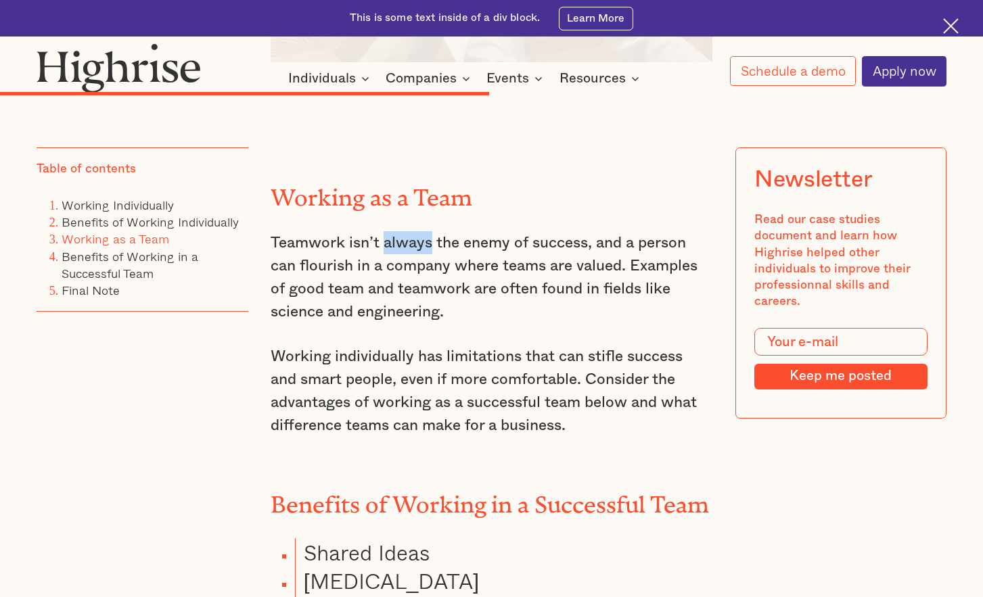
click at [415, 271] on p "Teamwork isn’t always the enemy of success, and a person can flourish in a comp…" at bounding box center [492, 277] width 442 height 92
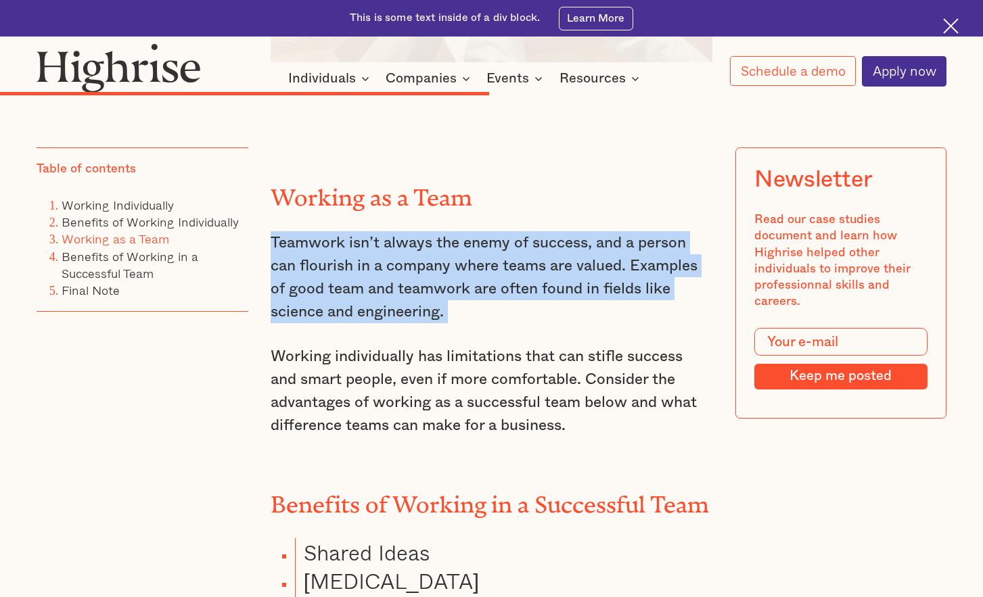
drag, startPoint x: 415, startPoint y: 271, endPoint x: 421, endPoint y: 237, distance: 35.1
click at [415, 271] on p "Teamwork isn’t always the enemy of success, and a person can flourish in a comp…" at bounding box center [492, 277] width 442 height 92
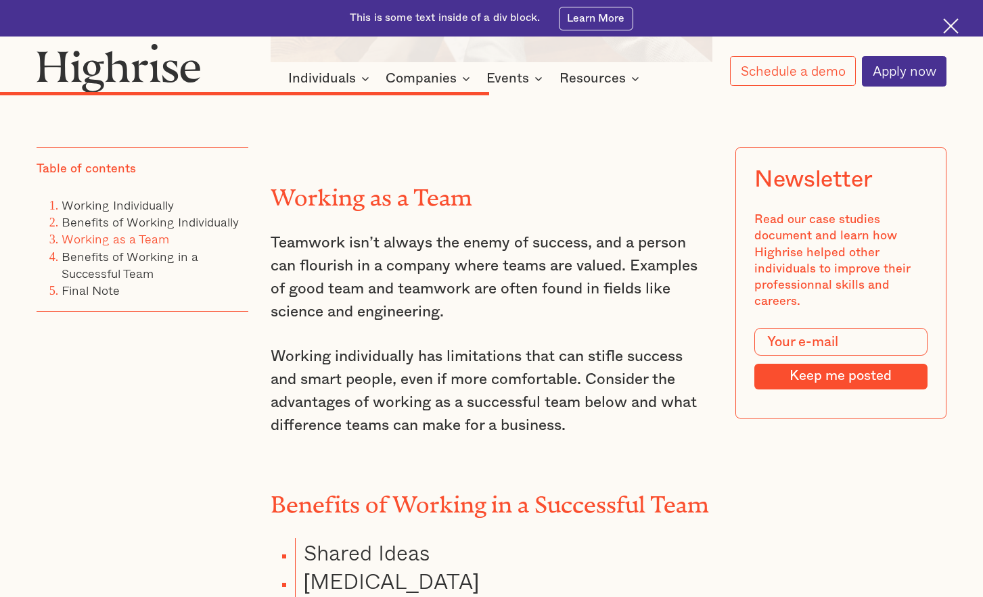
drag, startPoint x: 423, startPoint y: 226, endPoint x: 424, endPoint y: 217, distance: 8.9
click at [424, 206] on h2 "Working as a Team" at bounding box center [492, 192] width 442 height 26
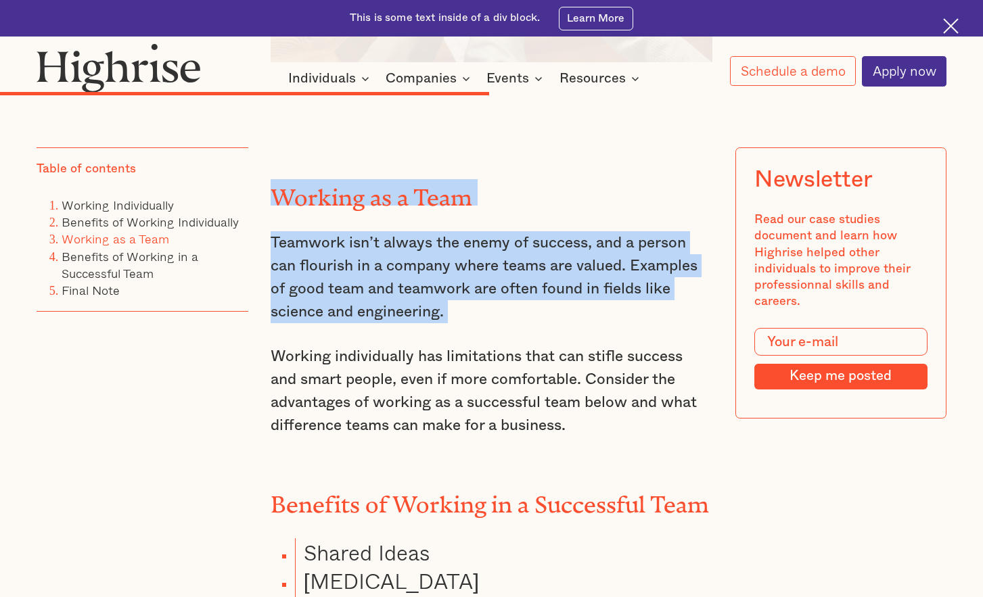
drag, startPoint x: 424, startPoint y: 216, endPoint x: 408, endPoint y: 284, distance: 69.5
click at [408, 284] on p "Teamwork isn’t always the enemy of success, and a person can flourish in a comp…" at bounding box center [492, 277] width 442 height 92
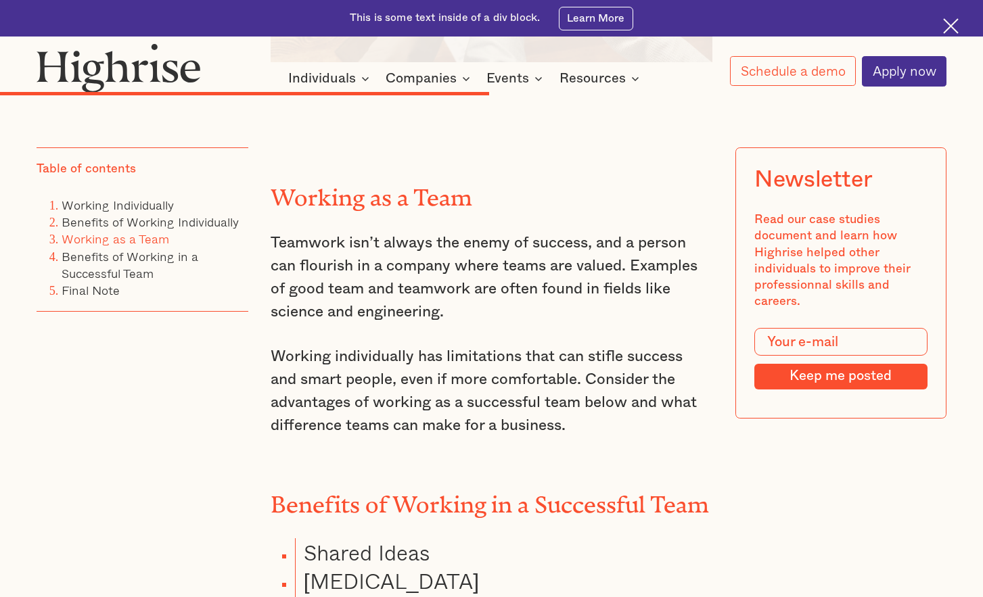
click at [408, 284] on p "Teamwork isn’t always the enemy of success, and a person can flourish in a comp…" at bounding box center [492, 277] width 442 height 92
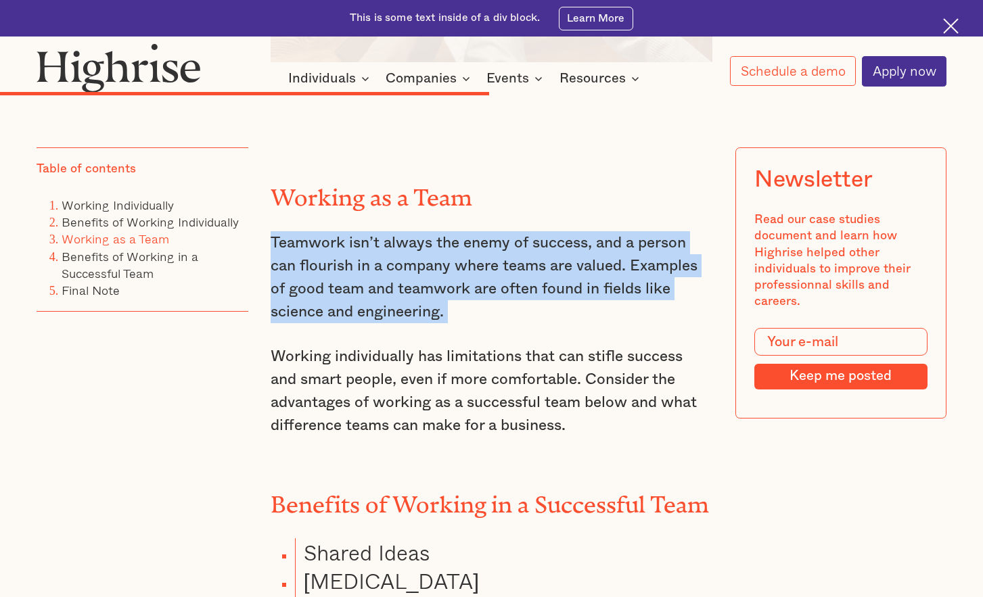
drag, startPoint x: 408, startPoint y: 284, endPoint x: 415, endPoint y: 250, distance: 34.5
click at [408, 282] on p "Teamwork isn’t always the enemy of success, and a person can flourish in a comp…" at bounding box center [492, 277] width 442 height 92
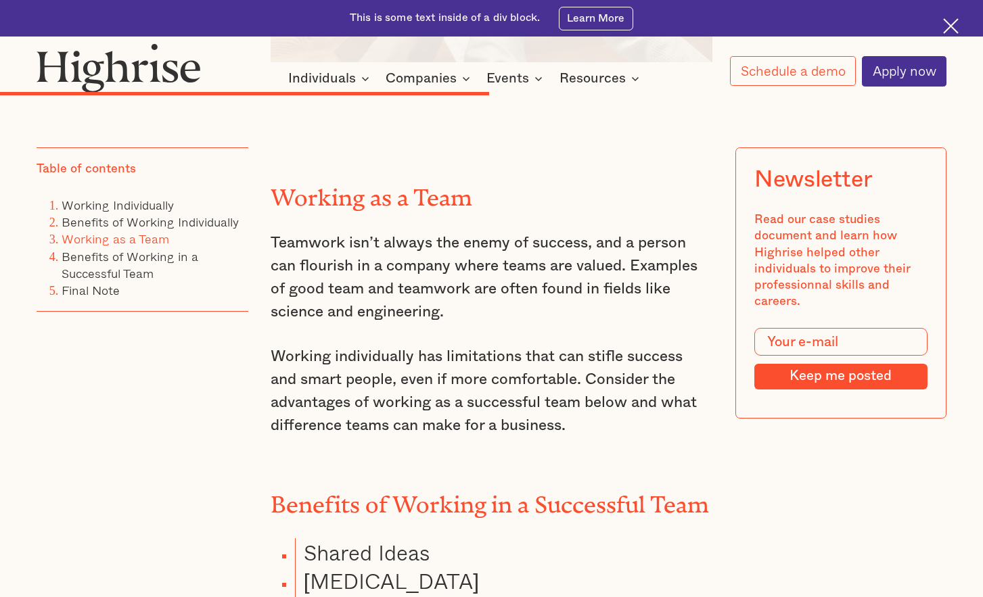
drag, startPoint x: 415, startPoint y: 250, endPoint x: 419, endPoint y: 235, distance: 15.4
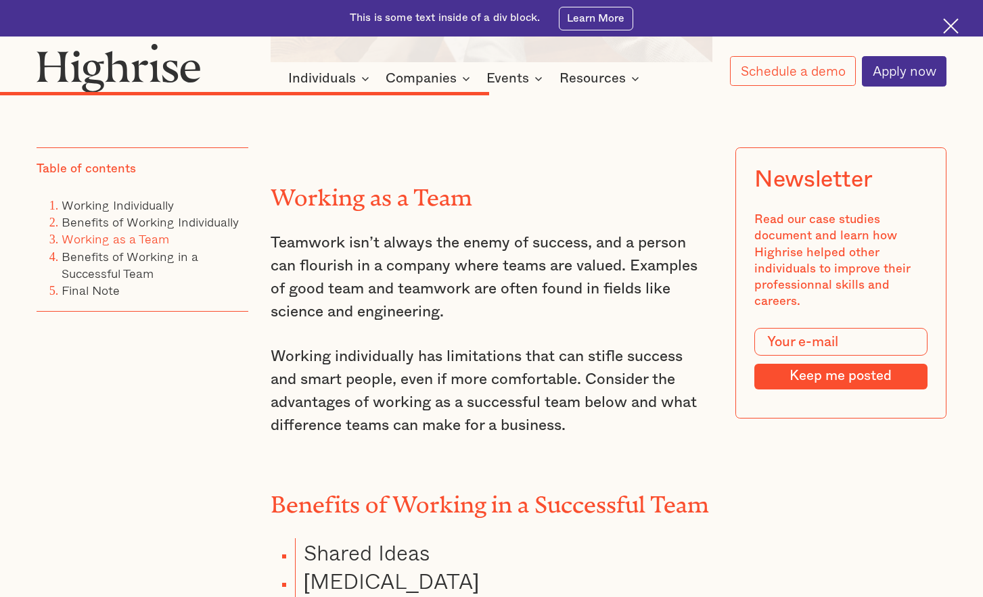
click at [423, 206] on h2 "Working as a Team" at bounding box center [492, 192] width 442 height 26
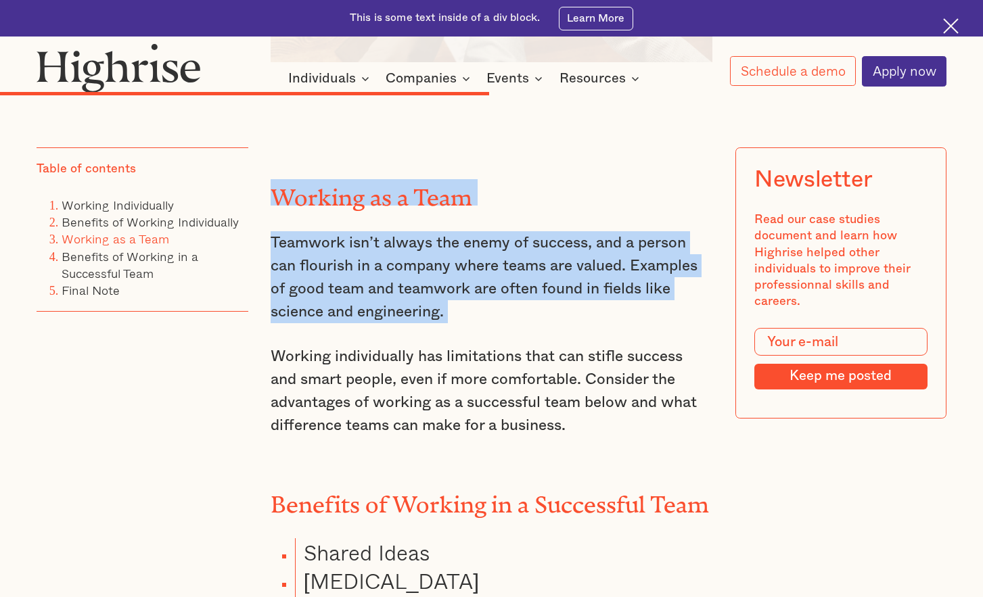
drag, startPoint x: 423, startPoint y: 219, endPoint x: 416, endPoint y: 307, distance: 88.2
click at [416, 307] on p "Teamwork isn’t always the enemy of success, and a person can flourish in a comp…" at bounding box center [492, 277] width 442 height 92
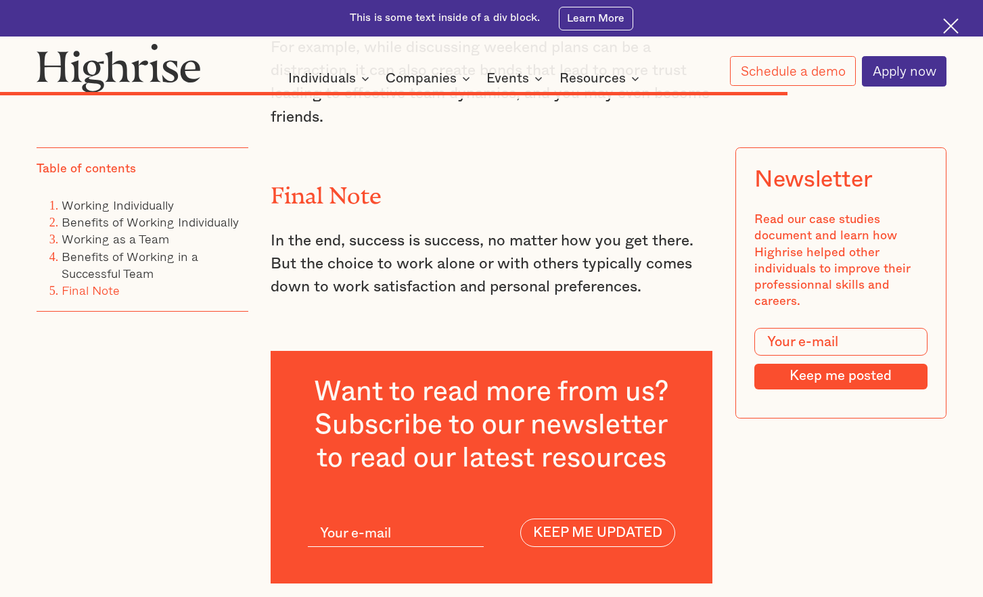
scroll to position [6084, 0]
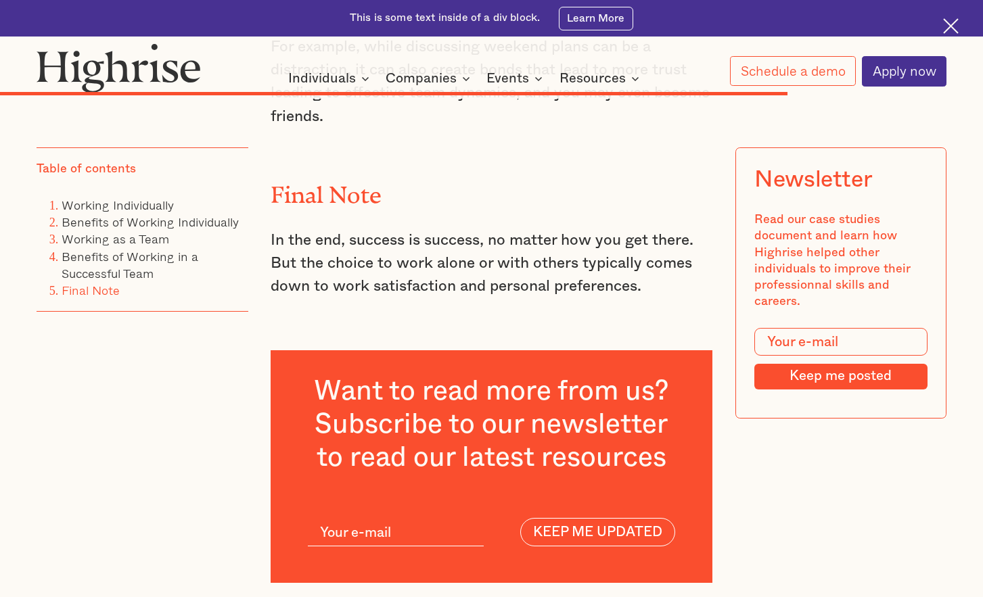
click at [346, 298] on p "In the end, success is success, no matter how you get there. But the choice to …" at bounding box center [492, 263] width 442 height 69
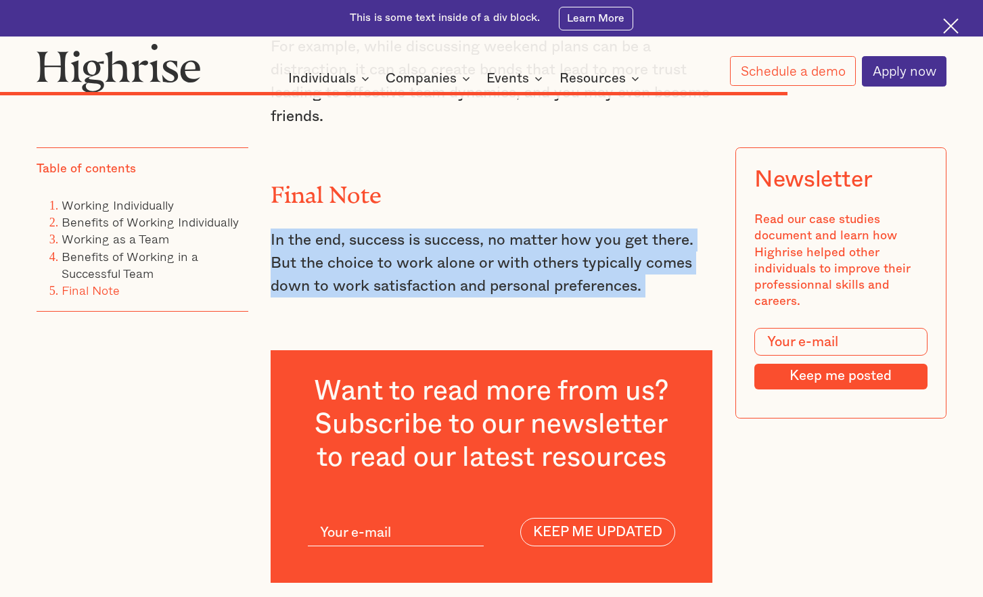
click at [346, 298] on p "In the end, success is success, no matter how you get there. But the choice to …" at bounding box center [492, 263] width 442 height 69
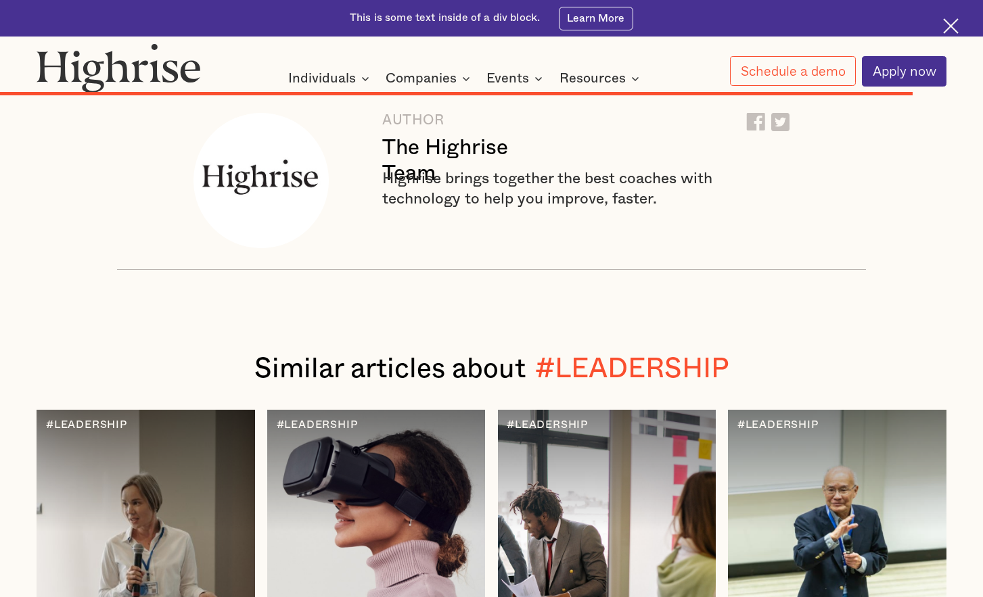
scroll to position [7050, 0]
